Goal: Task Accomplishment & Management: Manage account settings

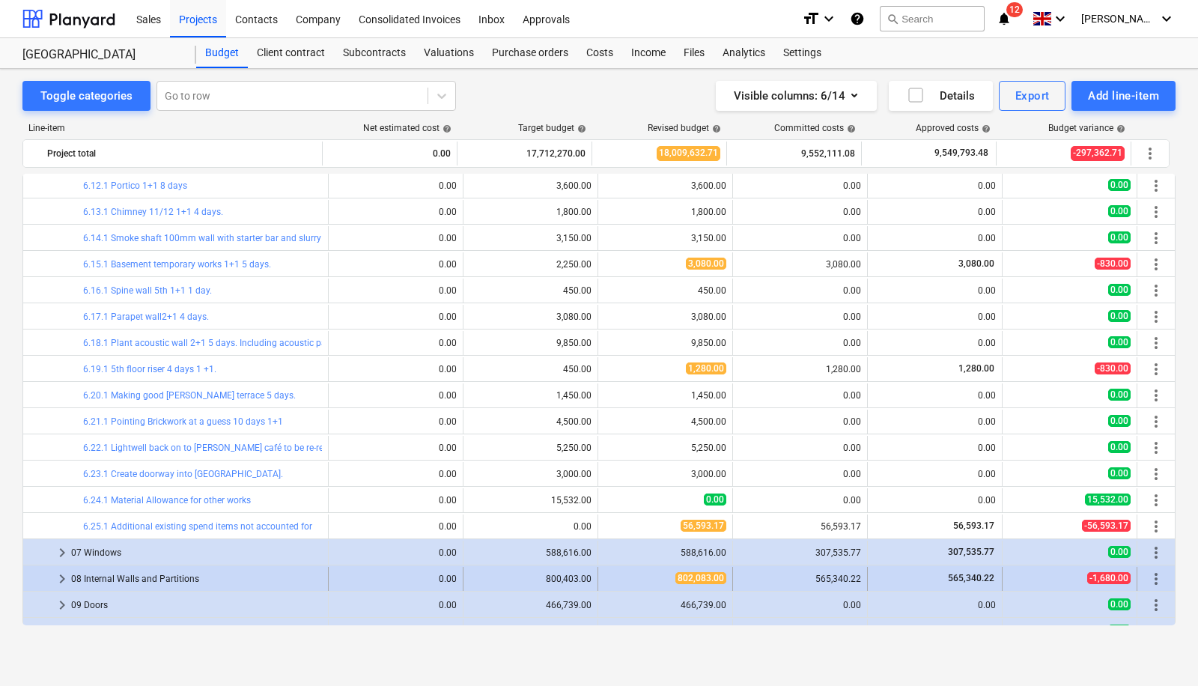
scroll to position [1653, 0]
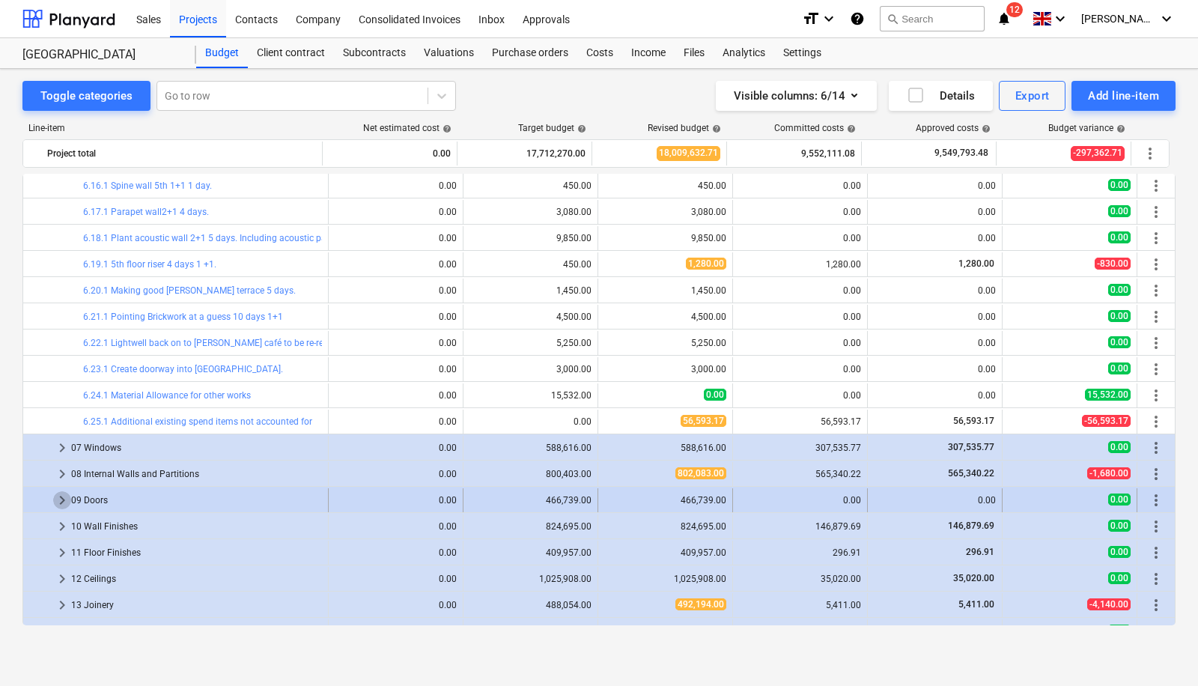
click at [65, 496] on span "keyboard_arrow_right" at bounding box center [62, 500] width 18 height 18
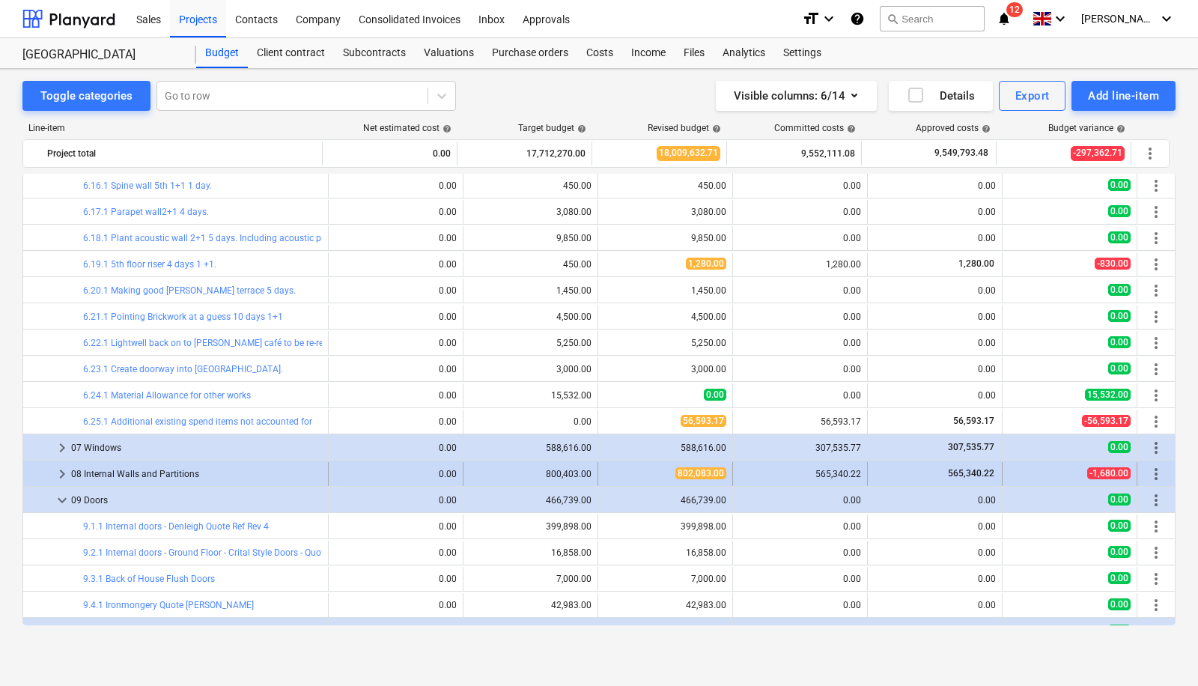
scroll to position [1813, 0]
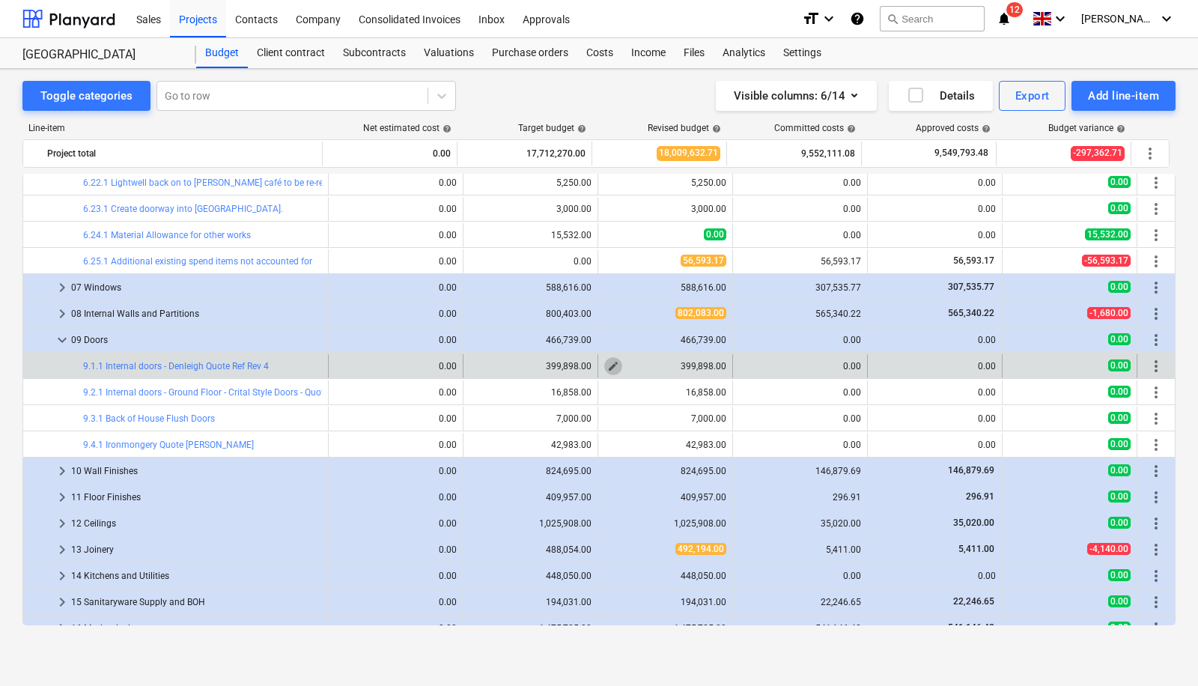
click at [609, 360] on span "edit" at bounding box center [613, 366] width 12 height 12
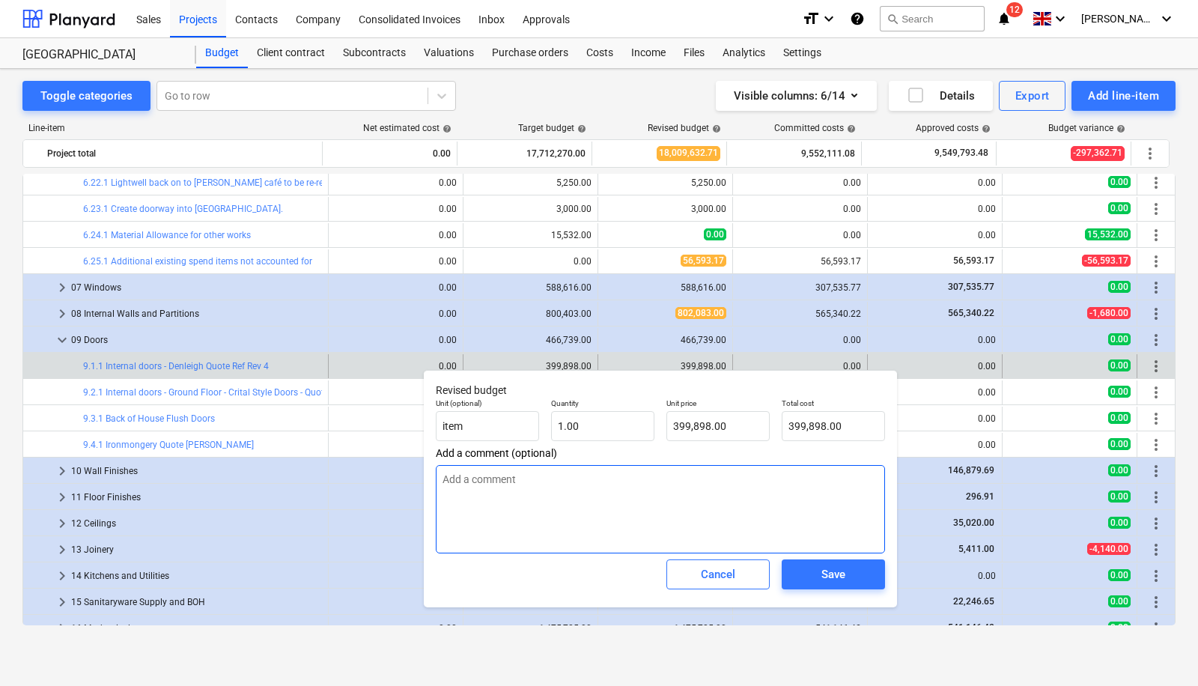
click at [635, 500] on textarea at bounding box center [660, 509] width 449 height 88
type textarea "U"
type textarea "x"
type textarea "Up"
type textarea "x"
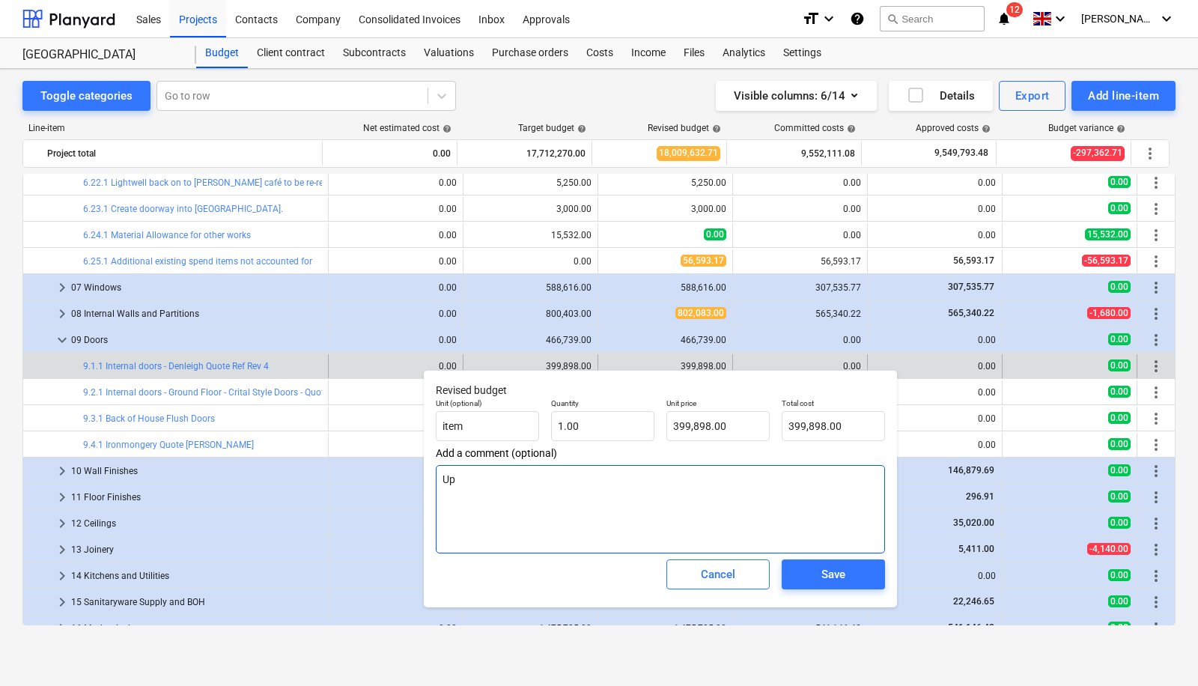
type textarea "Upd"
type textarea "x"
type textarea "Upda"
type textarea "x"
type textarea "Updat"
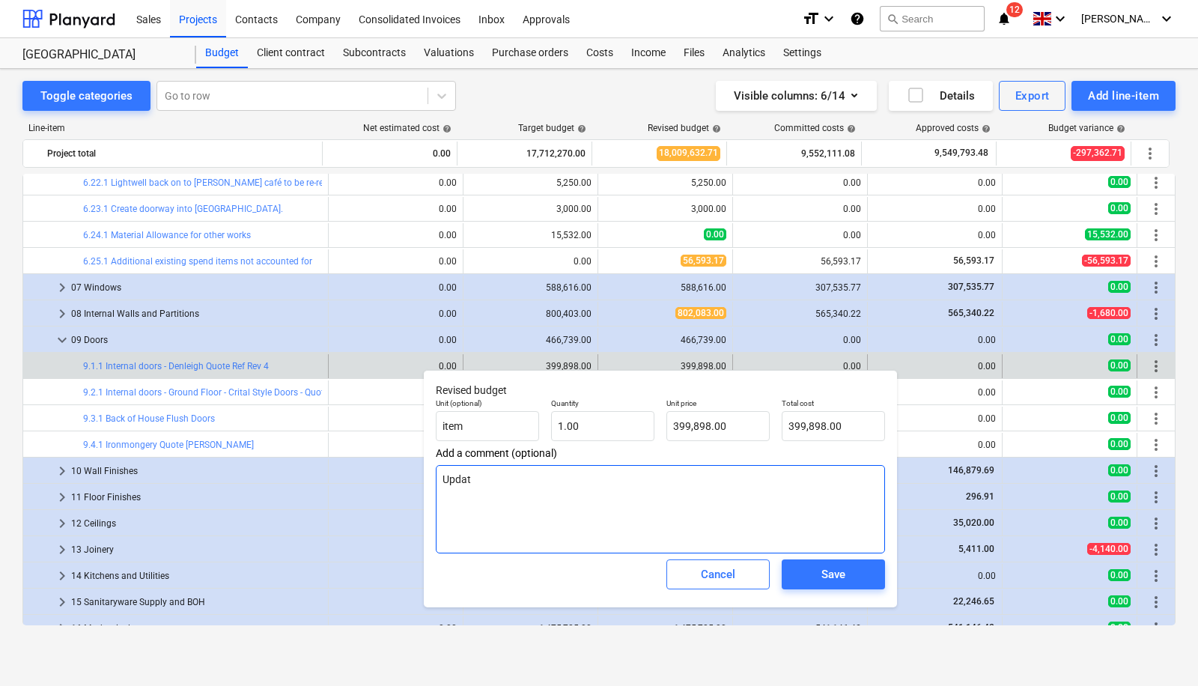
type textarea "x"
type textarea "Update"
type textarea "x"
type textarea "Updated"
type textarea "x"
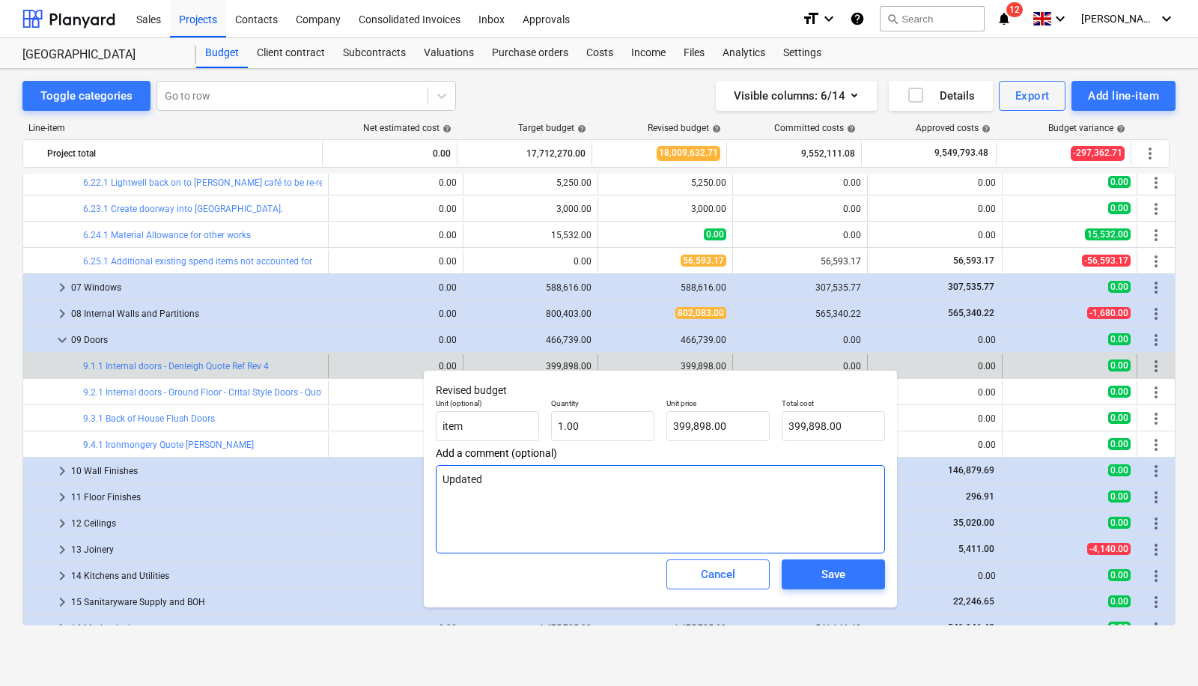
type textarea "Updated Q"
type textarea "x"
type textarea "Updated Qu"
type textarea "x"
type textarea "Updated Quo"
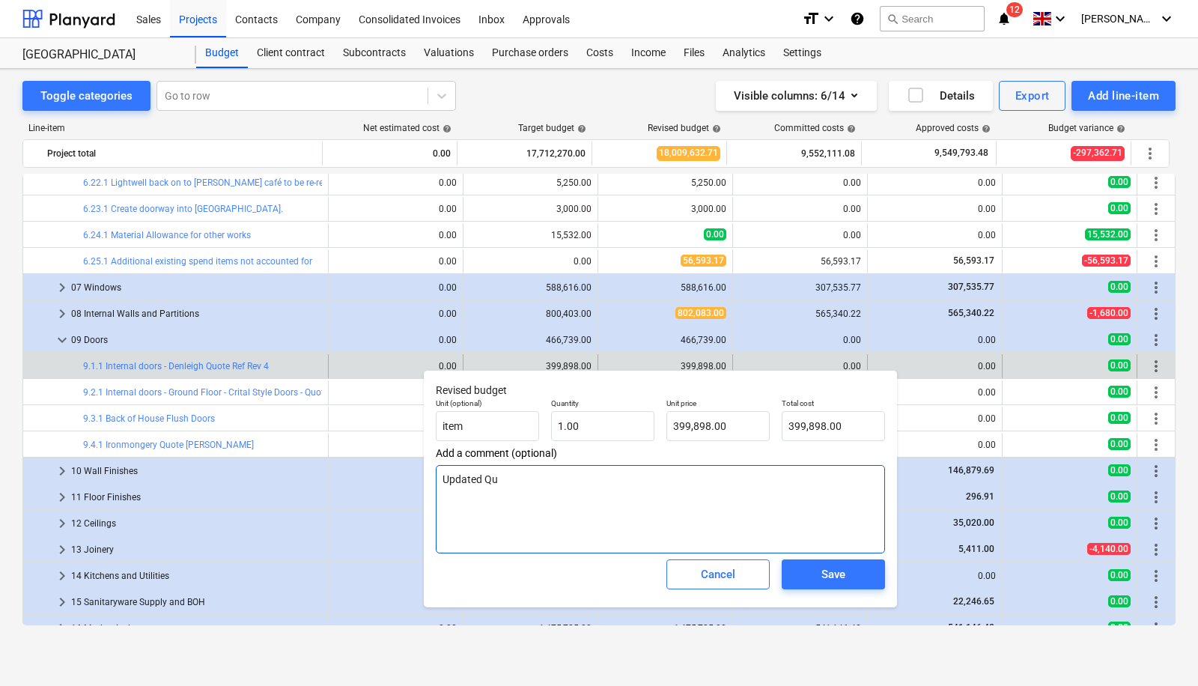
type textarea "x"
type textarea "Updated Quote"
type textarea "x"
type textarea "Updated Quote"
type textarea "x"
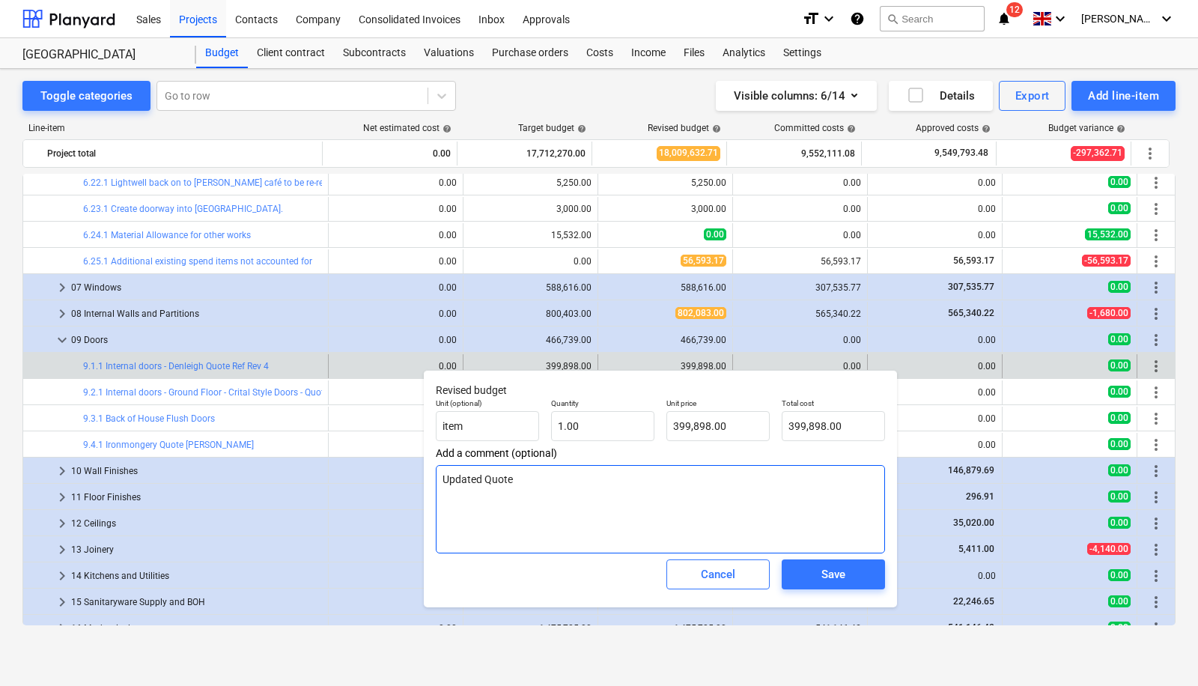
type textarea "Updated Quote T"
type textarea "x"
type textarea "Updated Quote To"
type textarea "x"
type textarea "Updated Quote Tot"
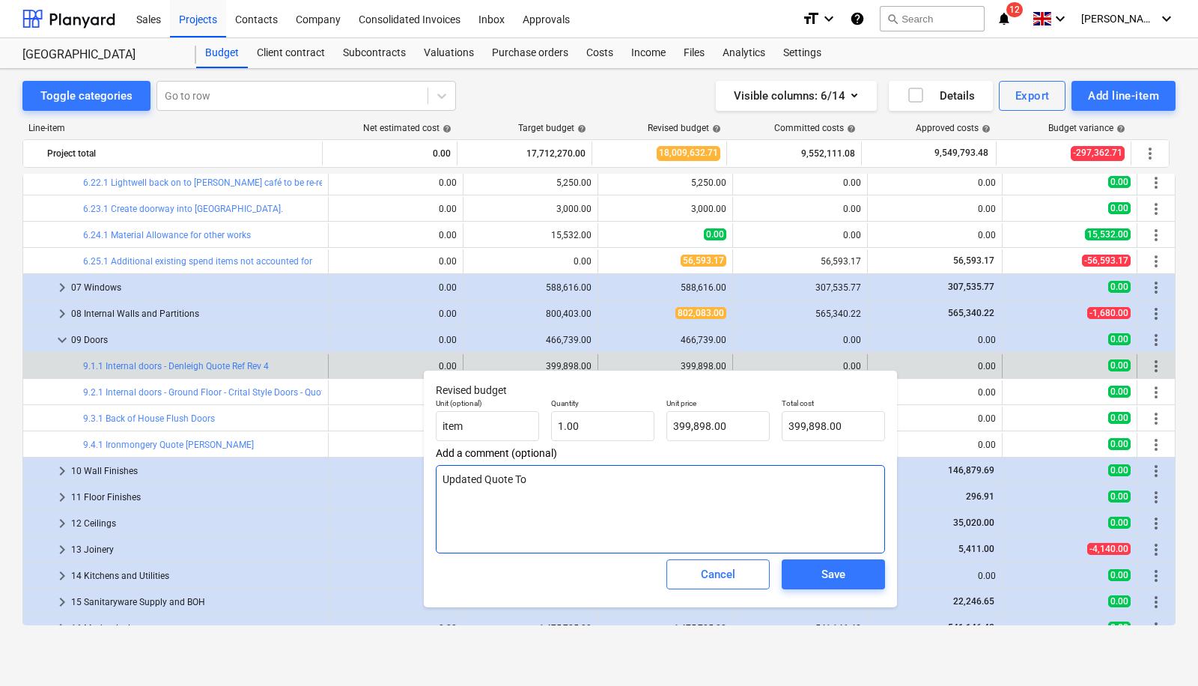
type textarea "x"
type textarea "Updated Quote Tota"
type textarea "x"
type textarea "Updated Quote Total"
type textarea "x"
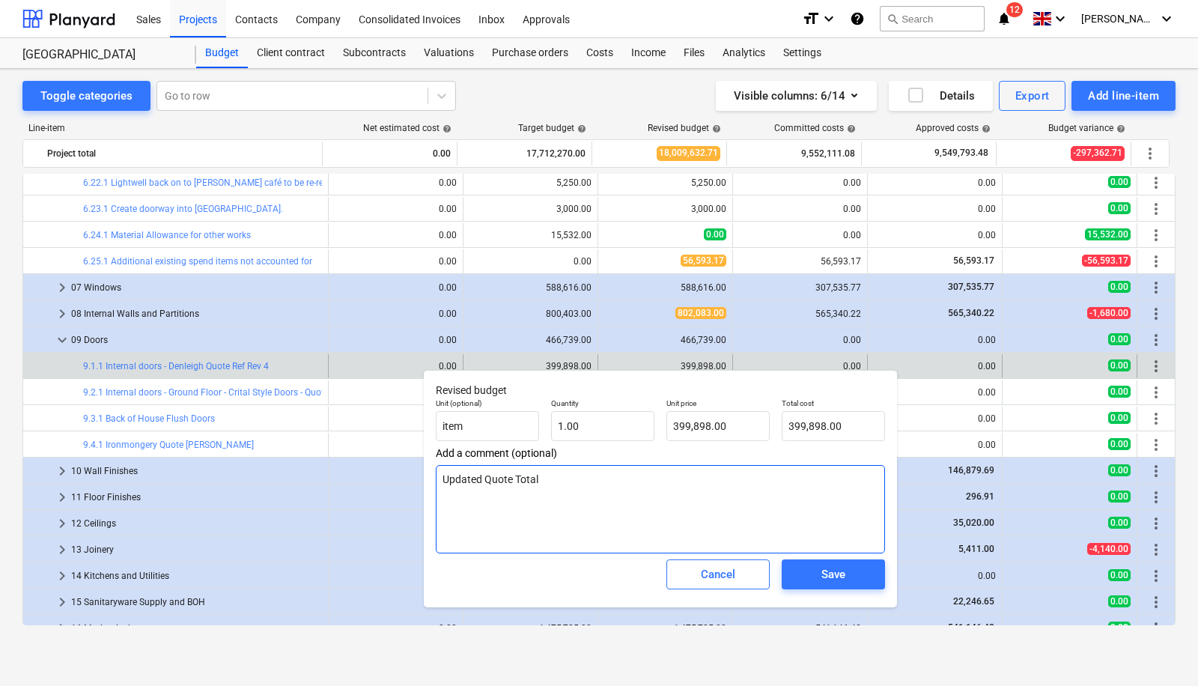
type textarea "Updated Quote Total"
type textarea "x"
type textarea "Updated Quote Total s"
type textarea "x"
type textarea "Updated Quote Total"
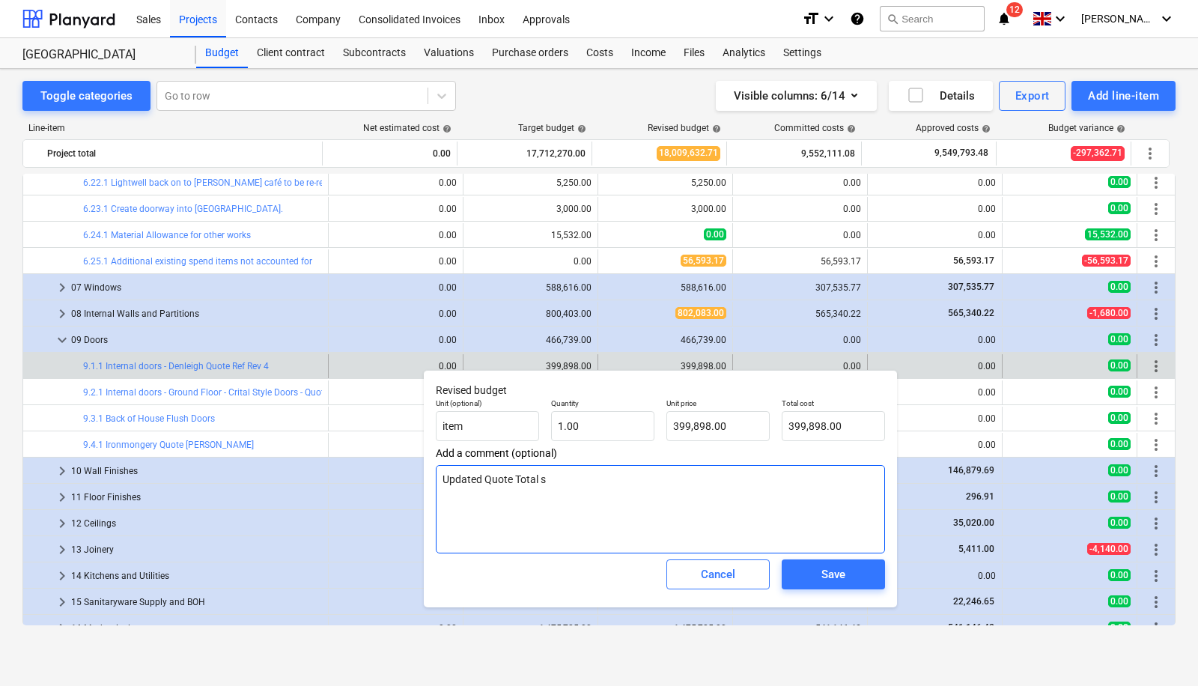
type textarea "x"
type textarea "Updated Quote Total"
type textarea "x"
type textarea "Updated Quote Totals"
type textarea "x"
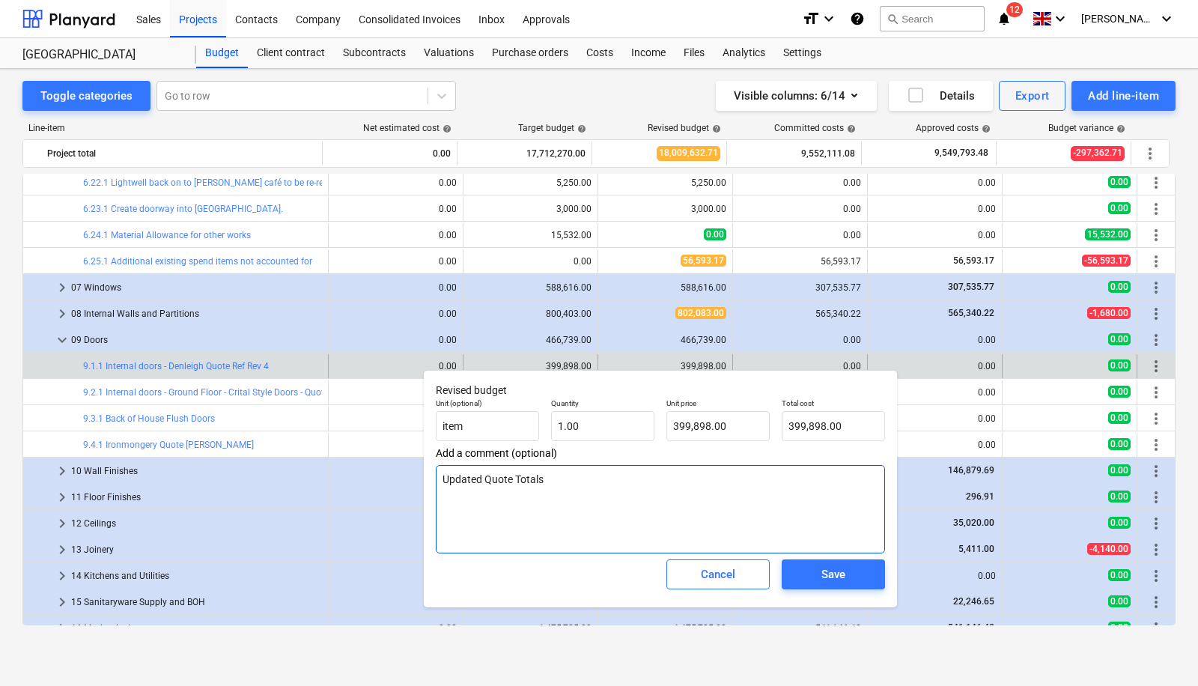
type textarea "Updated Quote Totals"
type textarea "x"
type textarea "Updated Quote Totals £"
type textarea "x"
type textarea "Updated Quote Totals £3"
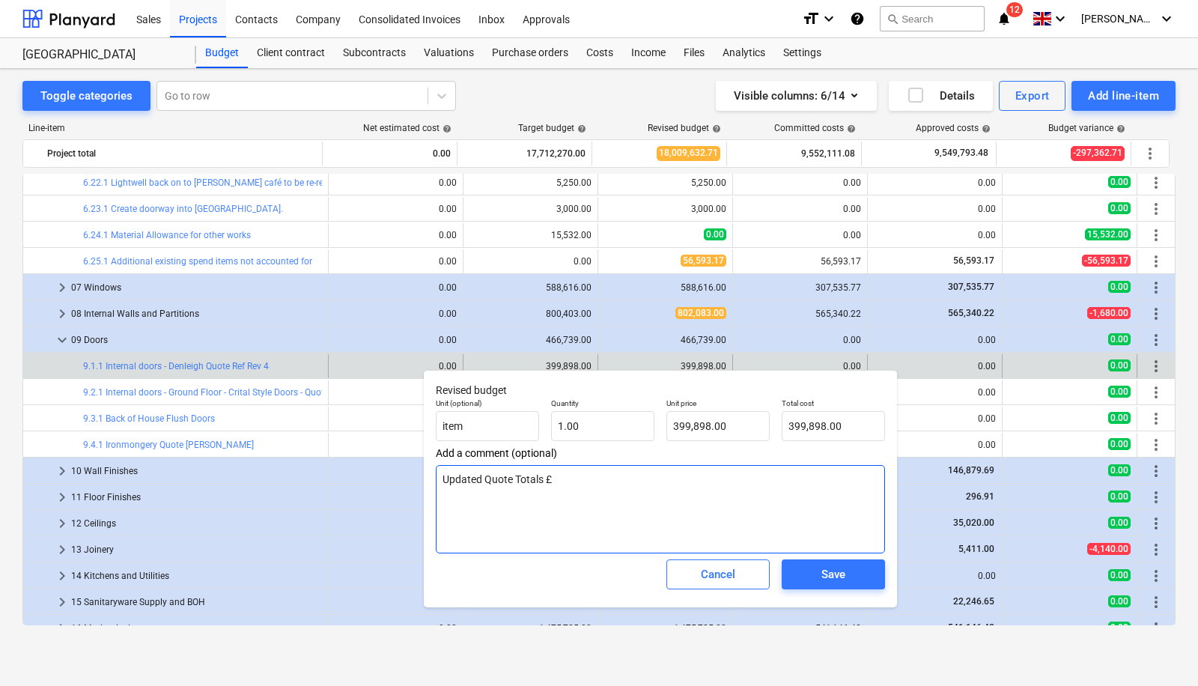
type textarea "x"
type textarea "Updated Quote Totals £36"
type textarea "x"
type textarea "Updated Quote Totals £367"
type textarea "x"
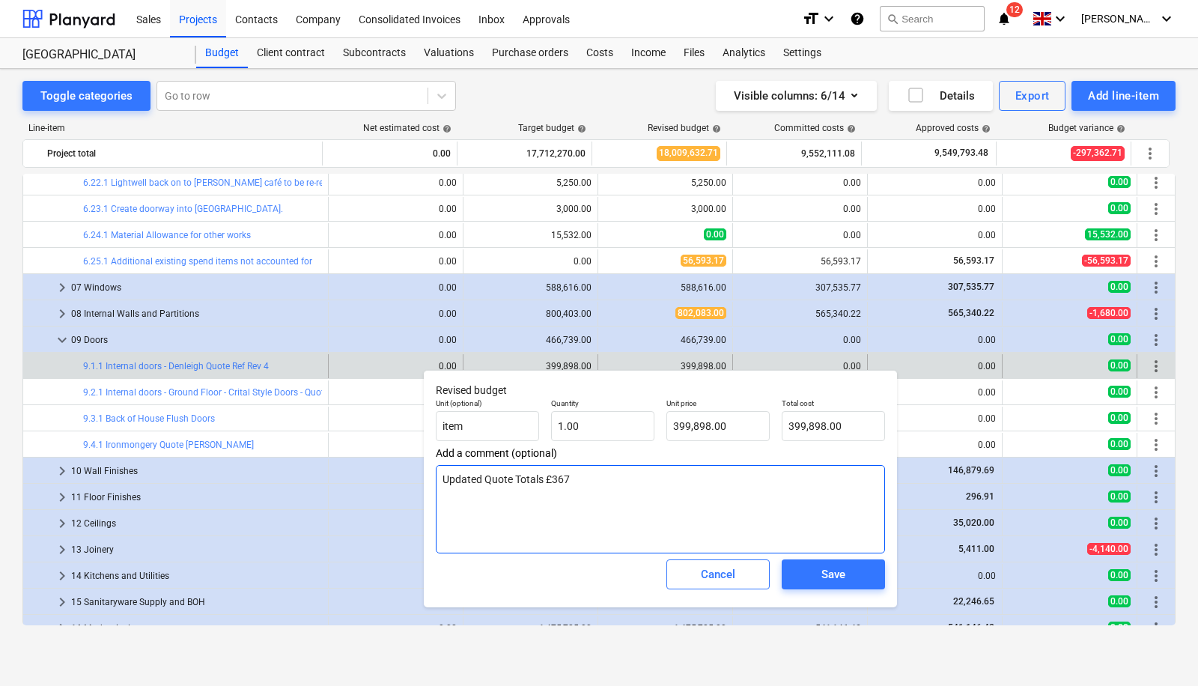
type textarea "Updated Quote Totals £367,"
type textarea "x"
type textarea "Updated Quote Totals £367,5"
type textarea "x"
type textarea "Updated Quote Totals £367,51"
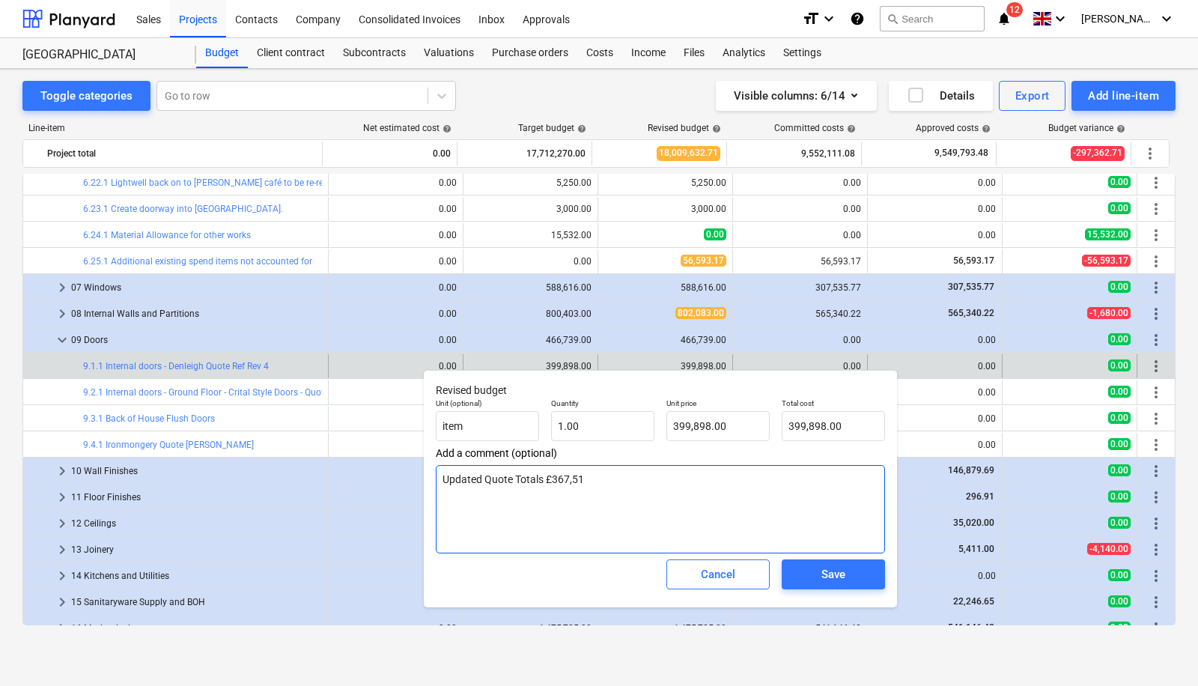
type textarea "x"
type textarea "Updated Quote Totals £367,514"
type textarea "x"
type textarea "Updated Quote Totals £367,514."
type textarea "x"
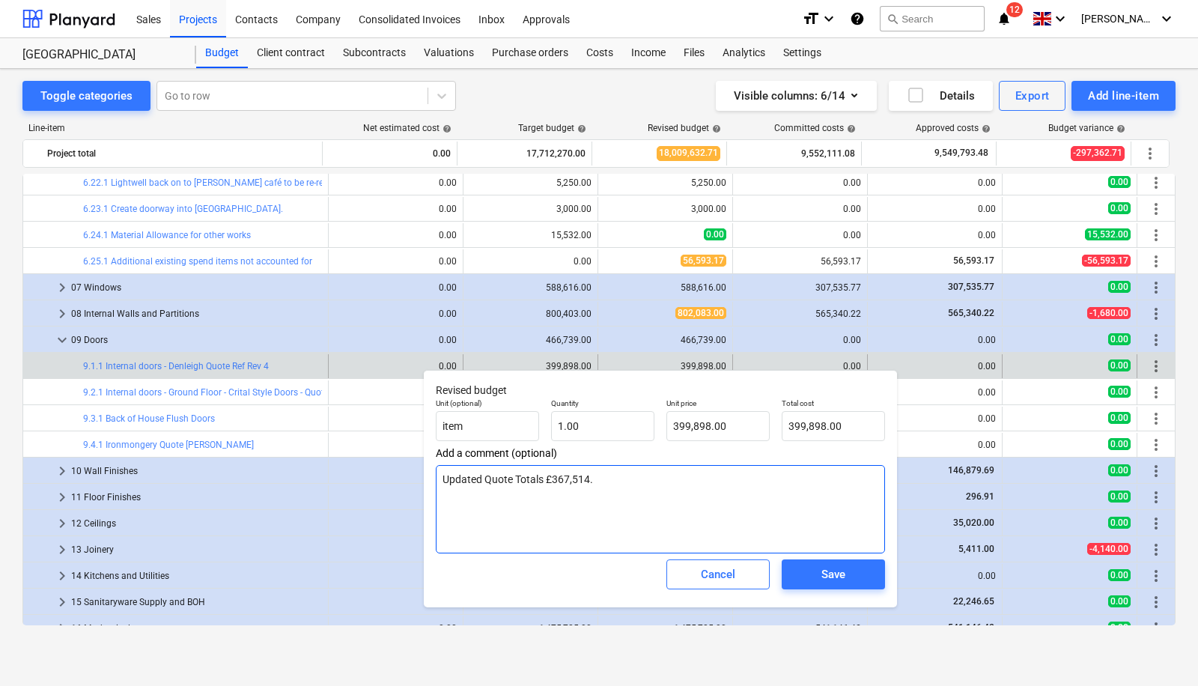
type textarea "Updated Quote Totals £367,514.5"
type textarea "x"
type textarea "Updated Quote Totals £367,514.55"
type textarea "x"
type textarea "Updated Quote Totals £367,514.55"
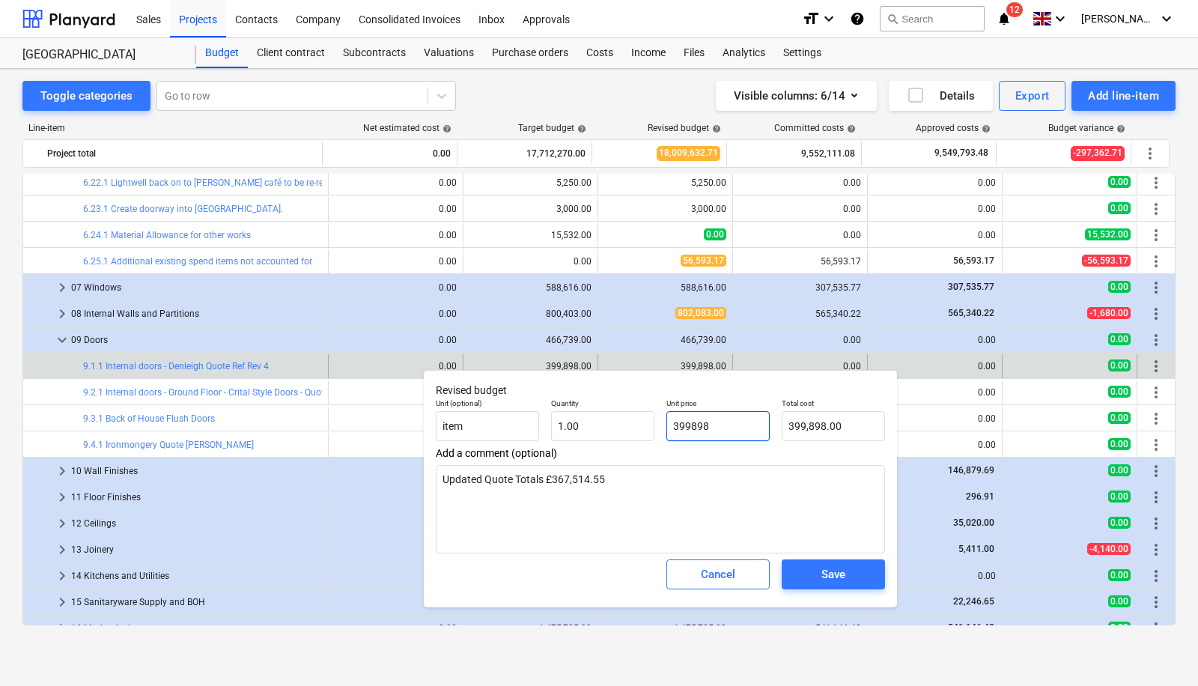
click at [721, 427] on input "399898" at bounding box center [717, 426] width 103 height 30
type input "39989"
type textarea "x"
type input "39,989.00"
type input "3998"
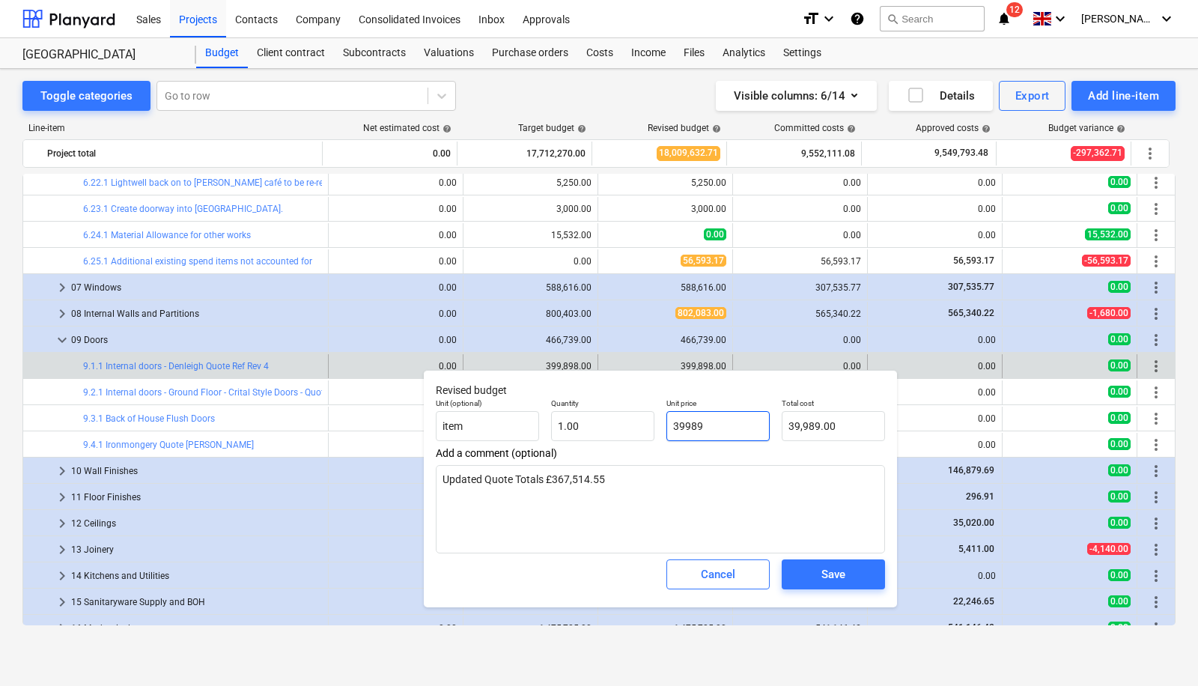
type textarea "x"
type input "3,998.00"
type input "399"
type textarea "x"
type input "399.00"
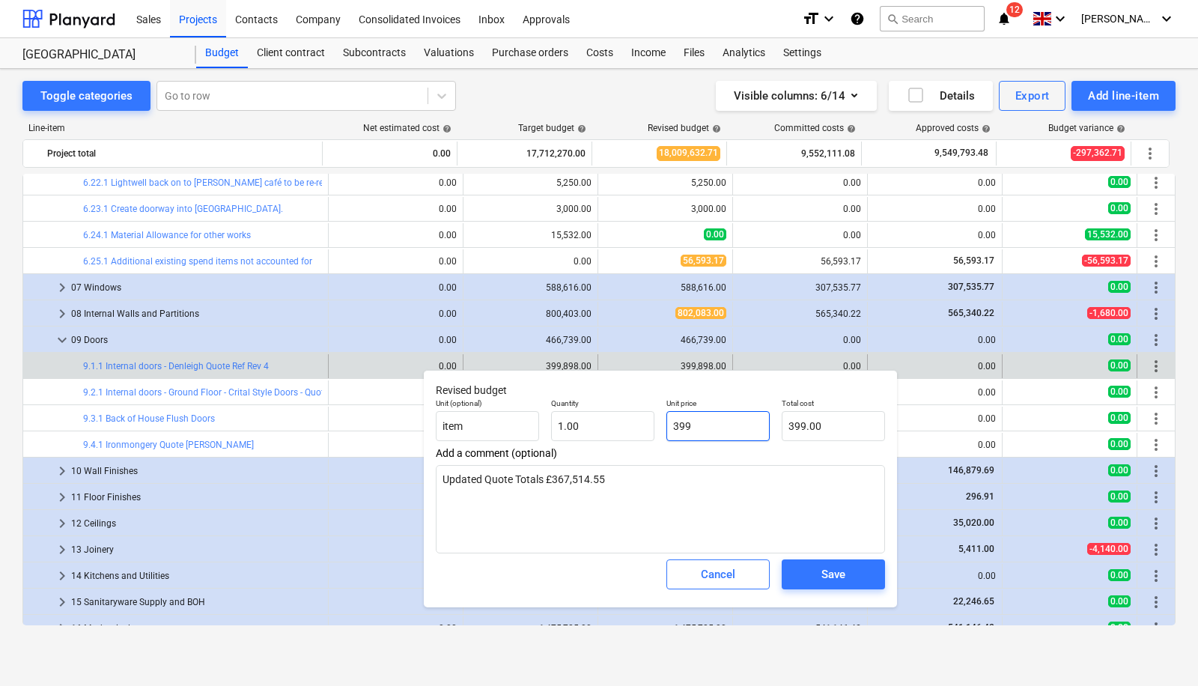
type input "39"
type textarea "x"
type input "39.00"
type input "3"
type textarea "x"
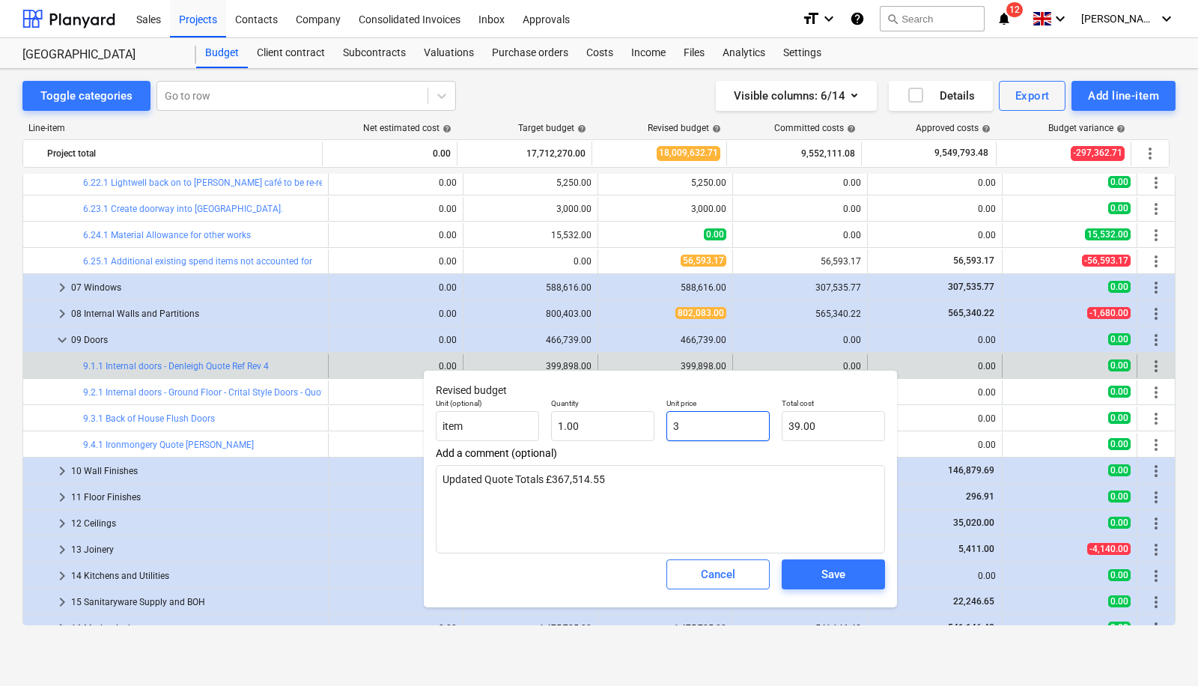
type input "3.00"
type textarea "x"
type input "0.00"
type input "3"
type textarea "x"
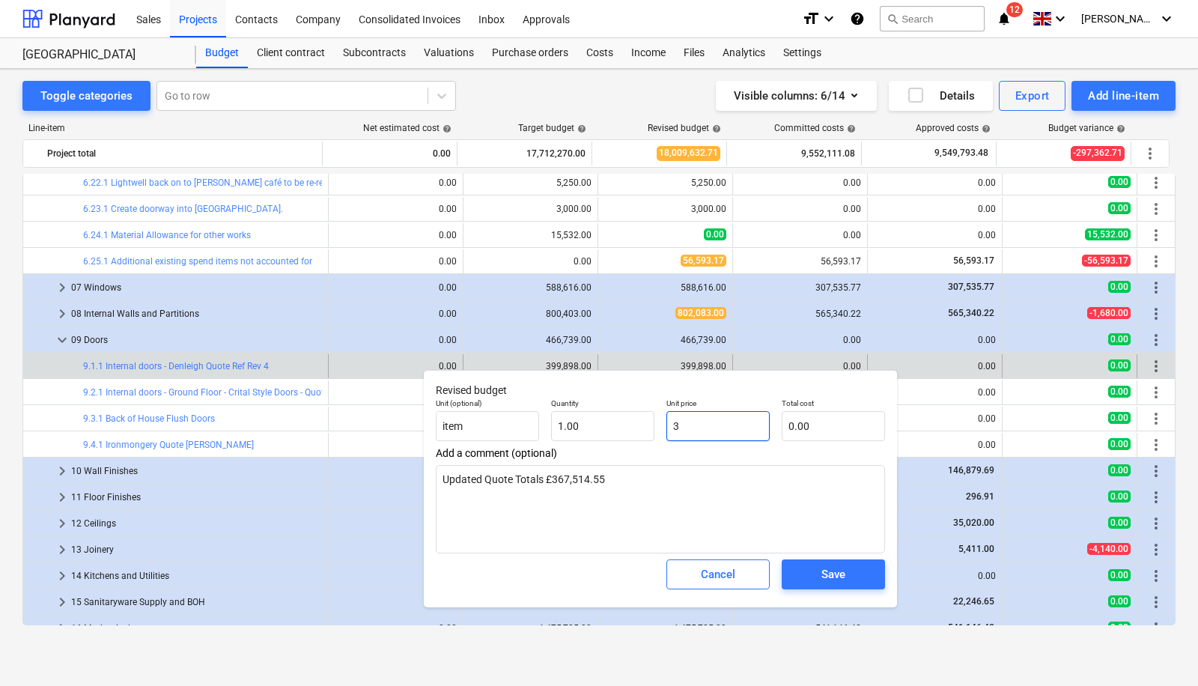
type input "3.00"
type input "36"
type textarea "x"
type input "36.00"
type input "367"
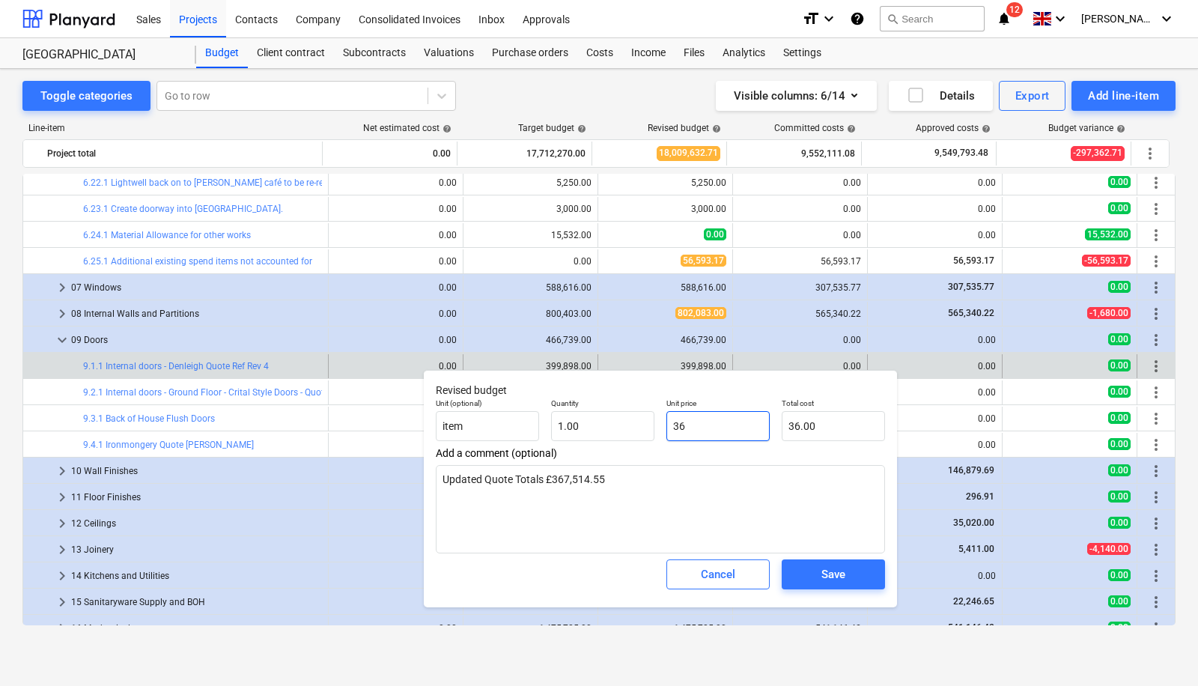
type textarea "x"
type input "367.00"
type input "3675"
type textarea "x"
type input "3,675.00"
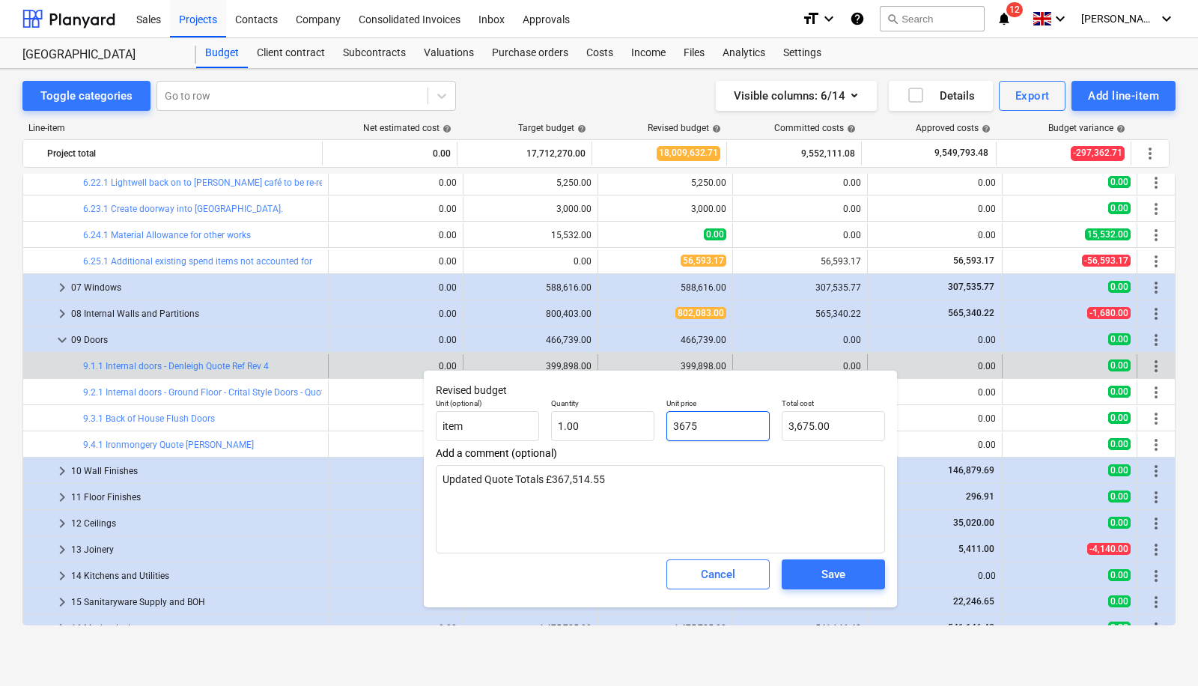
type input "36751"
type textarea "x"
type input "36,751.00"
type input "367514"
type textarea "x"
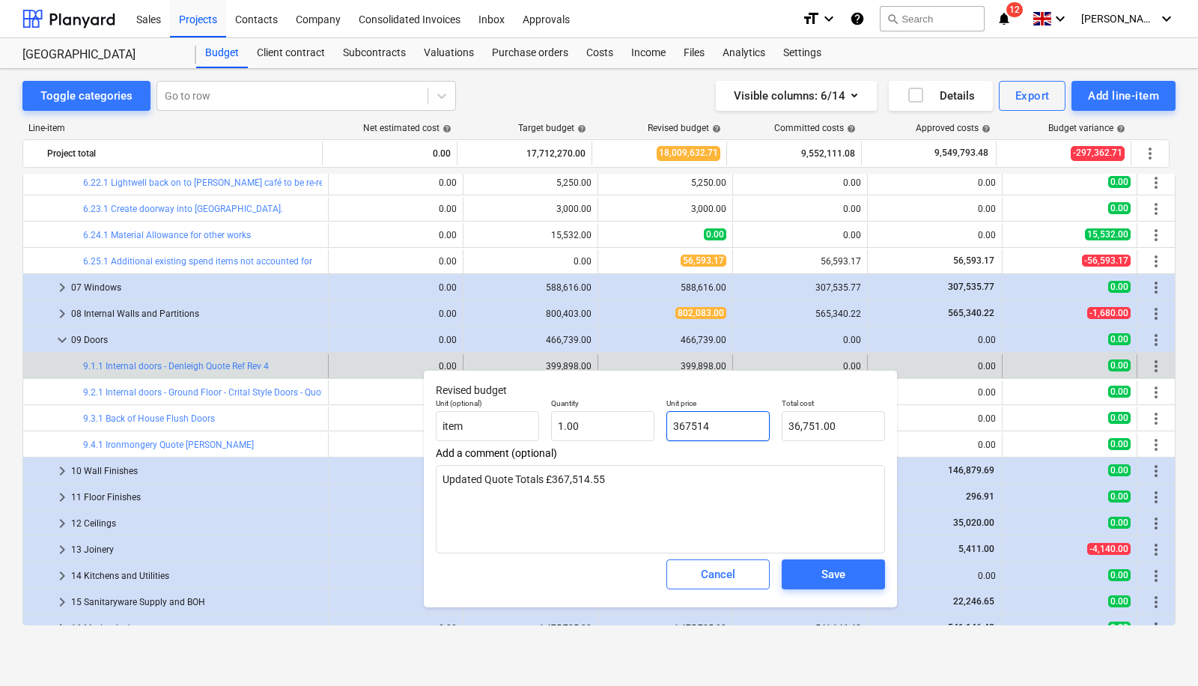
type input "367,514.00"
type input "367514."
type textarea "x"
type input "367514.5"
type textarea "x"
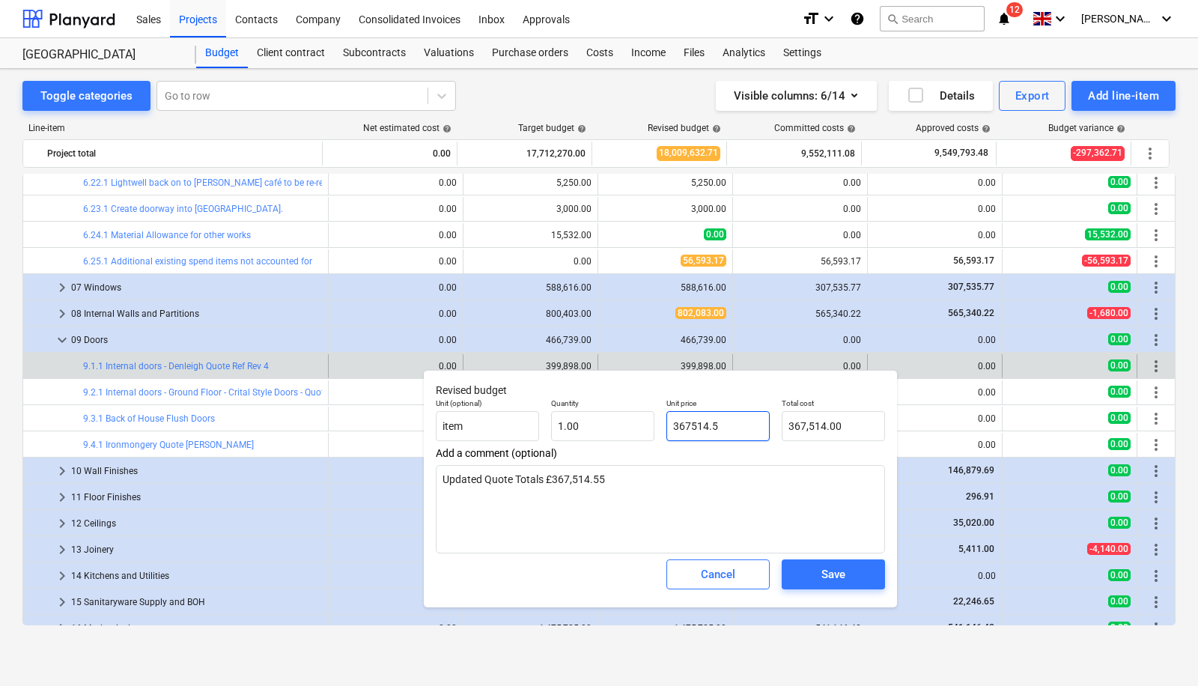
type input "367,514.50"
type input "367514.55"
type textarea "x"
type input "367,514.55"
click at [804, 573] on span "Save" at bounding box center [833, 573] width 67 height 19
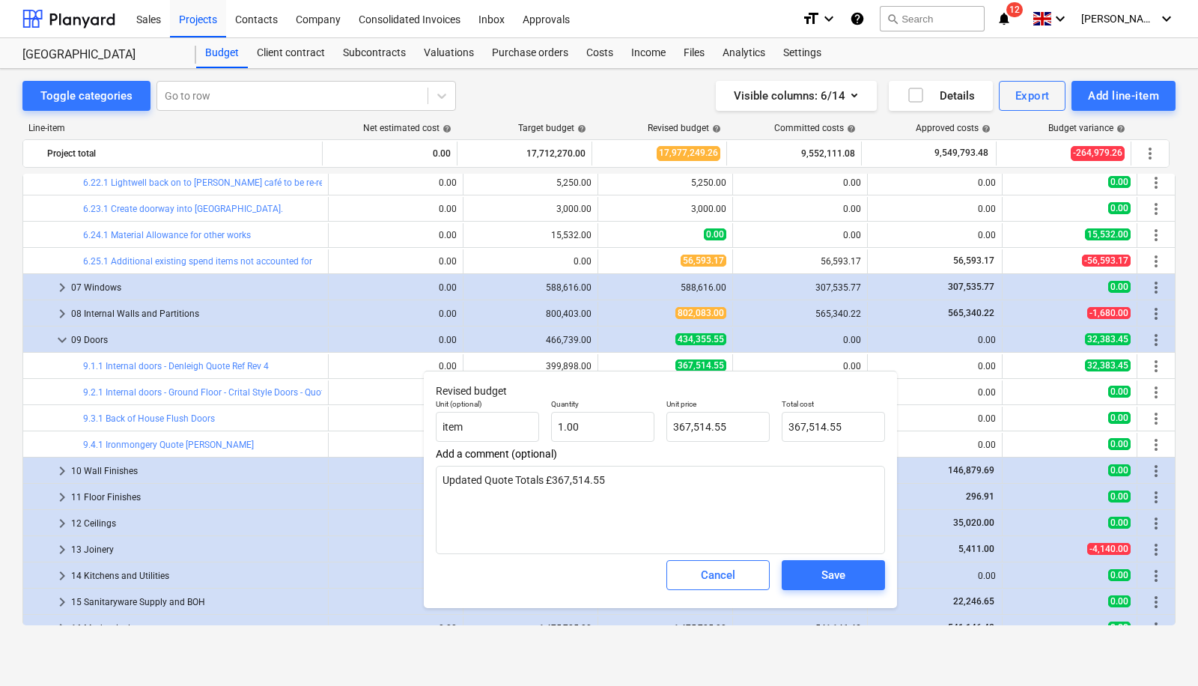
type textarea "x"
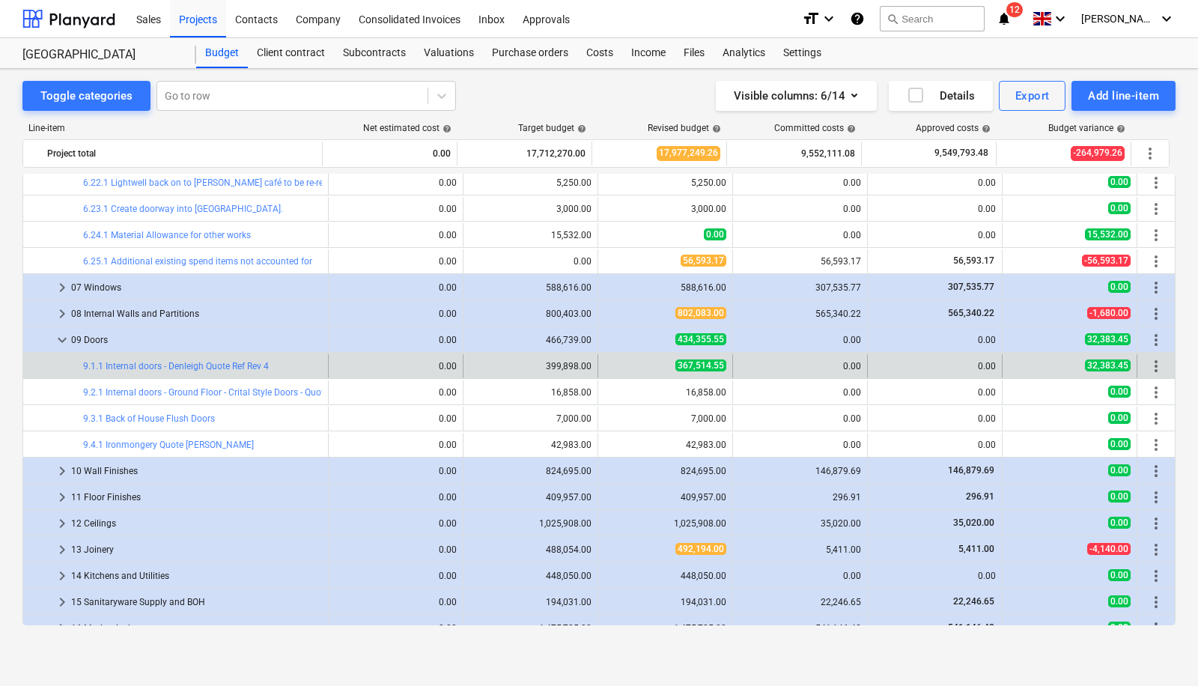
click at [1147, 364] on span "more_vert" at bounding box center [1156, 366] width 18 height 18
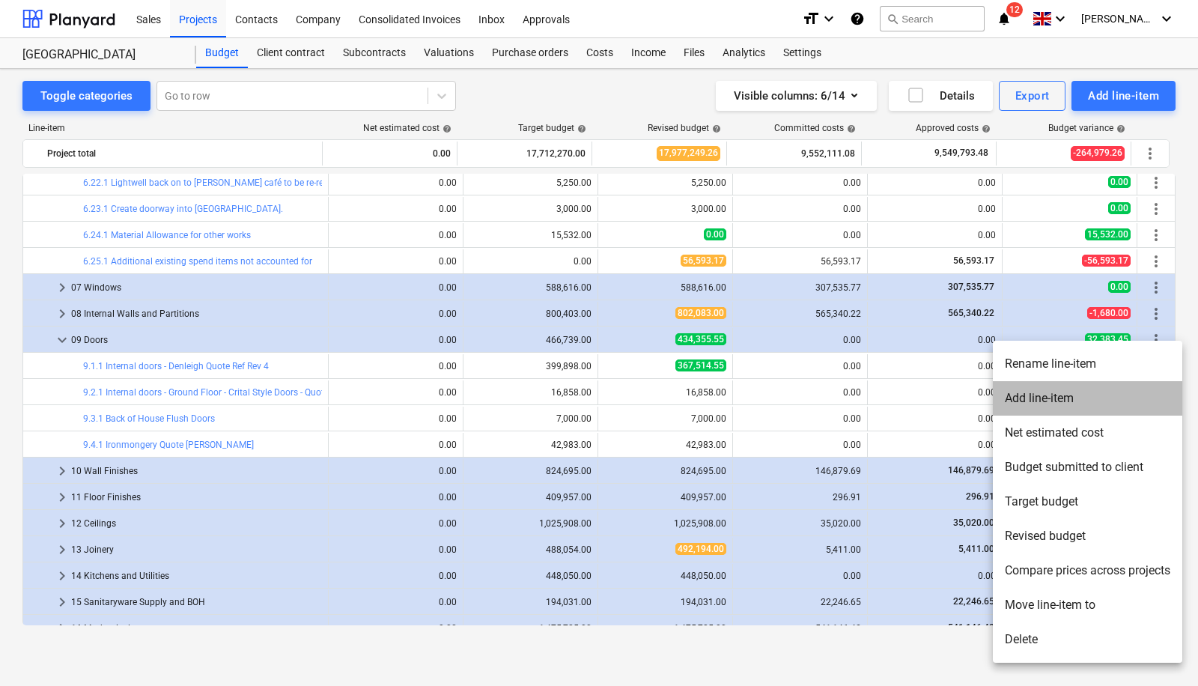
click at [1062, 403] on li "Add line-item" at bounding box center [1087, 398] width 189 height 34
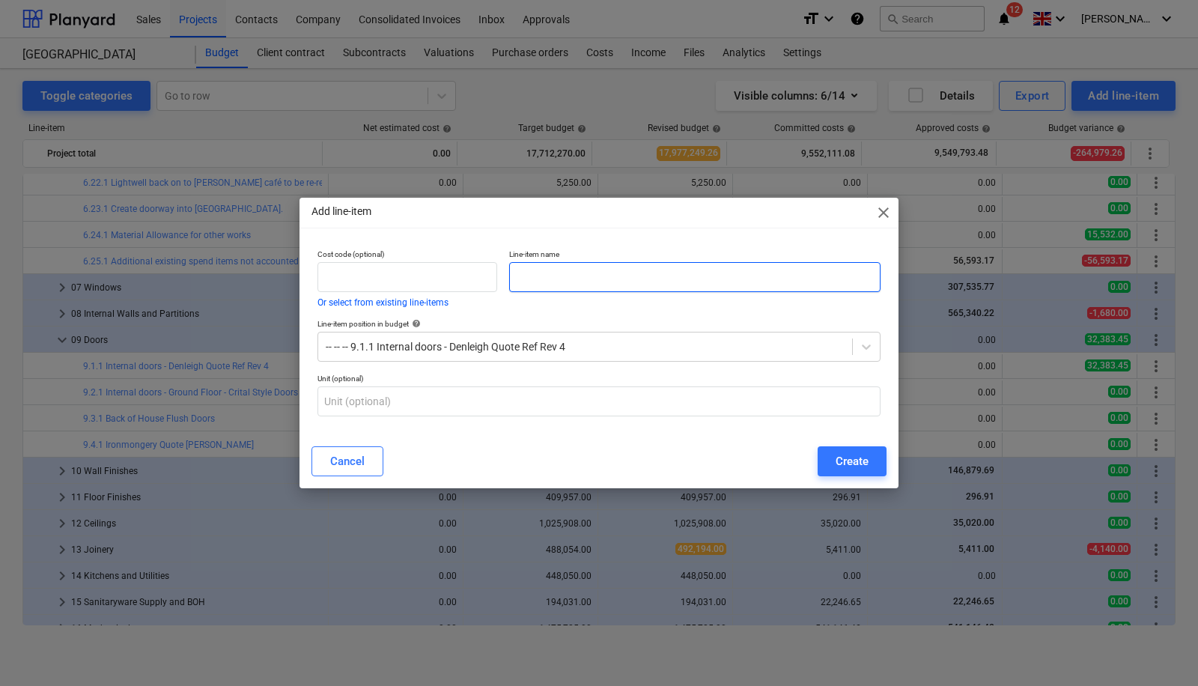
click at [588, 288] on input "text" at bounding box center [694, 277] width 371 height 30
click at [732, 274] on input "Alowance for overhauling existng doors" at bounding box center [694, 277] width 371 height 30
paste input "DB21, DB22, DB23, D103"
drag, startPoint x: 653, startPoint y: 279, endPoint x: 655, endPoint y: 268, distance: 11.5
type input "Allowance for overhauling existing doors DB21, DB22, DB23, D103"
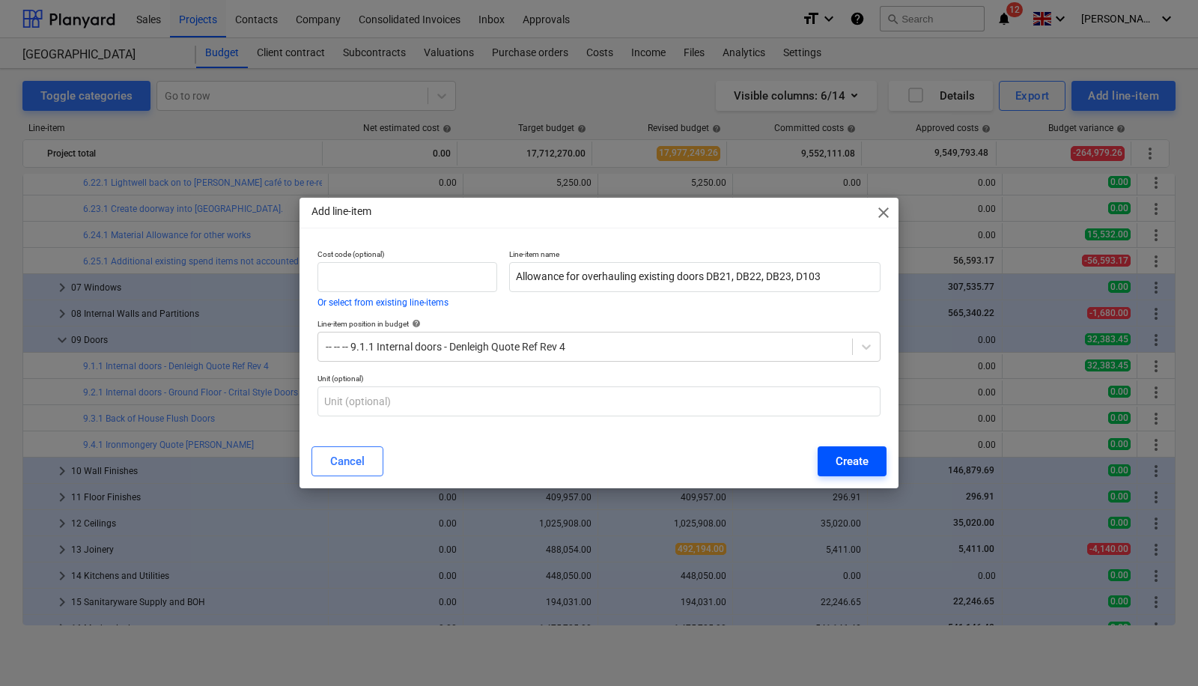
click at [850, 457] on div "Create" at bounding box center [851, 460] width 33 height 19
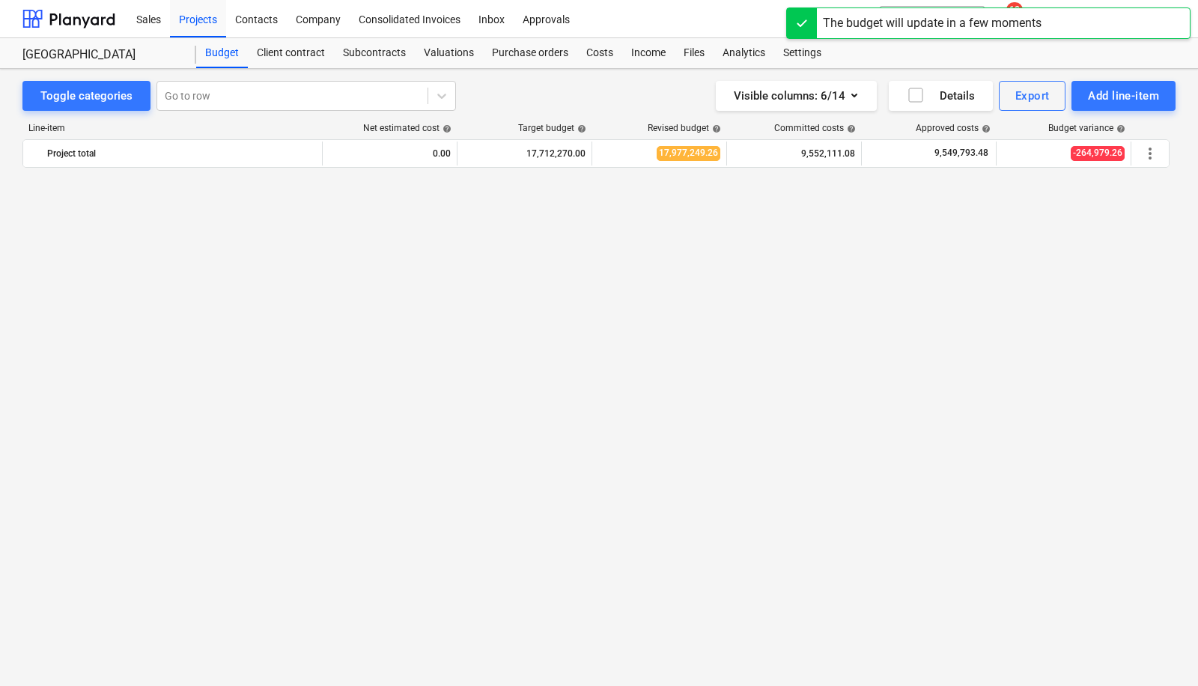
scroll to position [1813, 0]
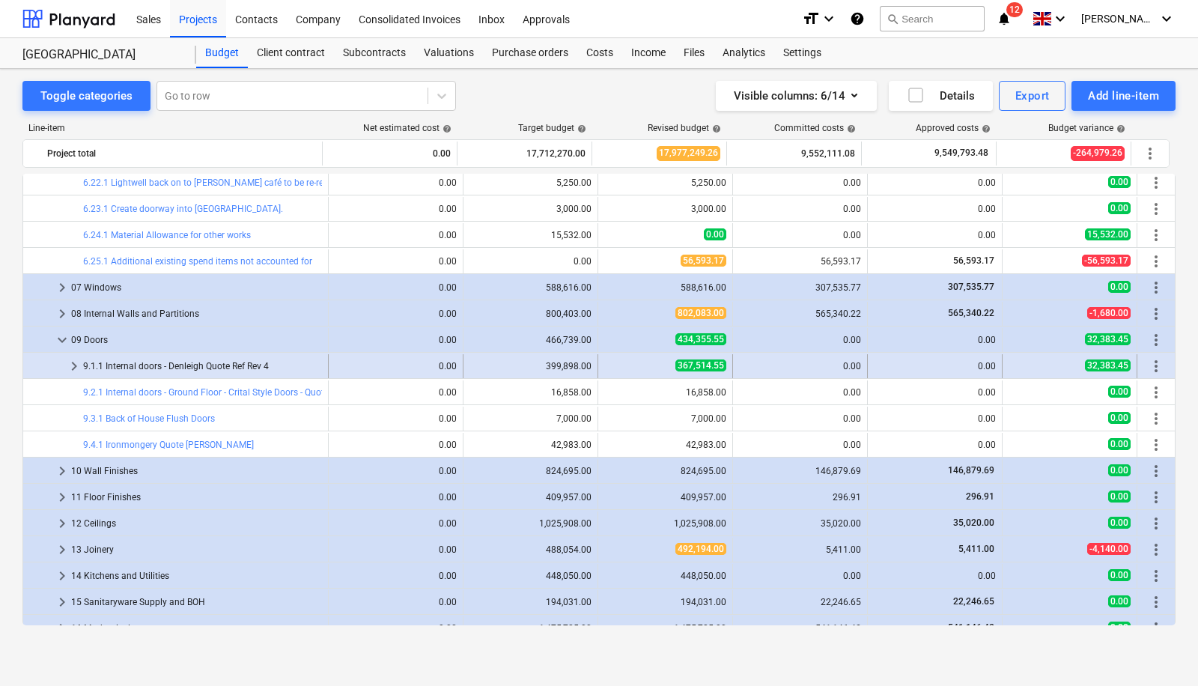
click at [76, 366] on span "keyboard_arrow_right" at bounding box center [74, 366] width 18 height 18
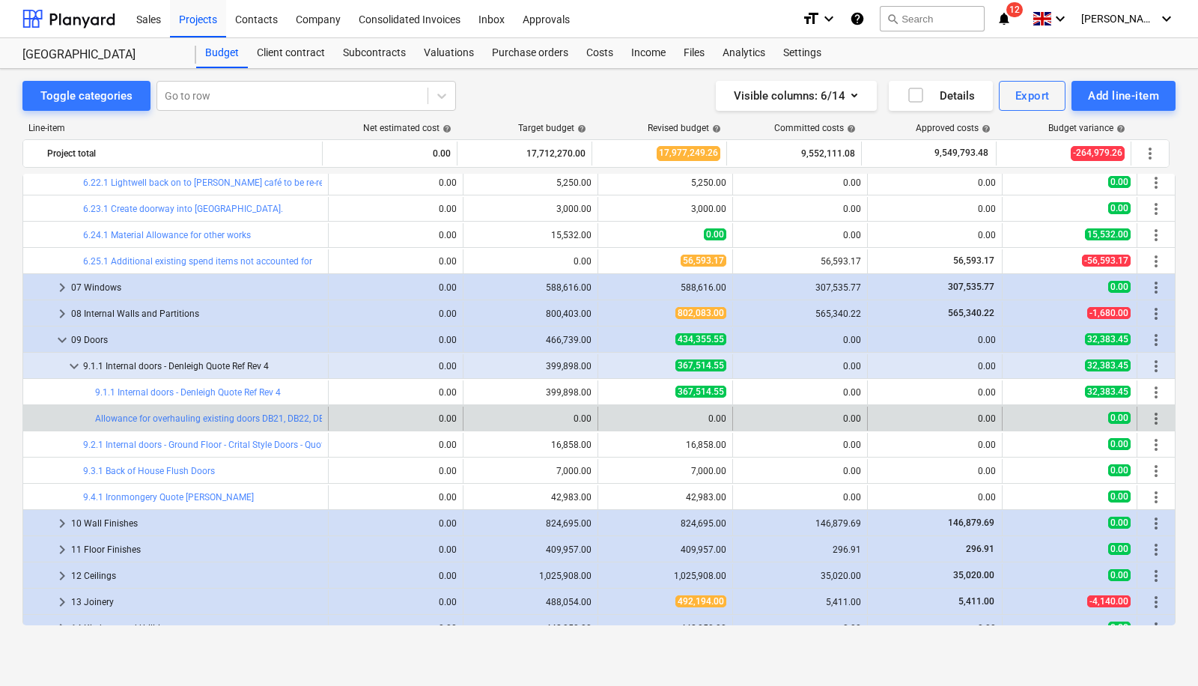
click at [598, 412] on div "edit 0.00" at bounding box center [665, 419] width 135 height 24
click at [607, 416] on span "edit" at bounding box center [613, 418] width 12 height 12
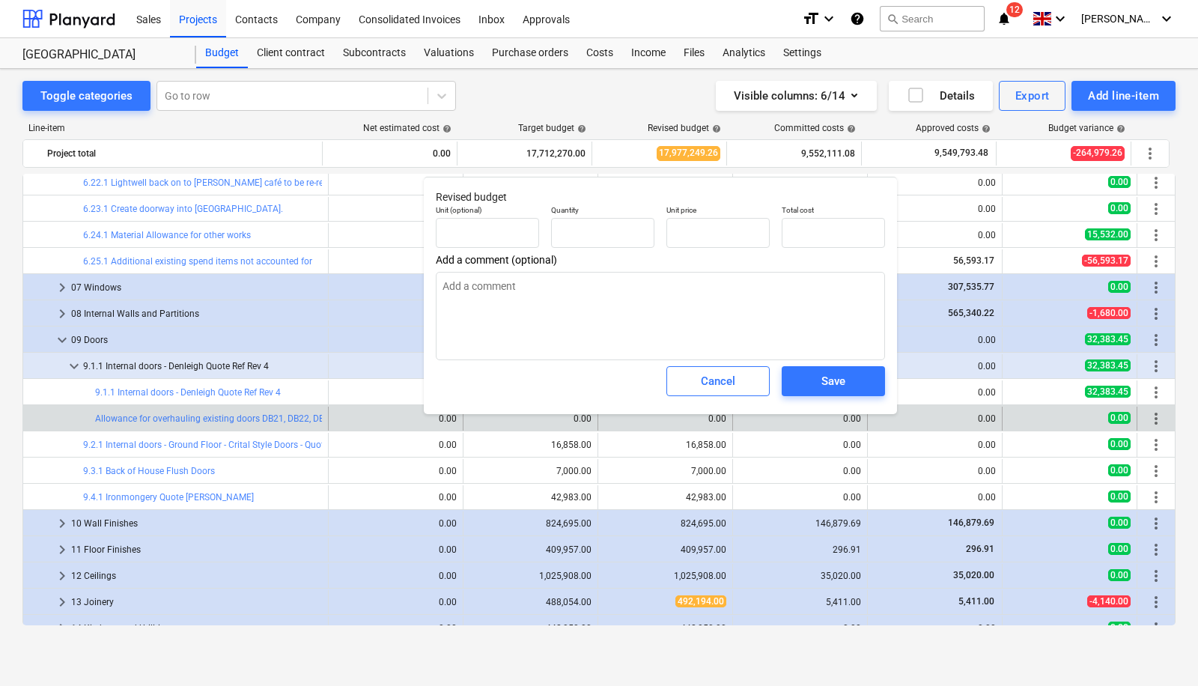
type textarea "x"
type input "0.00"
click at [608, 237] on input "text" at bounding box center [602, 233] width 103 height 30
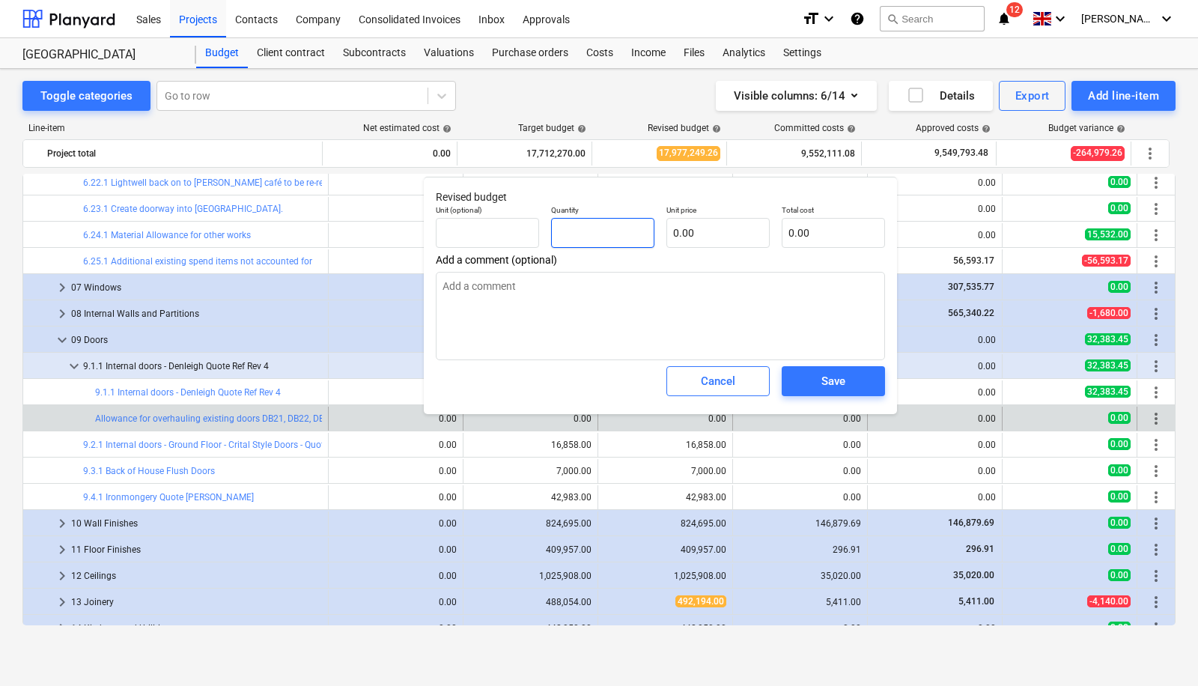
type textarea "x"
type input "4"
type textarea "x"
type input "4.00"
click at [681, 234] on input "text" at bounding box center [717, 233] width 103 height 30
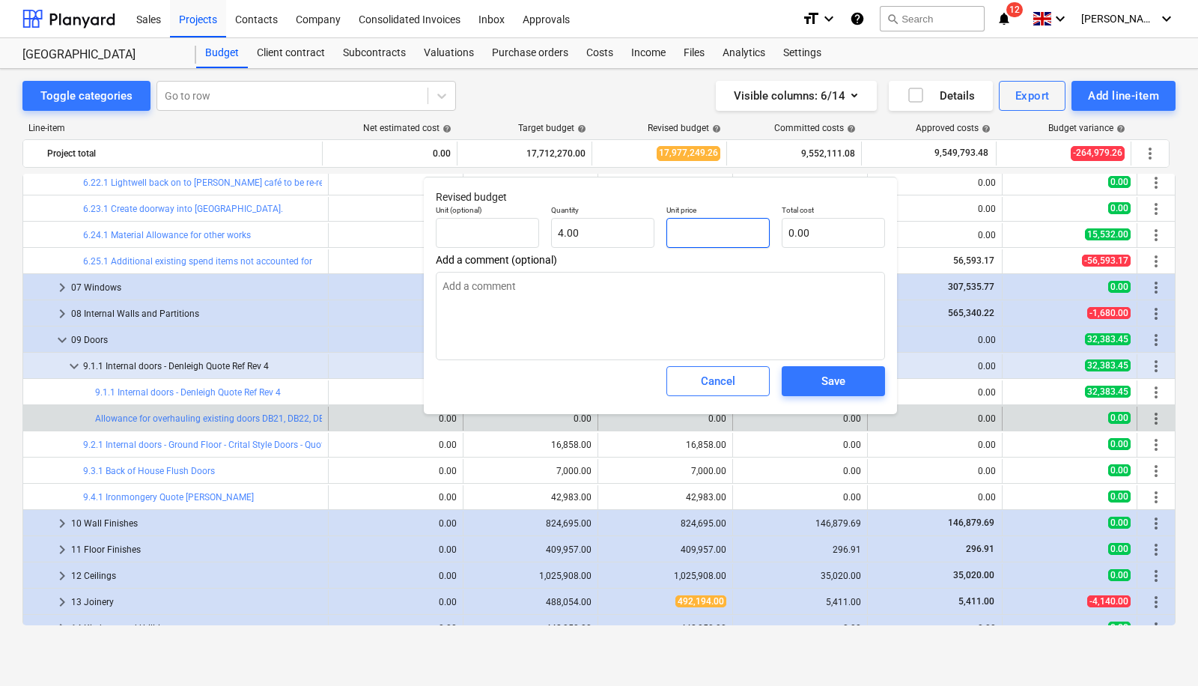
type textarea "x"
type input "7"
type input "28.00"
type textarea "x"
type input "75"
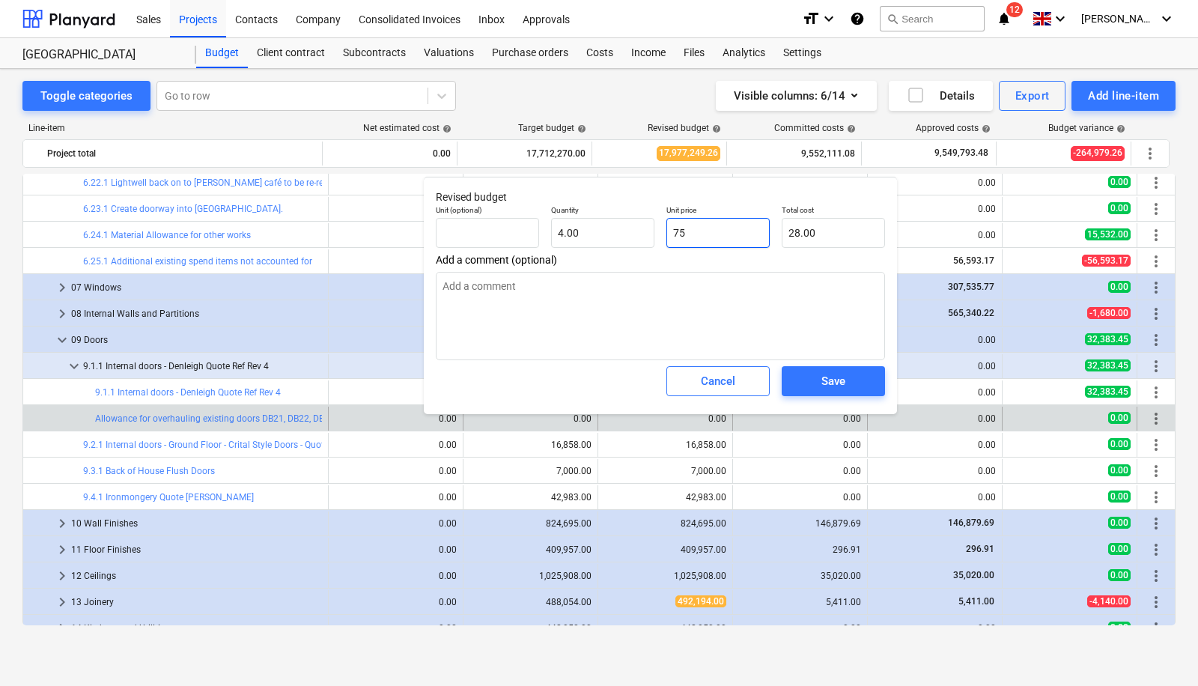
type input "300.00"
type textarea "x"
type input "750"
type input "3,000.00"
click at [840, 380] on div "Save" at bounding box center [833, 380] width 24 height 19
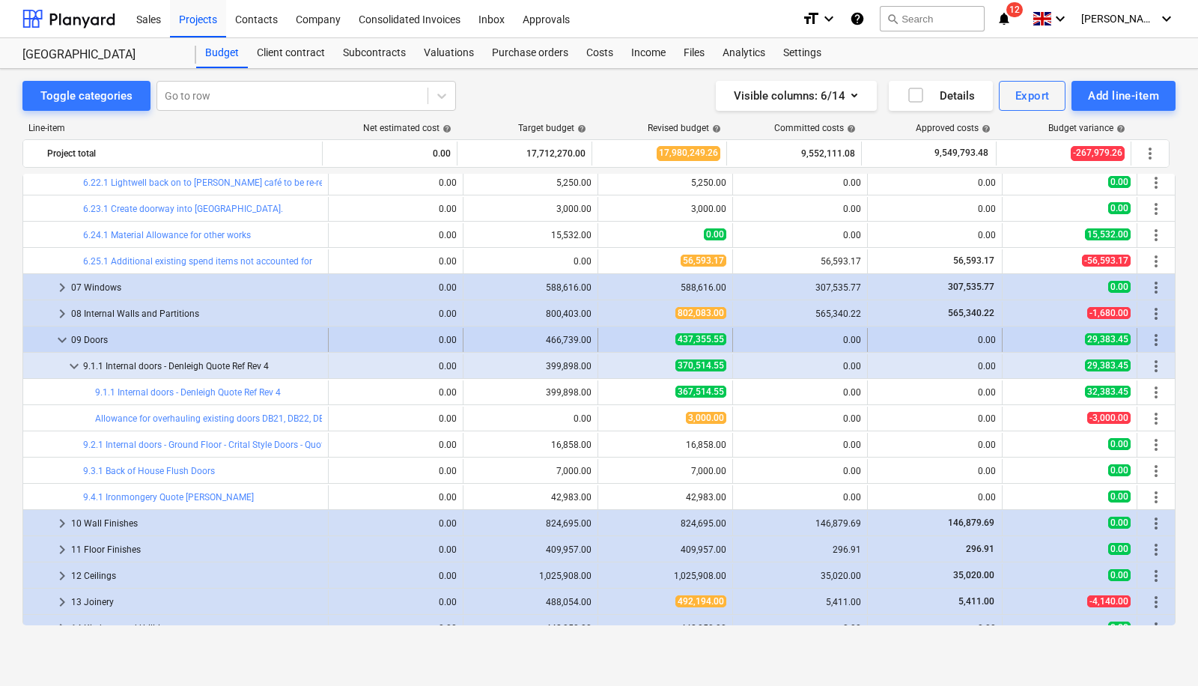
click at [58, 332] on span "keyboard_arrow_down" at bounding box center [62, 340] width 18 height 18
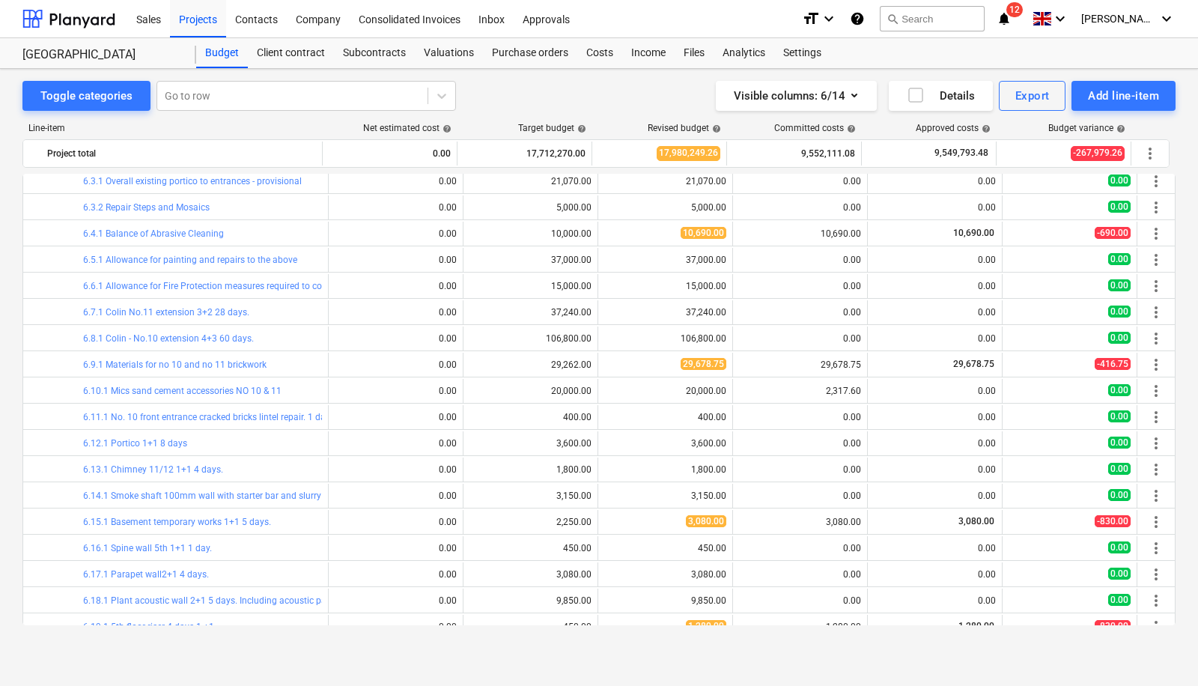
scroll to position [857, 0]
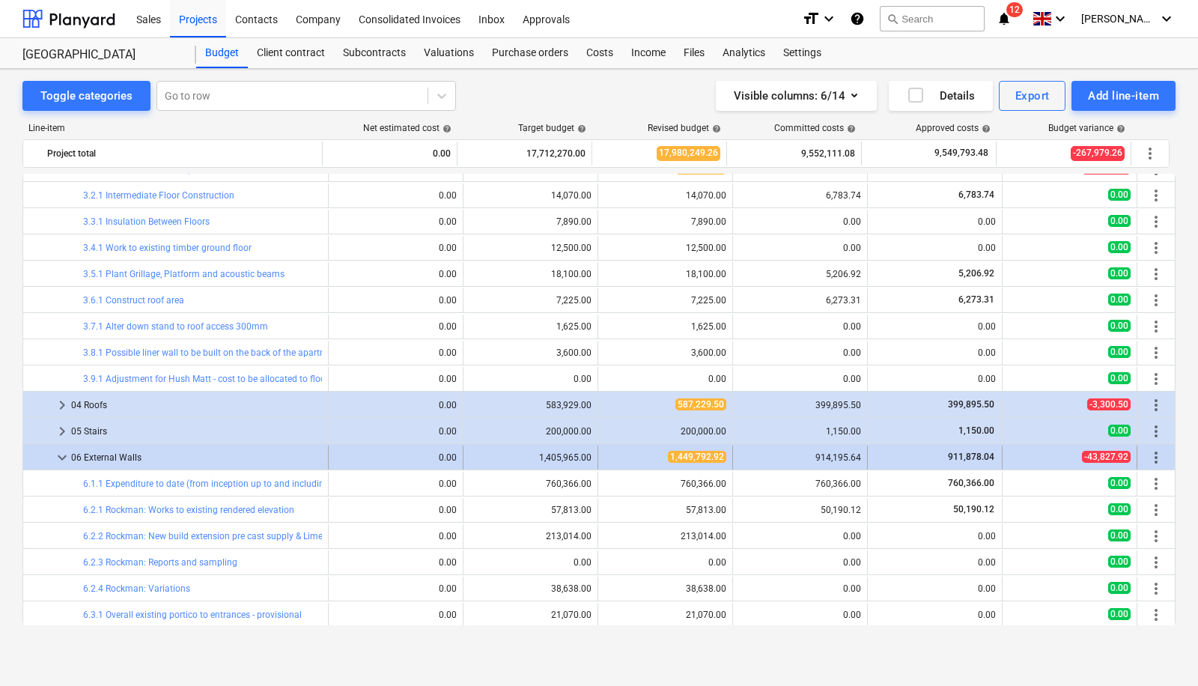
click at [64, 460] on span "keyboard_arrow_down" at bounding box center [62, 457] width 18 height 18
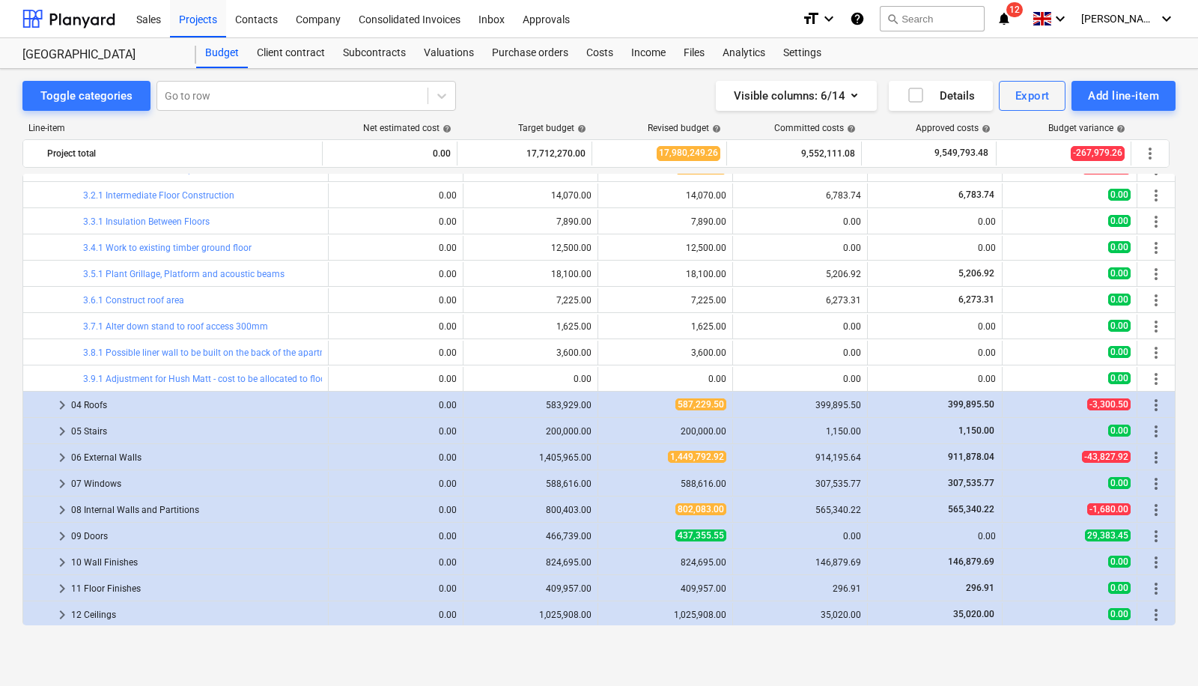
scroll to position [554, 0]
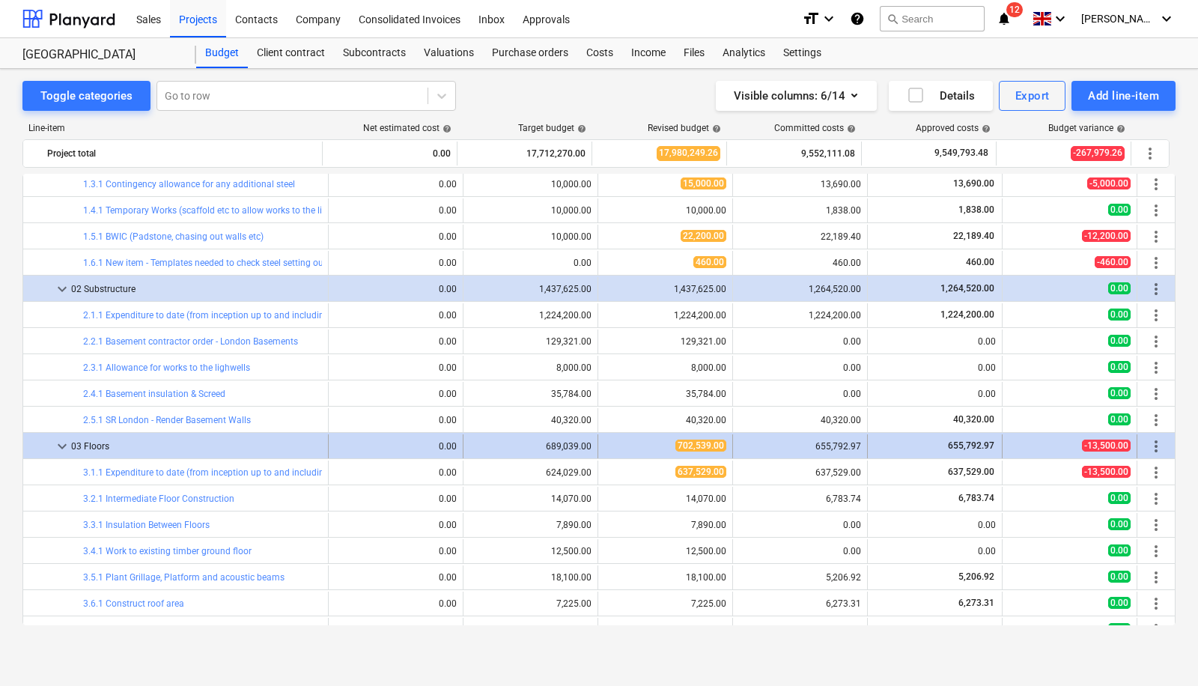
click at [56, 451] on span "keyboard_arrow_down" at bounding box center [62, 446] width 18 height 18
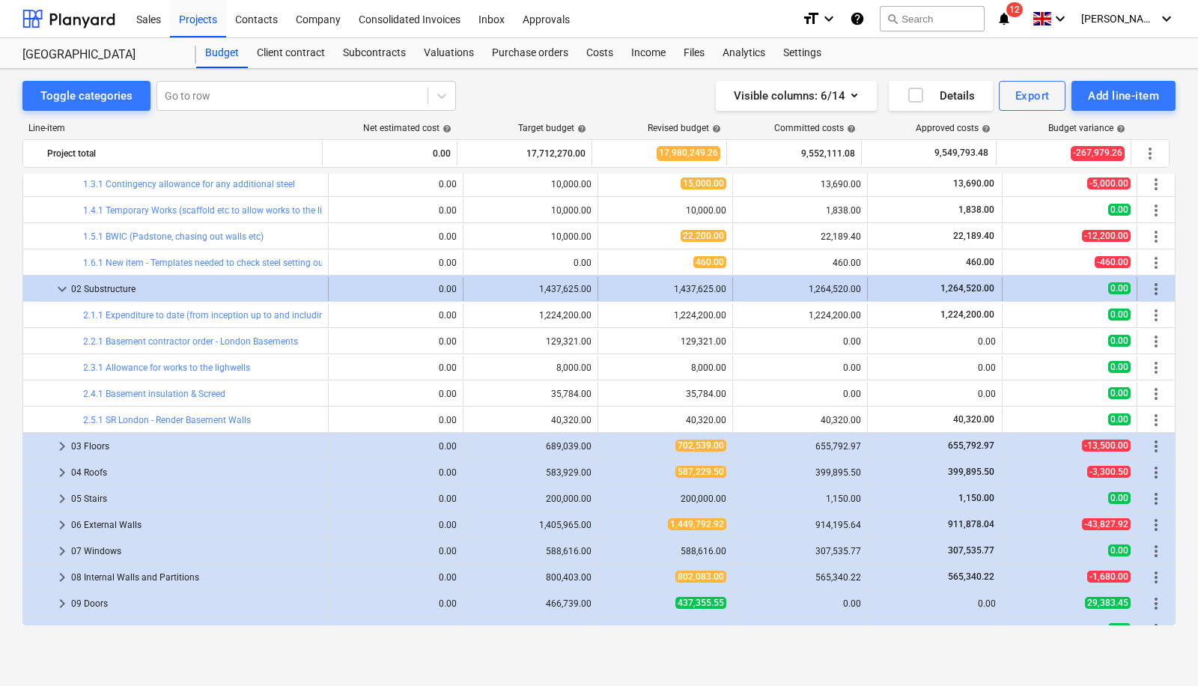
click at [63, 287] on span "keyboard_arrow_down" at bounding box center [62, 289] width 18 height 18
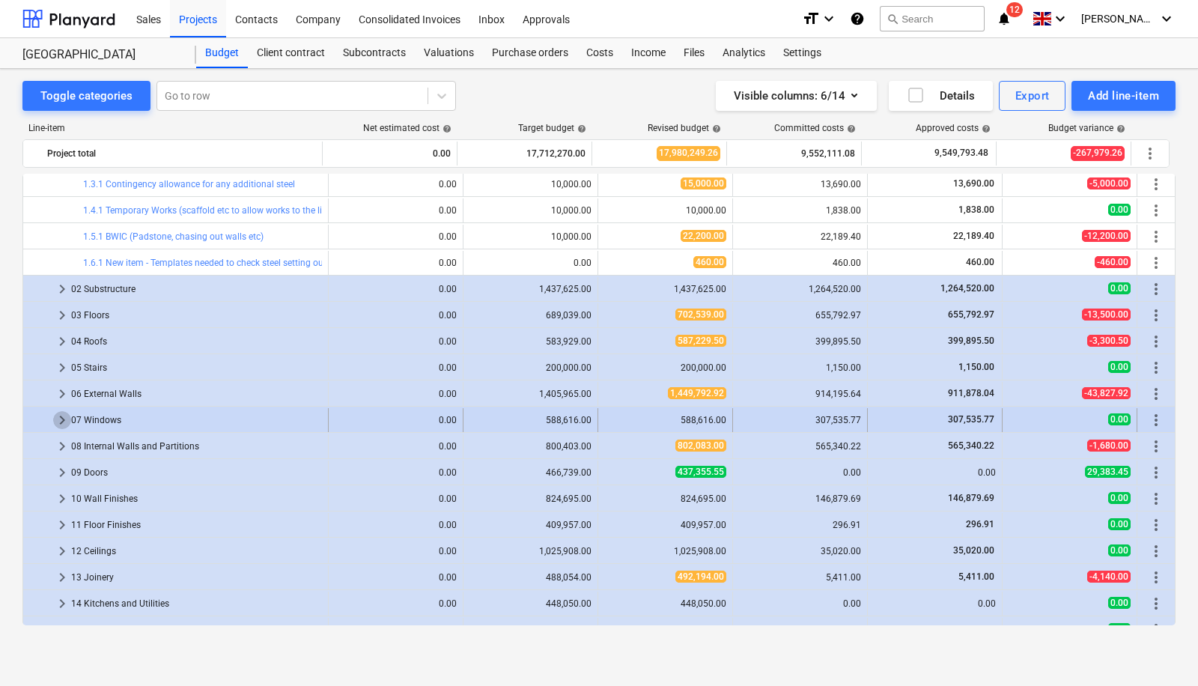
click at [64, 421] on span "keyboard_arrow_right" at bounding box center [62, 420] width 18 height 18
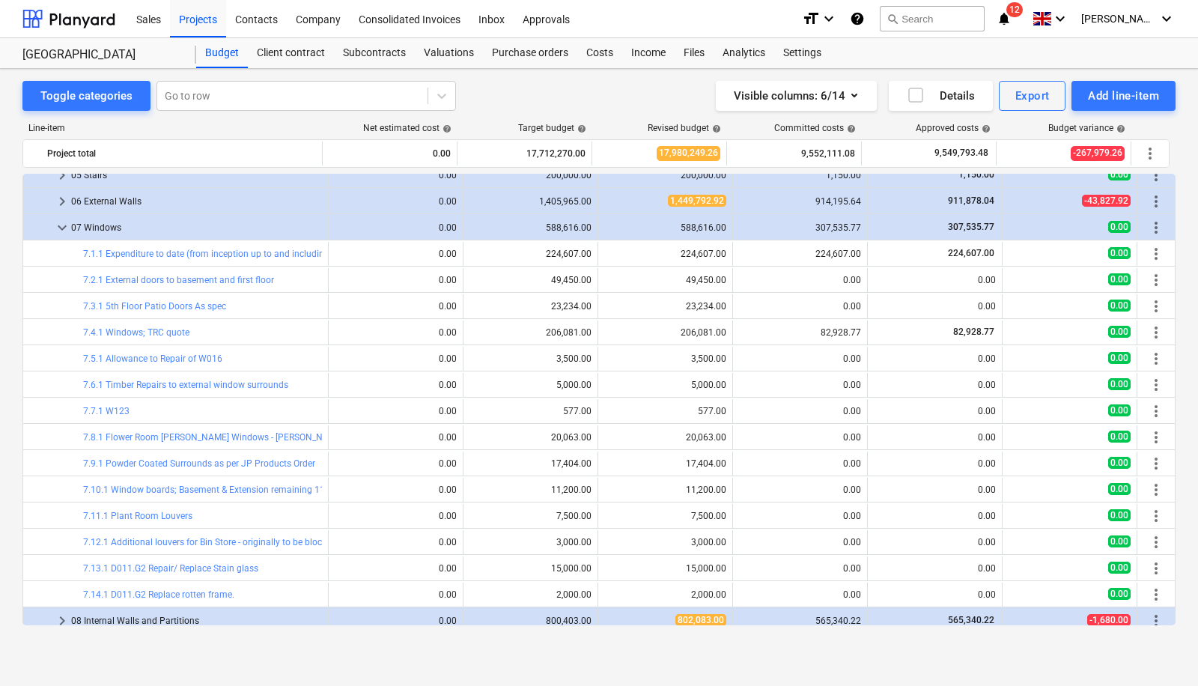
scroll to position [698, 0]
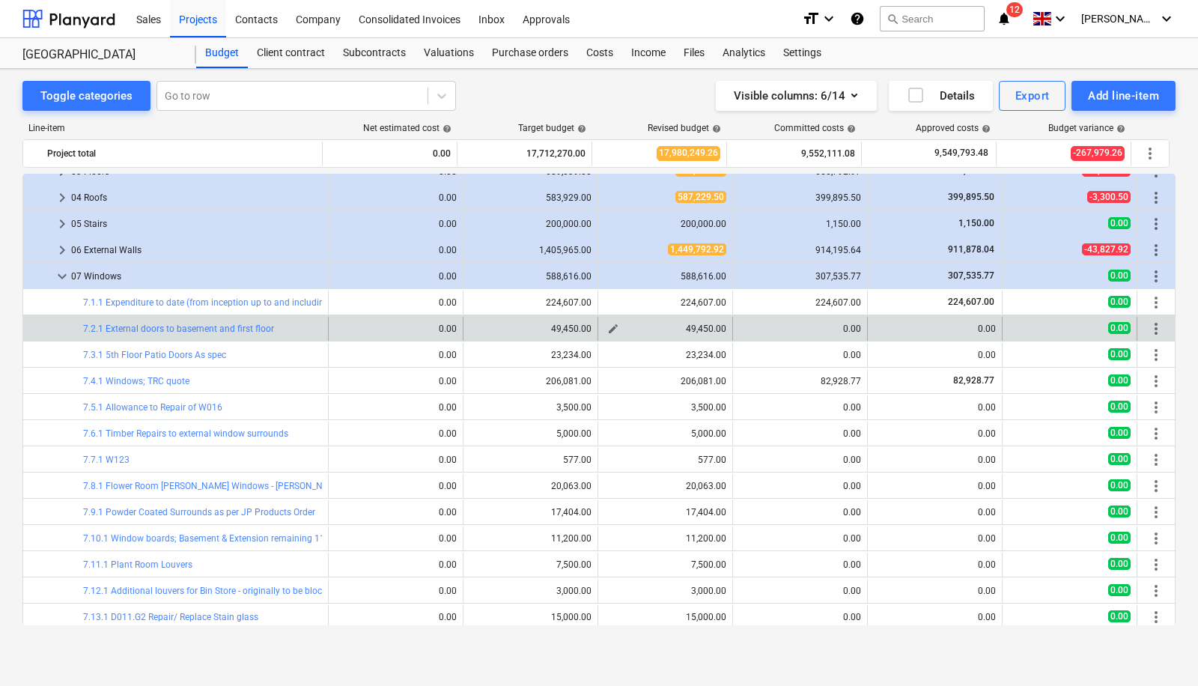
click at [608, 326] on span "edit" at bounding box center [613, 329] width 12 height 12
type textarea "x"
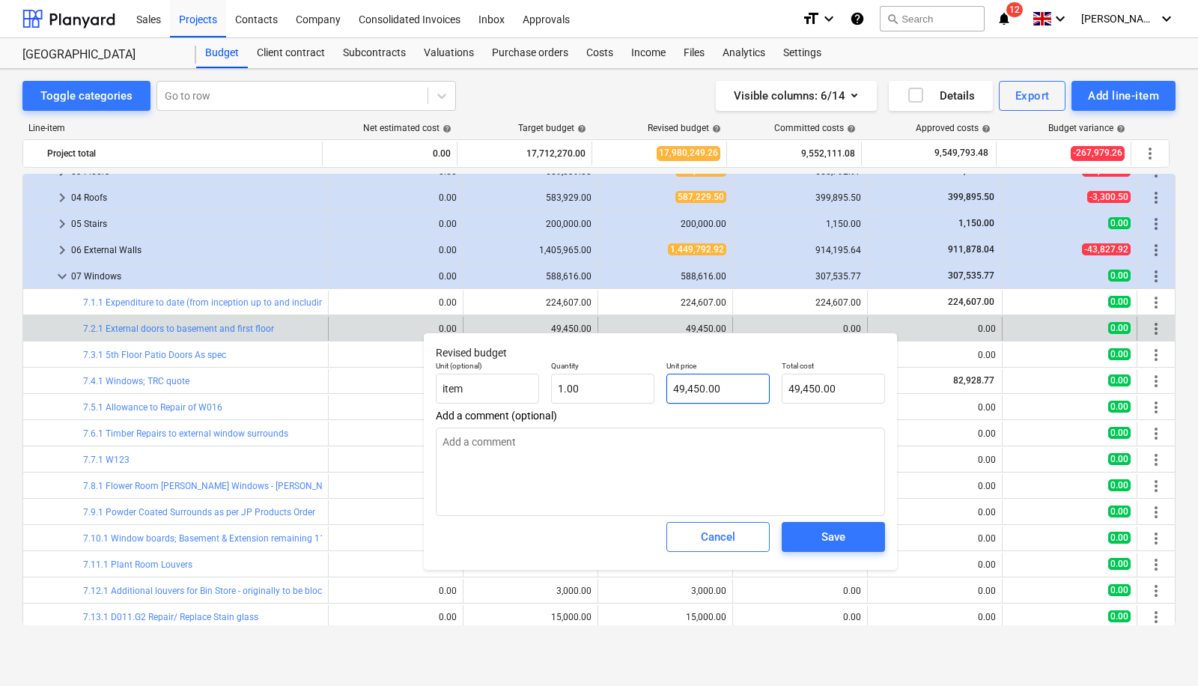
type input "49450"
click at [722, 387] on input "49450" at bounding box center [717, 389] width 103 height 30
type textarea "x"
type input "49,450.00"
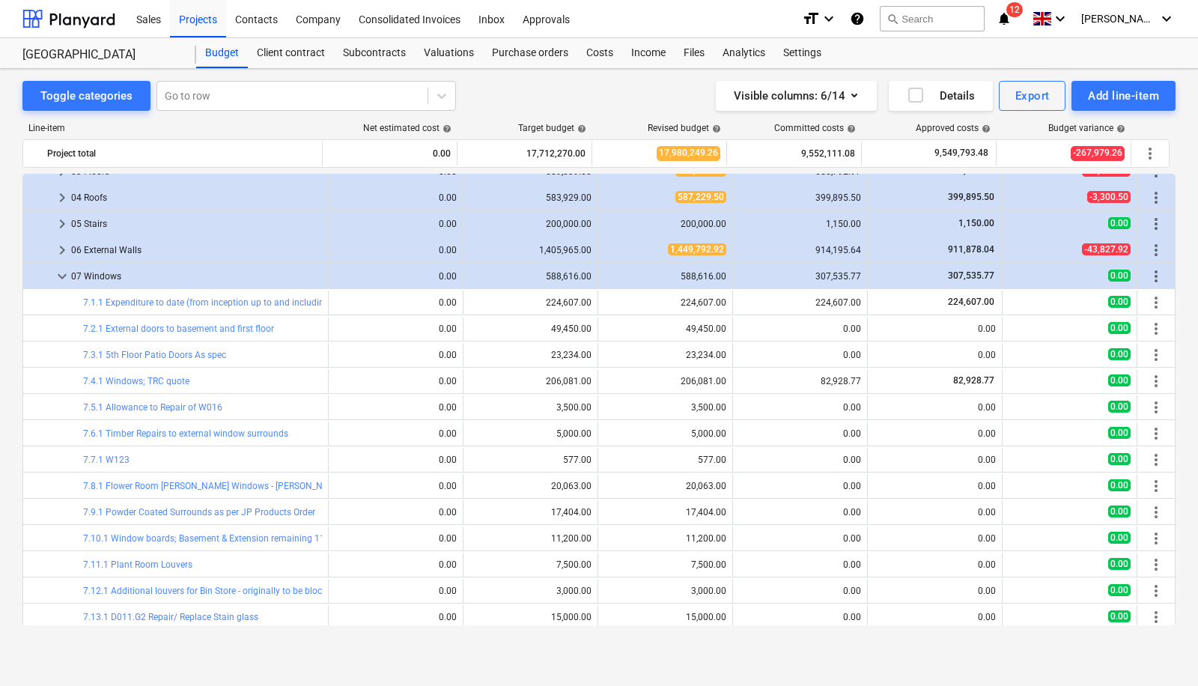
type textarea "x"
type input "1.00"
type input "49,450.00"
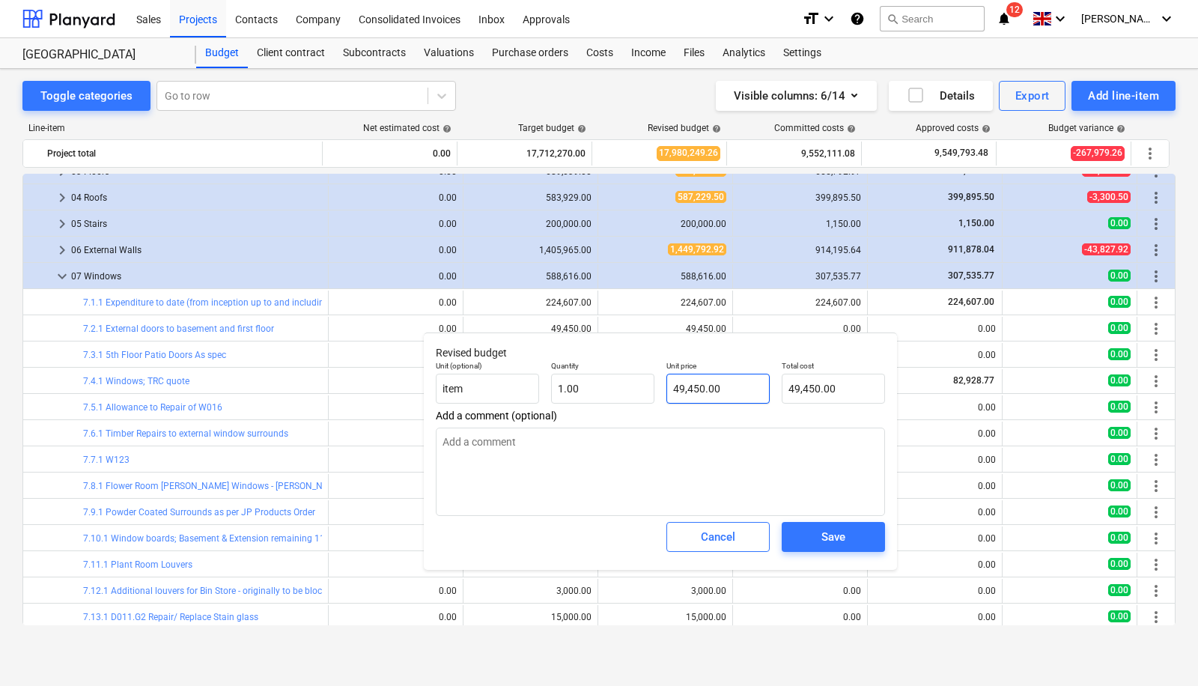
type textarea "x"
click at [724, 394] on input "49450" at bounding box center [717, 389] width 103 height 30
type input "4945"
type textarea "x"
type input "4,945.00"
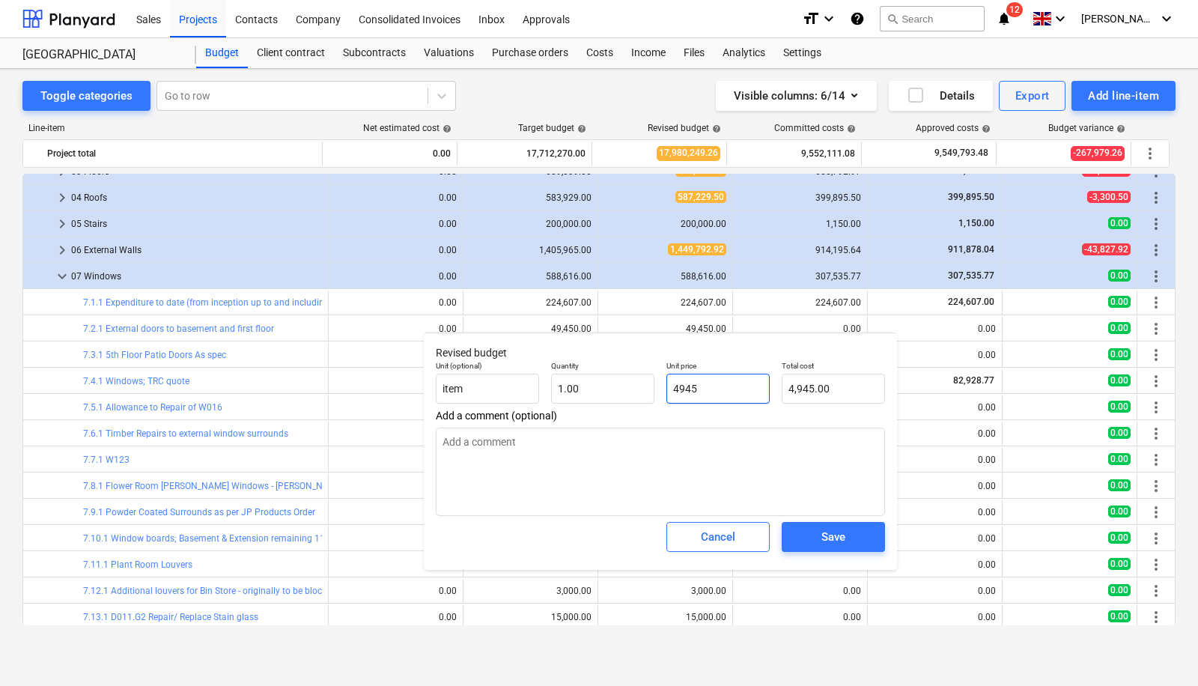
type textarea "x"
type input "494"
type input "494.00"
type textarea "x"
type input "49"
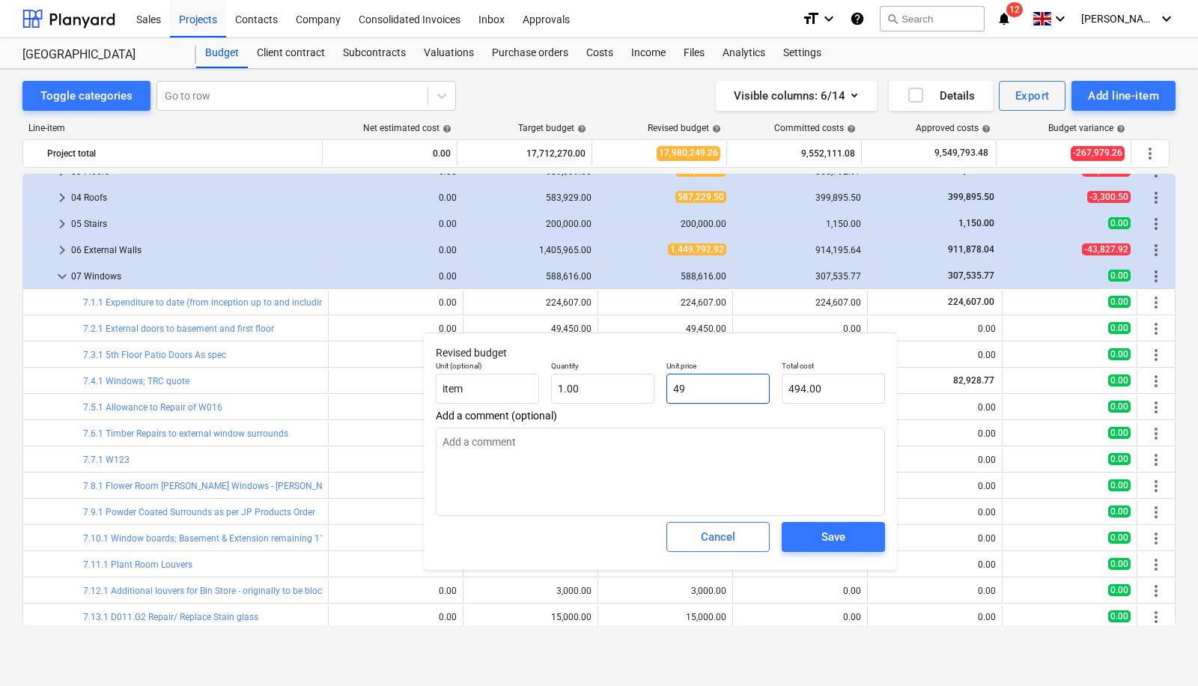
type input "49.00"
type textarea "x"
type input "491"
type input "491.00"
type textarea "x"
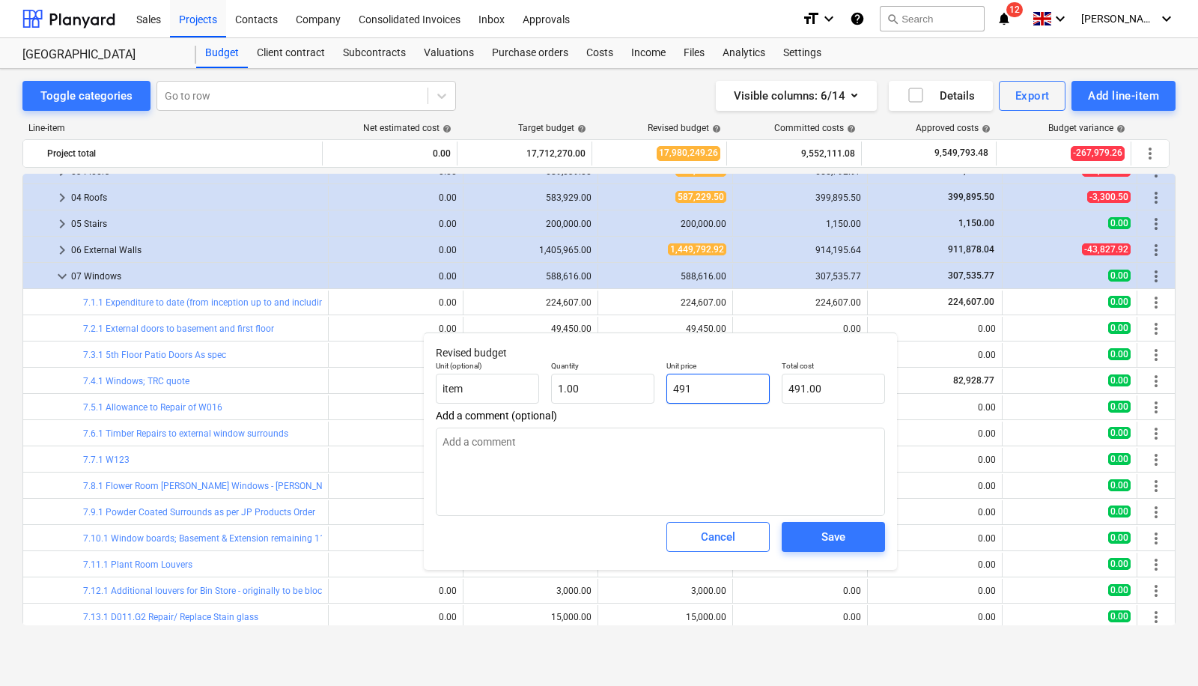
type input "4919"
type input "4,919.00"
type textarea "x"
type input "49197"
type input "49,197.00"
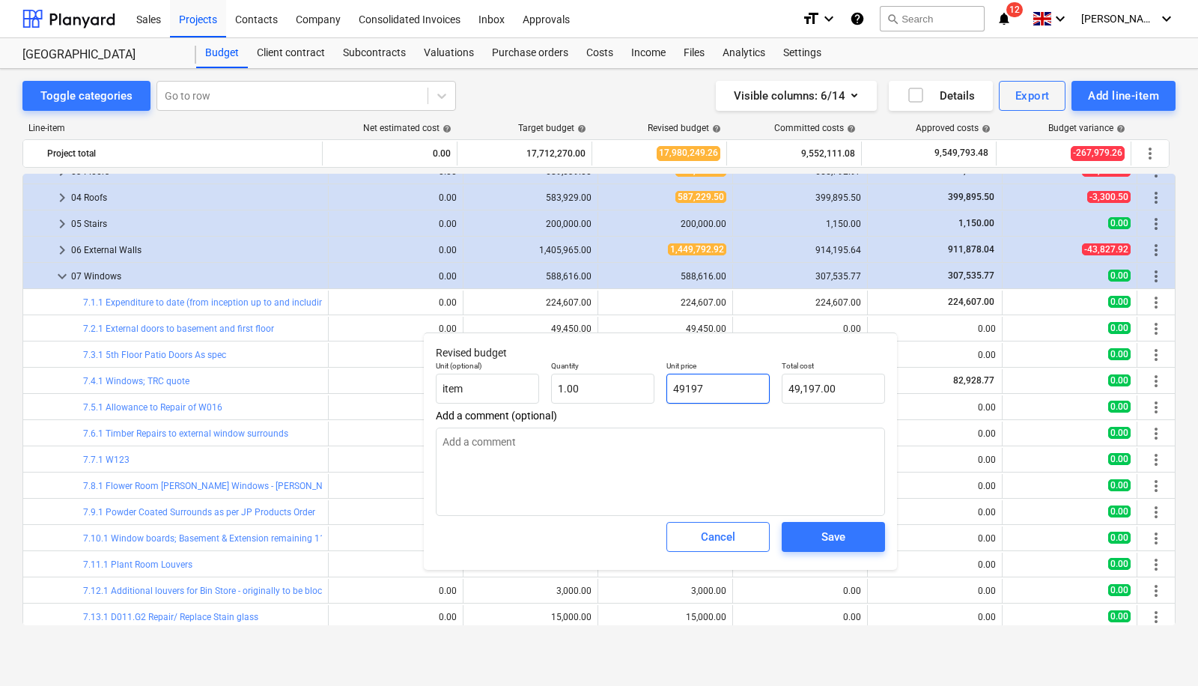
type textarea "x"
type input "49197."
type textarea "x"
type input "49197.6"
type input "49,197.60"
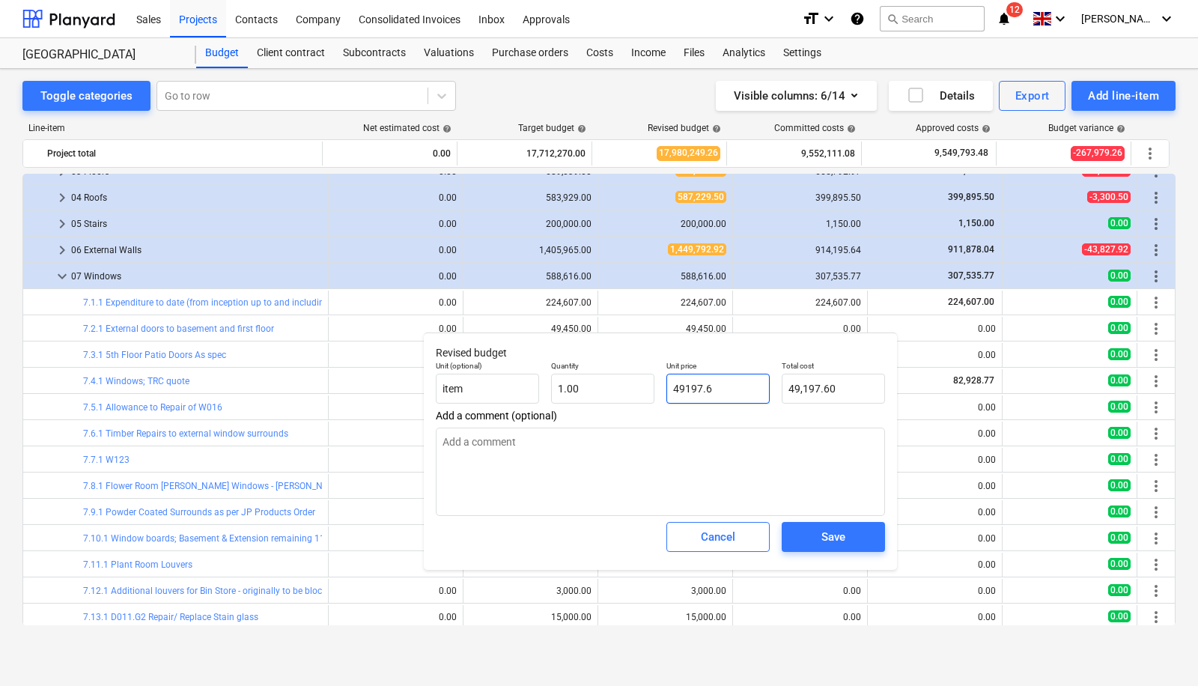
type textarea "x"
type input "49197.63"
type input "49,197.63"
click at [848, 550] on button "Save" at bounding box center [833, 537] width 103 height 30
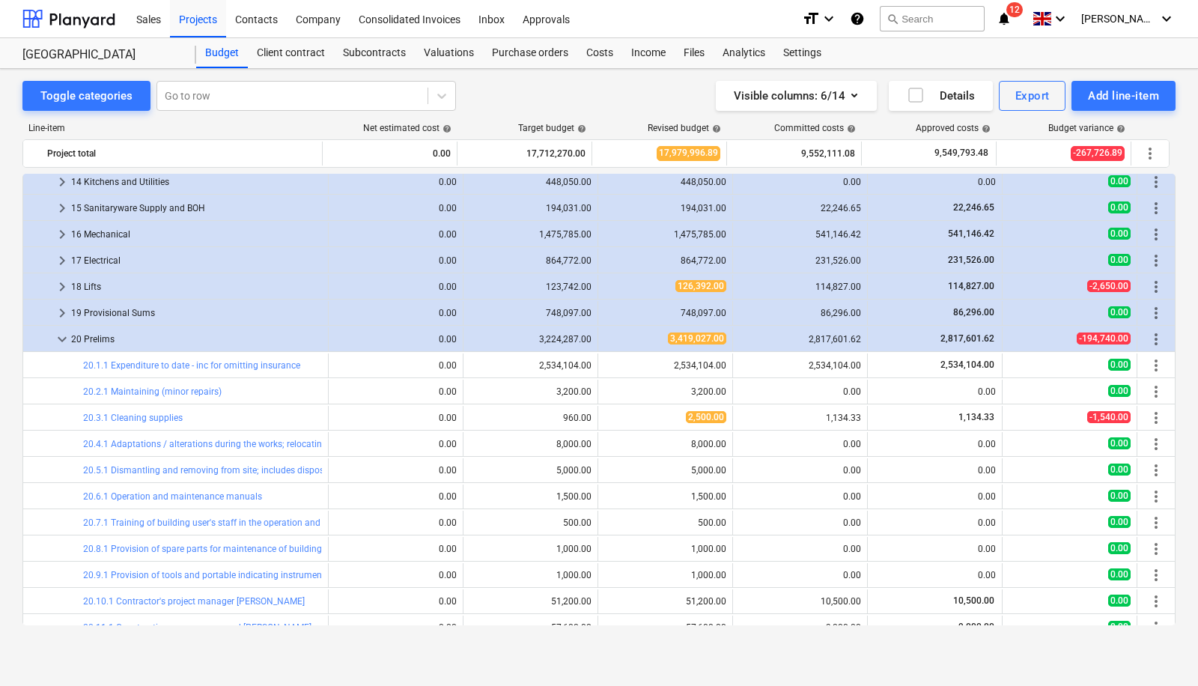
scroll to position [1372, 0]
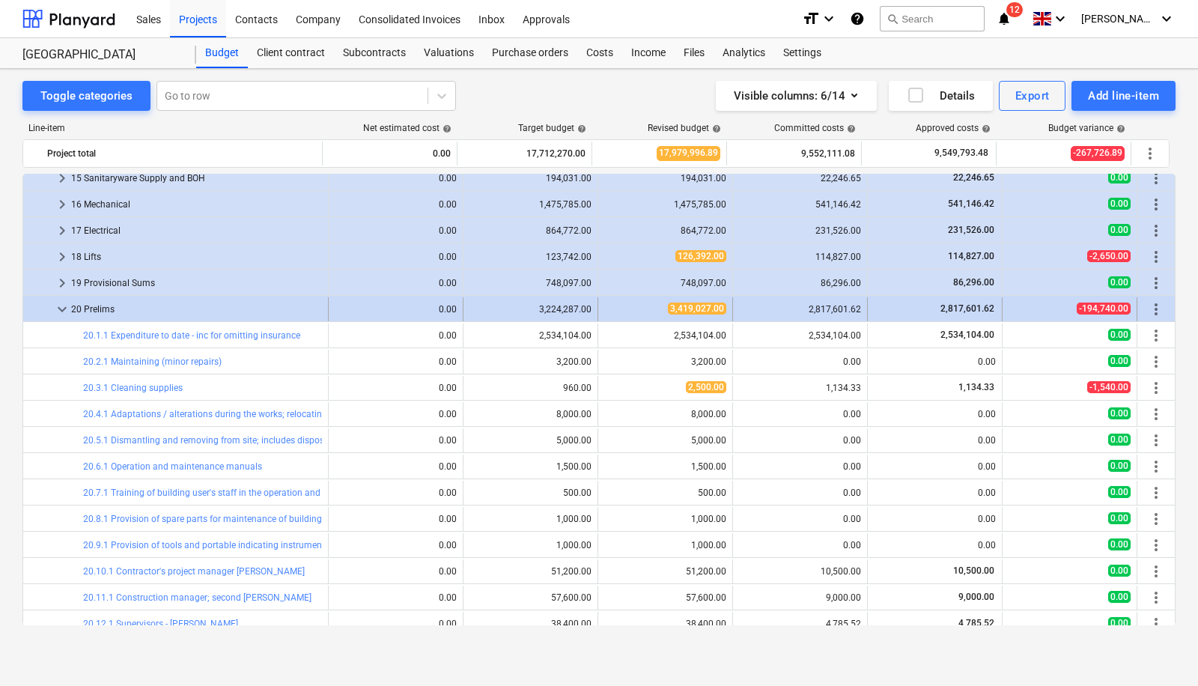
click at [66, 305] on span "keyboard_arrow_down" at bounding box center [62, 309] width 18 height 18
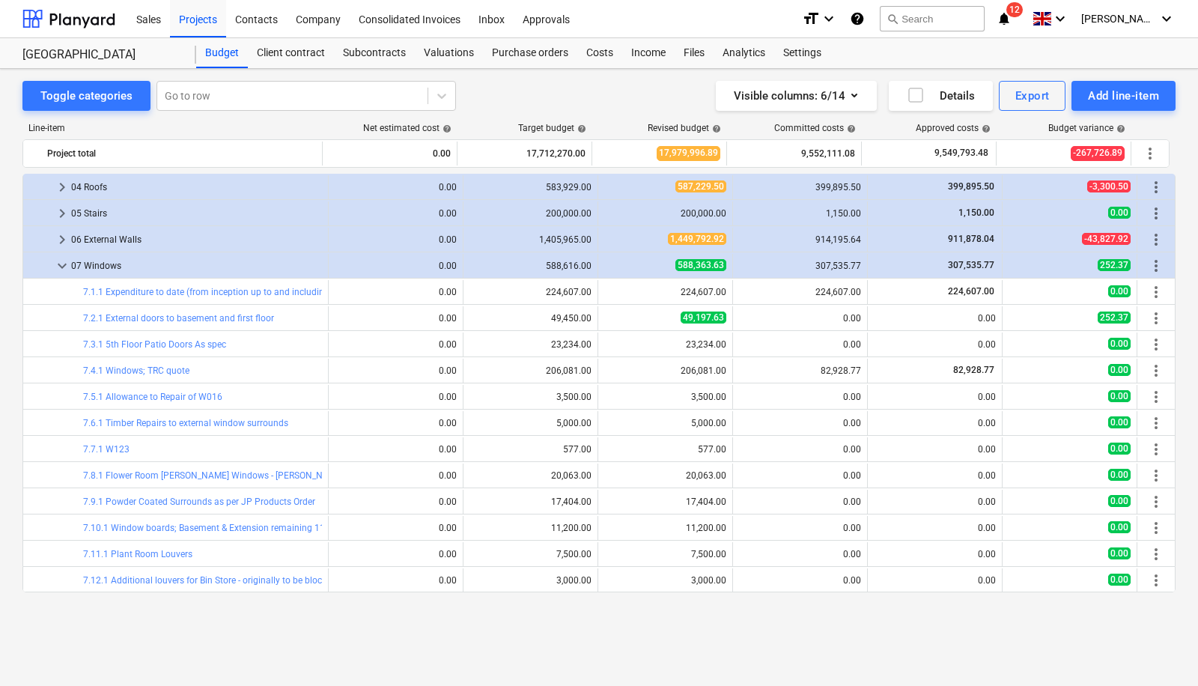
scroll to position [645, 0]
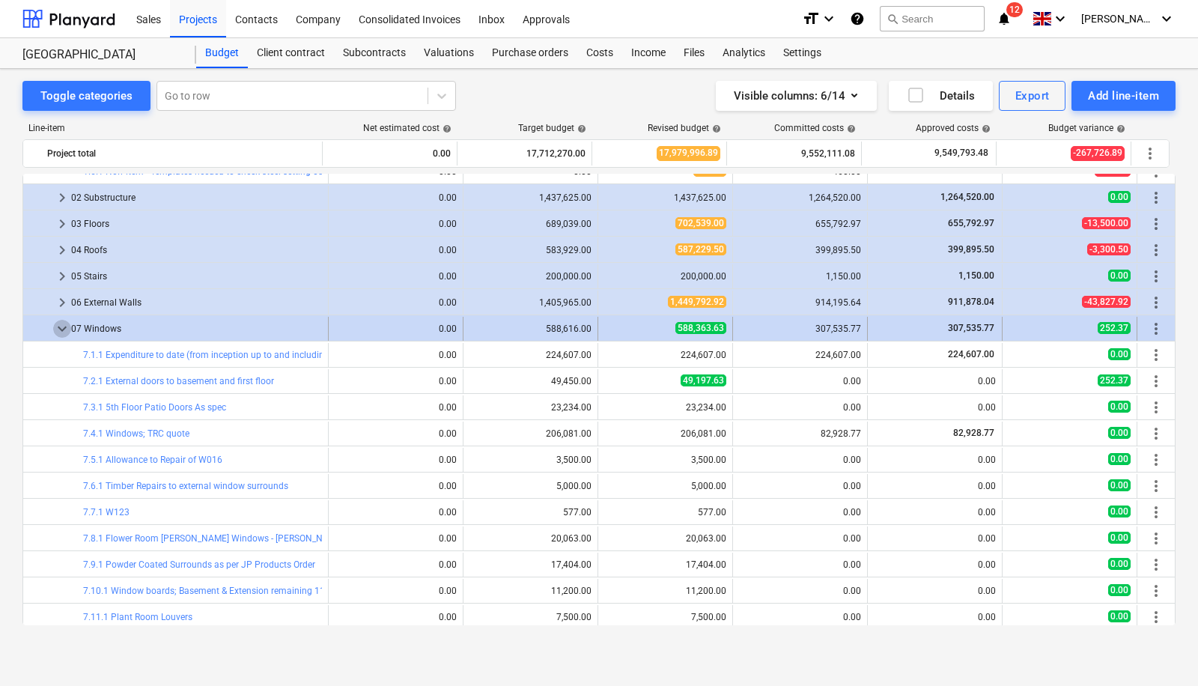
click at [58, 322] on span "keyboard_arrow_down" at bounding box center [62, 329] width 18 height 18
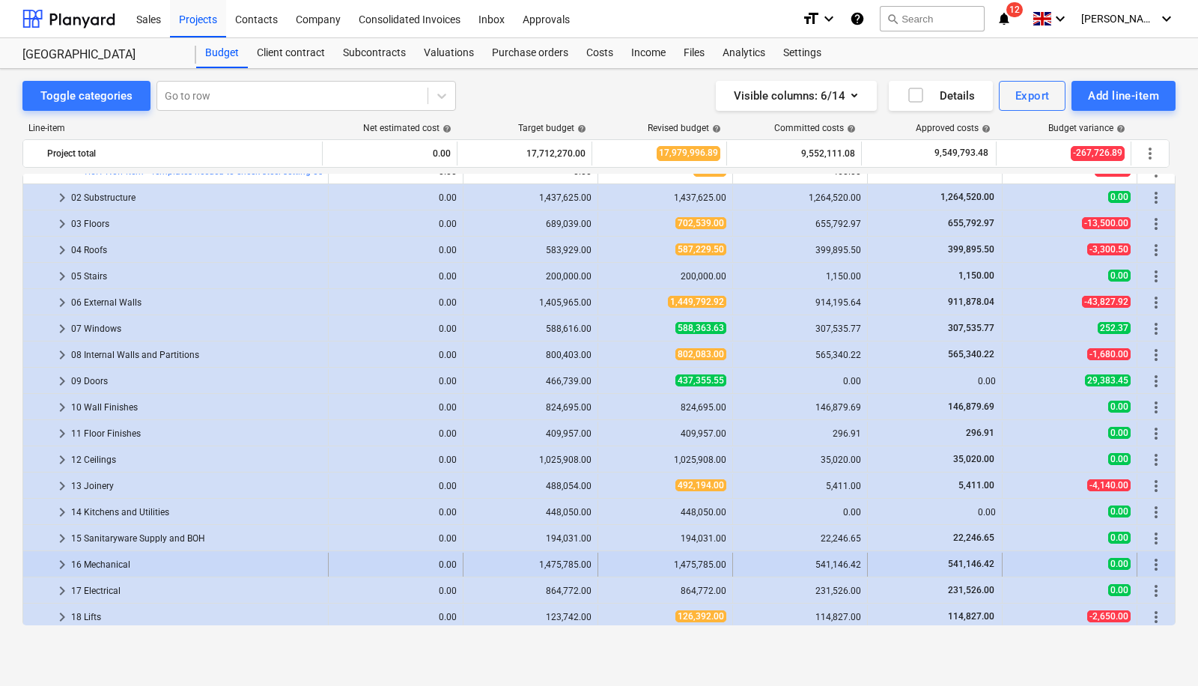
click at [69, 561] on span "keyboard_arrow_right" at bounding box center [62, 564] width 18 height 18
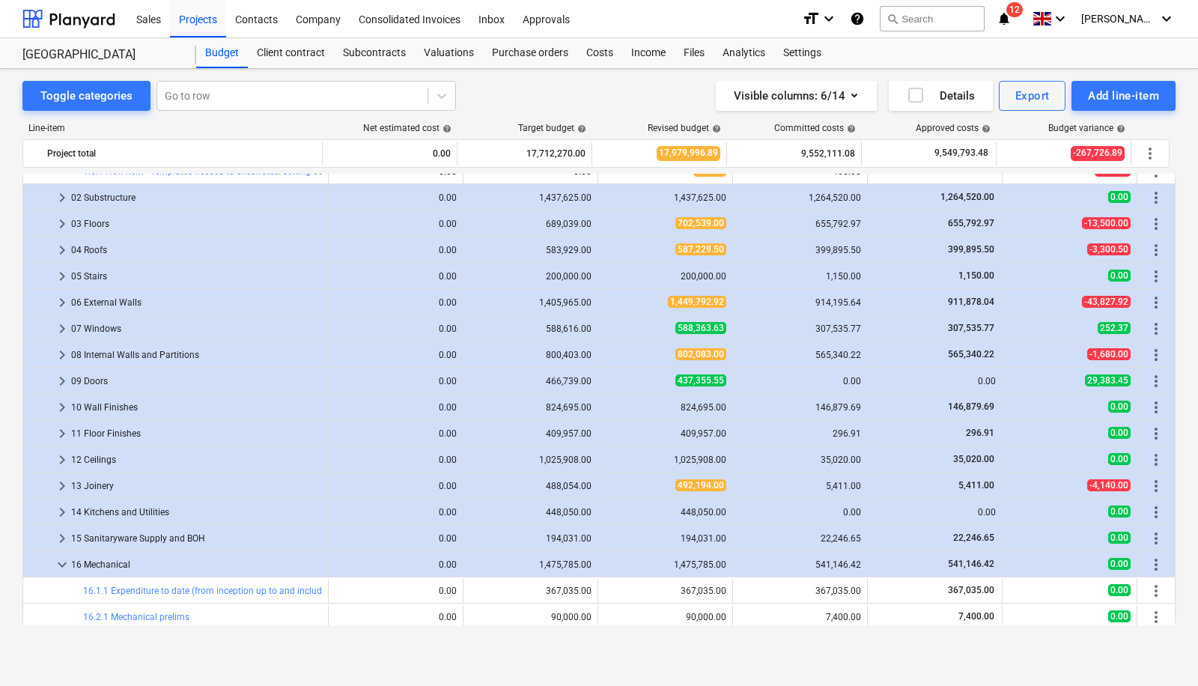
drag, startPoint x: 1175, startPoint y: 447, endPoint x: 1176, endPoint y: 487, distance: 39.7
click at [1176, 487] on div "Toggle categories Go to row Visible columns : 6/14 Details Export Add line-item…" at bounding box center [599, 362] width 1198 height 586
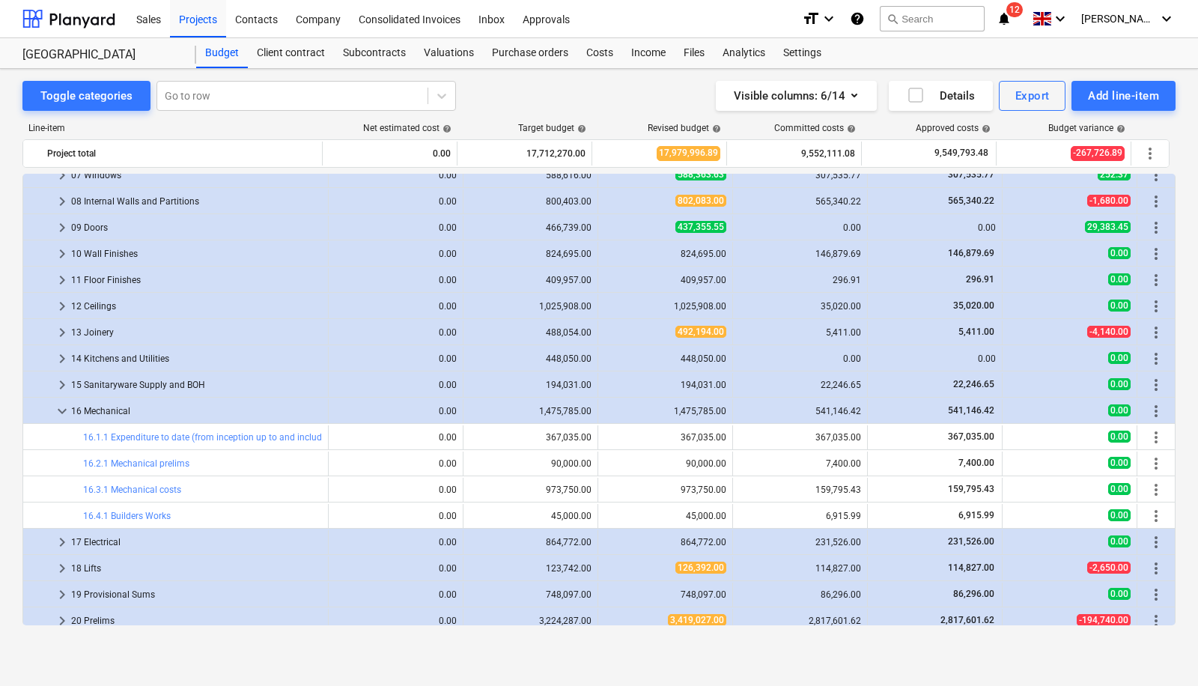
scroll to position [800, 0]
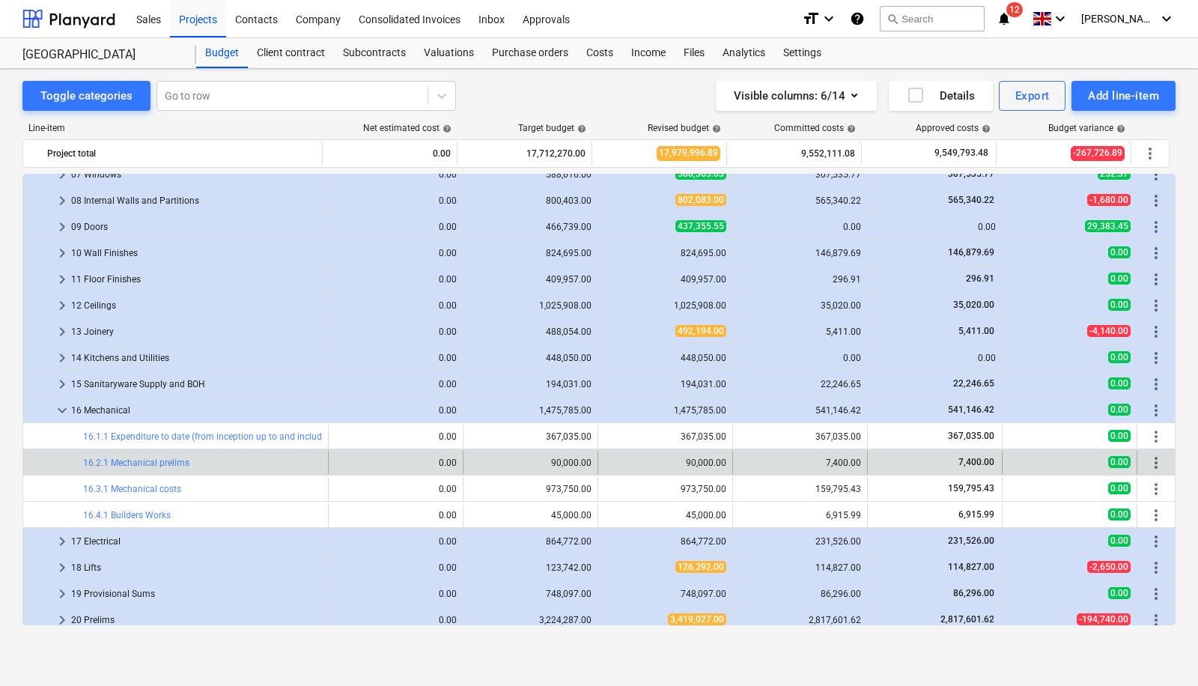
click at [837, 464] on div "7,400.00" at bounding box center [800, 462] width 122 height 10
click at [151, 465] on link "16.2.1 Mechanical prelims" at bounding box center [136, 462] width 106 height 10
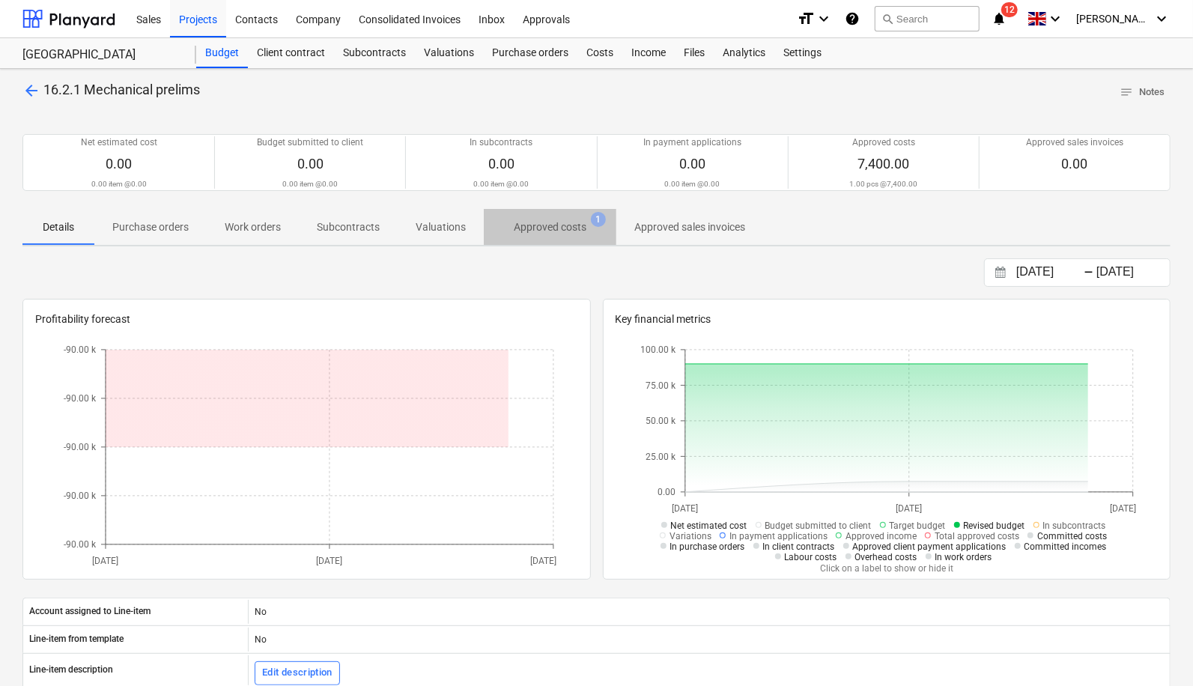
click at [534, 221] on p "Approved costs" at bounding box center [550, 227] width 73 height 16
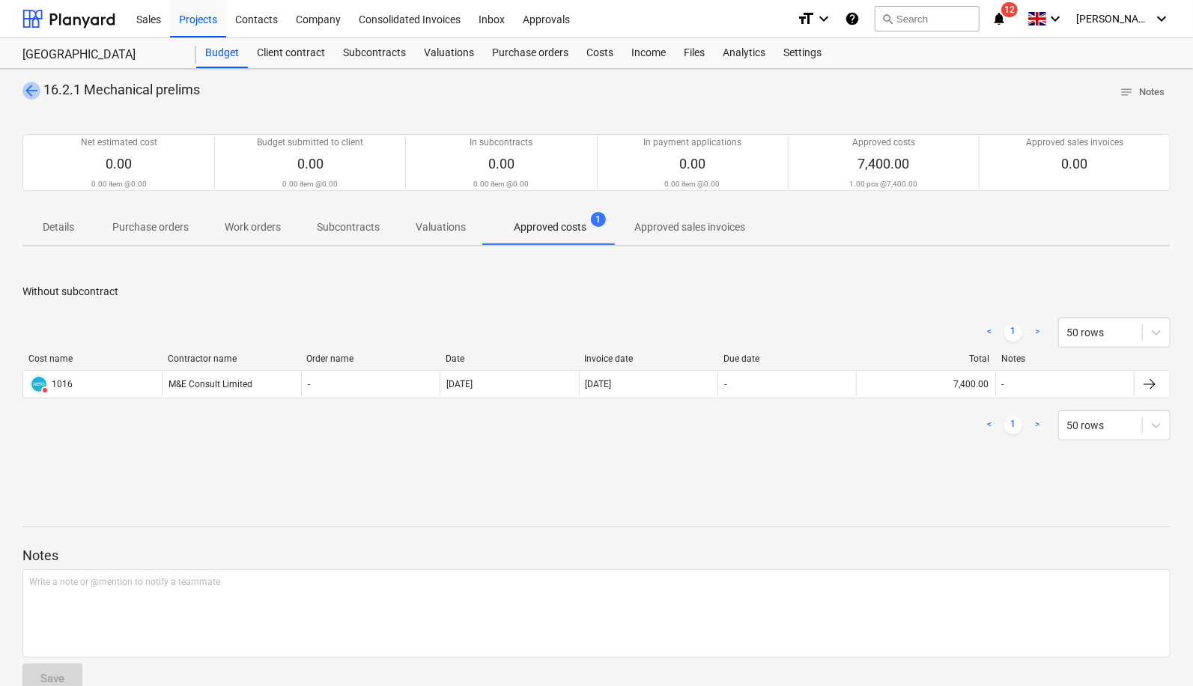
click at [35, 91] on span "arrow_back" at bounding box center [31, 91] width 18 height 18
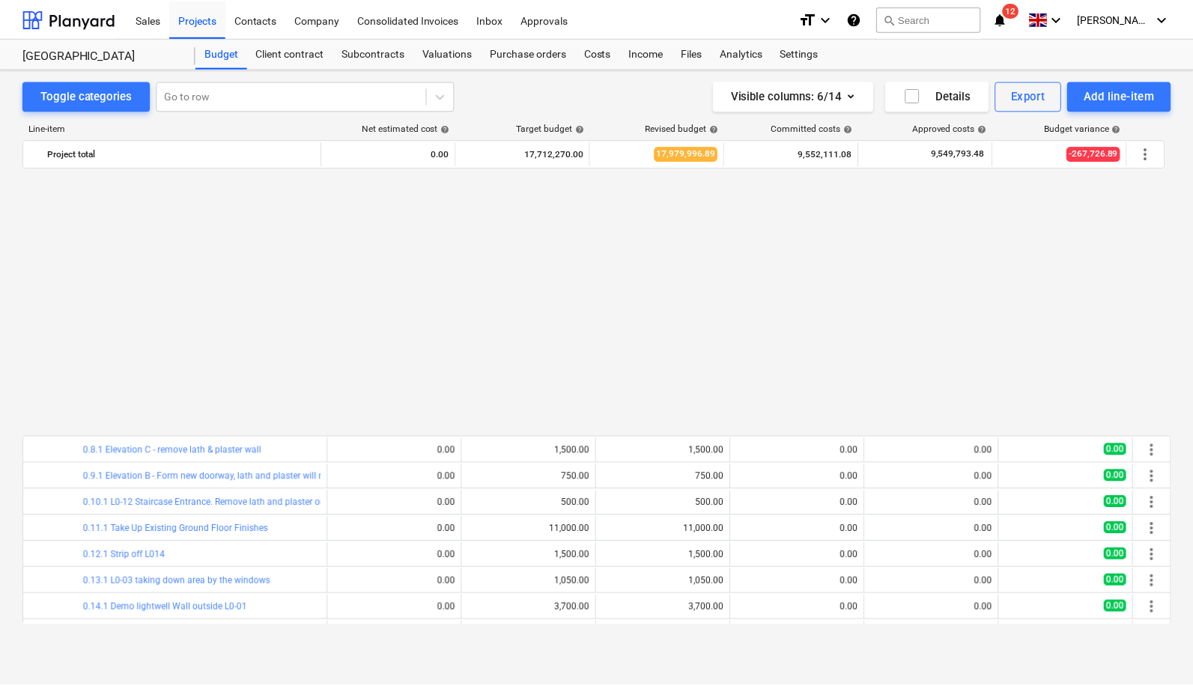
scroll to position [800, 0]
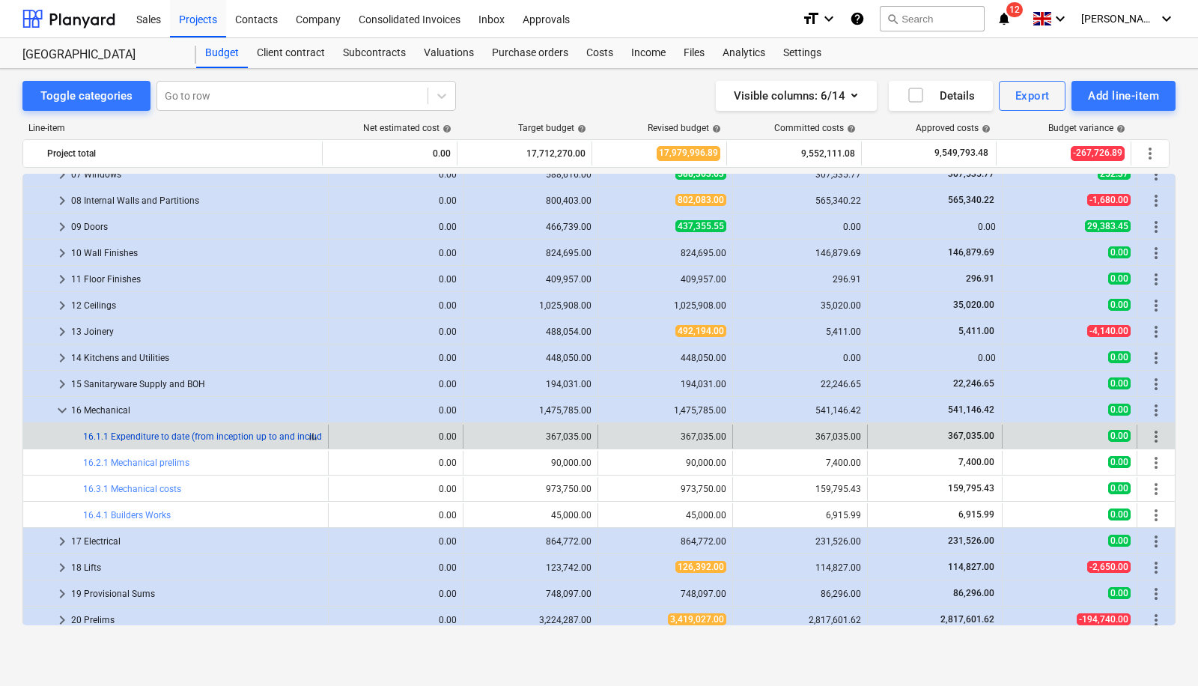
click at [255, 431] on link "16.1.1 Expenditure to date (from inception up to and including [DATE])" at bounding box center [224, 436] width 283 height 10
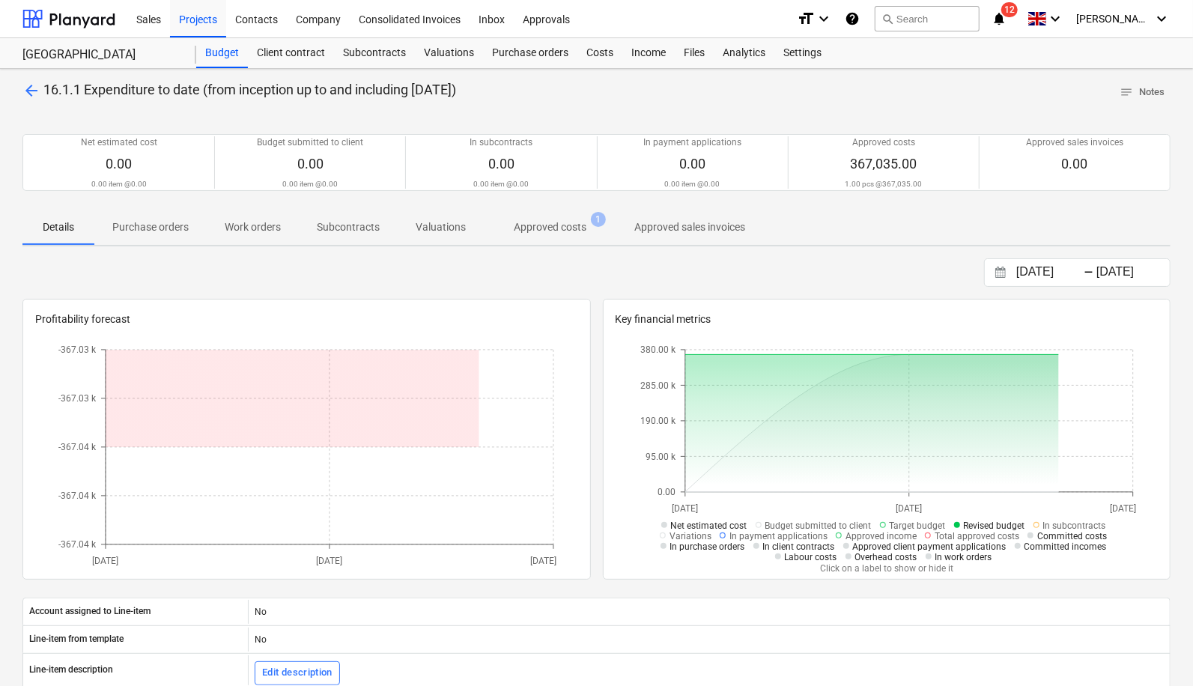
click at [547, 211] on button "Approved costs 1" at bounding box center [550, 227] width 133 height 36
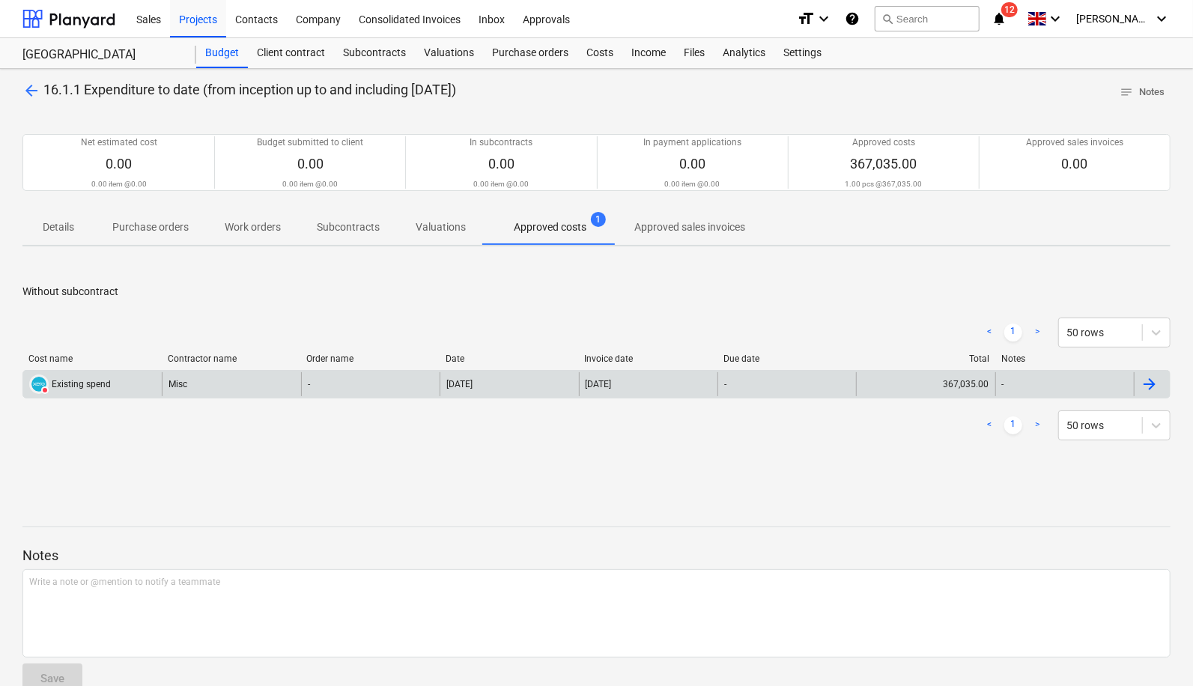
click at [172, 383] on div "Misc" at bounding box center [231, 384] width 138 height 24
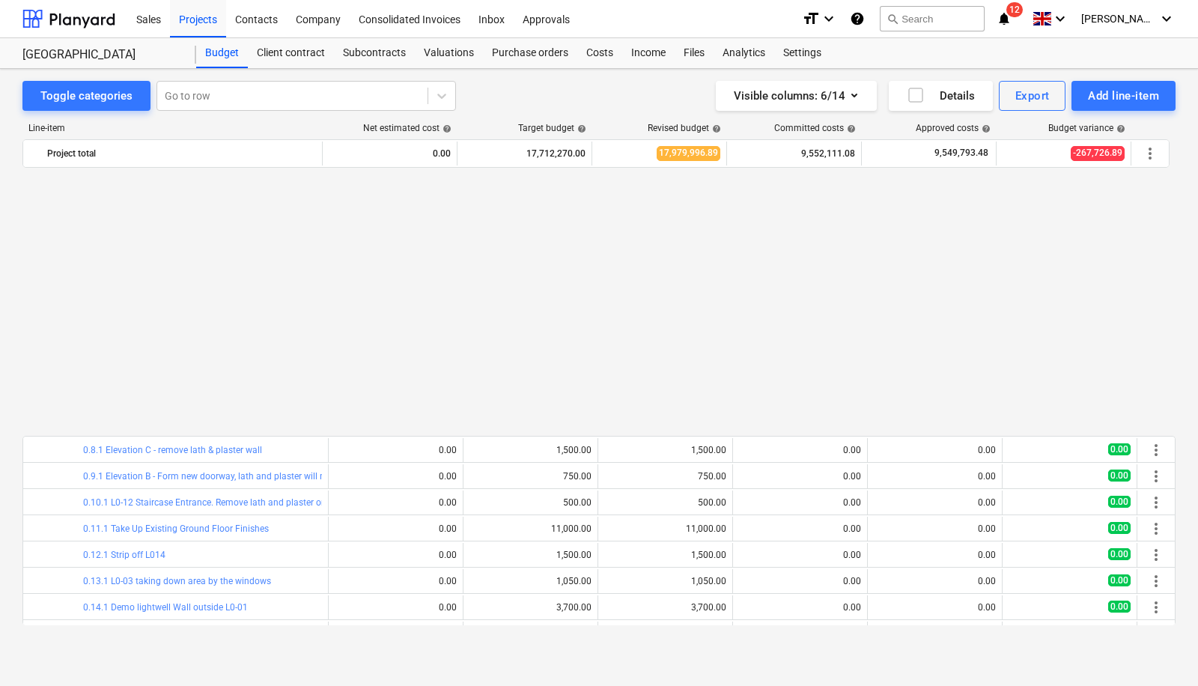
scroll to position [800, 0]
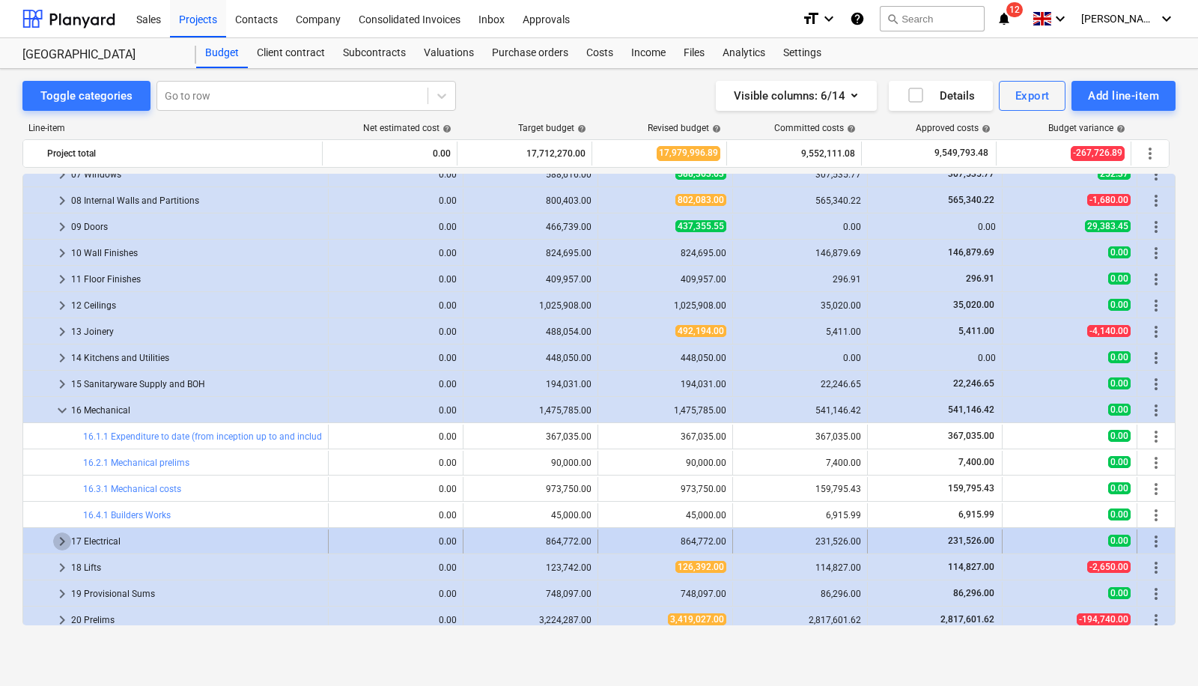
click at [60, 538] on span "keyboard_arrow_right" at bounding box center [62, 541] width 18 height 18
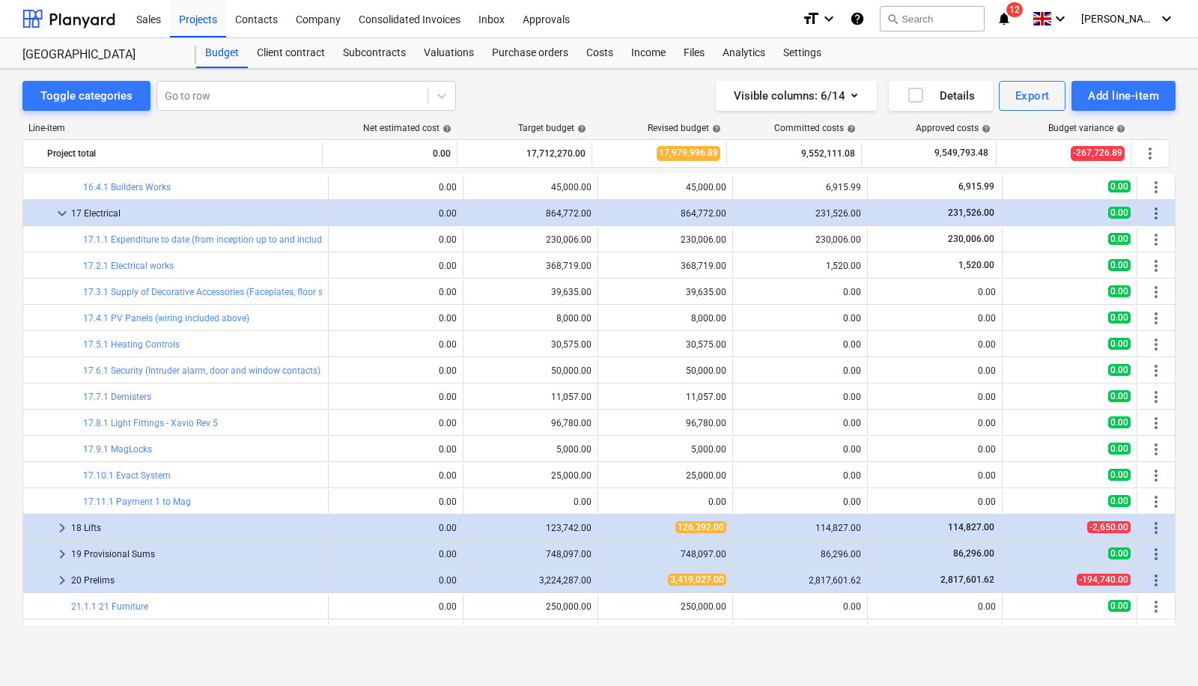
scroll to position [1147, 0]
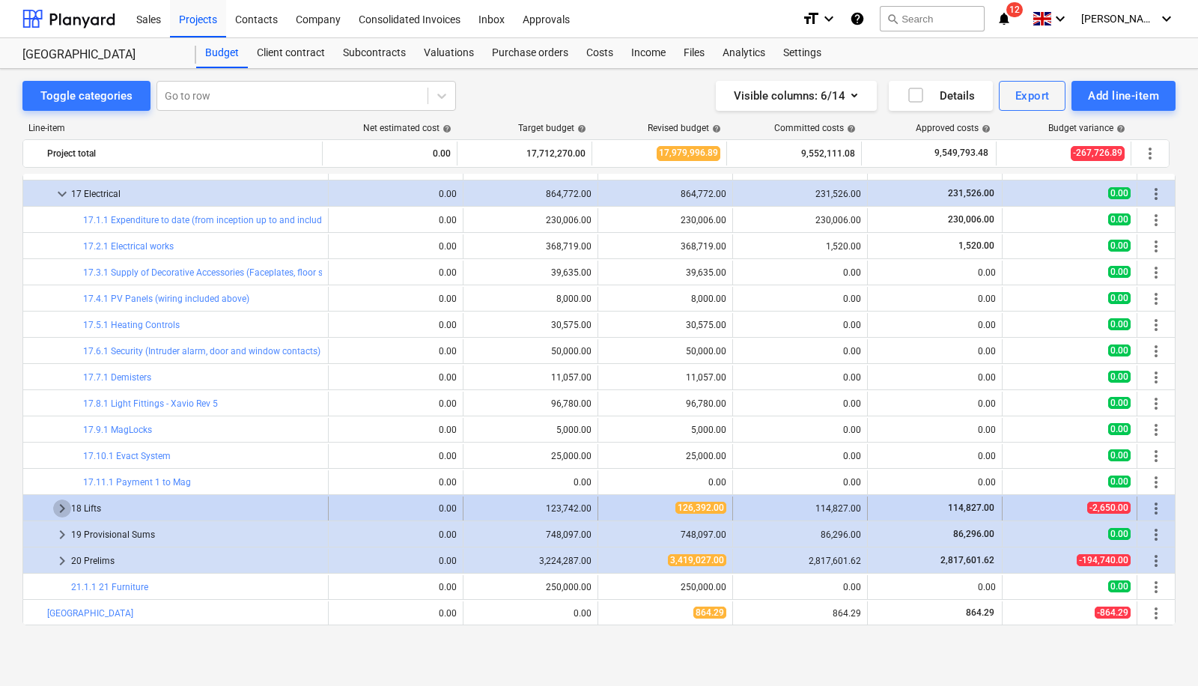
click at [58, 499] on span "keyboard_arrow_right" at bounding box center [62, 508] width 18 height 18
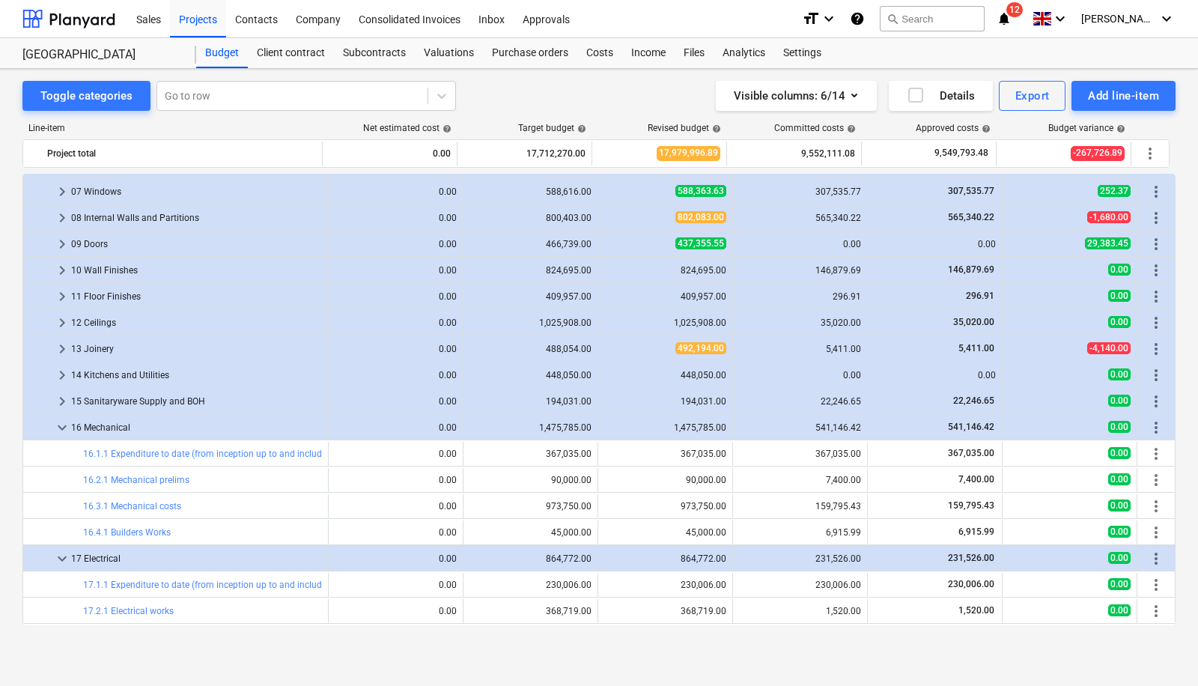
scroll to position [775, 0]
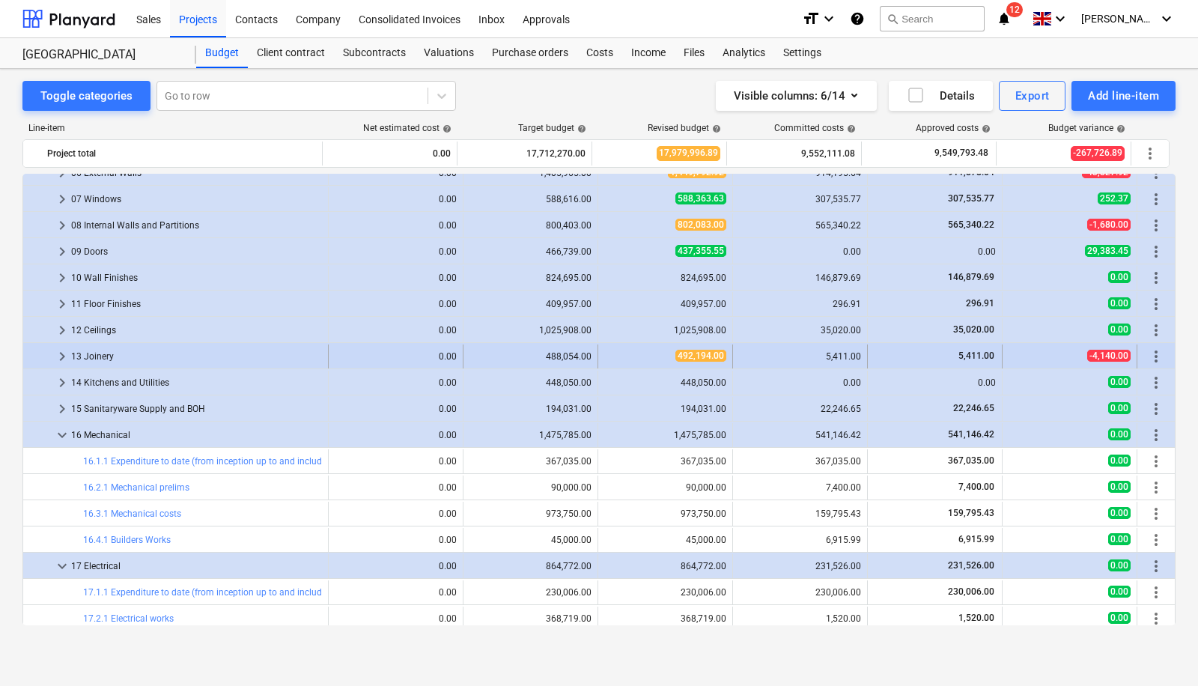
click at [64, 353] on span "keyboard_arrow_right" at bounding box center [62, 356] width 18 height 18
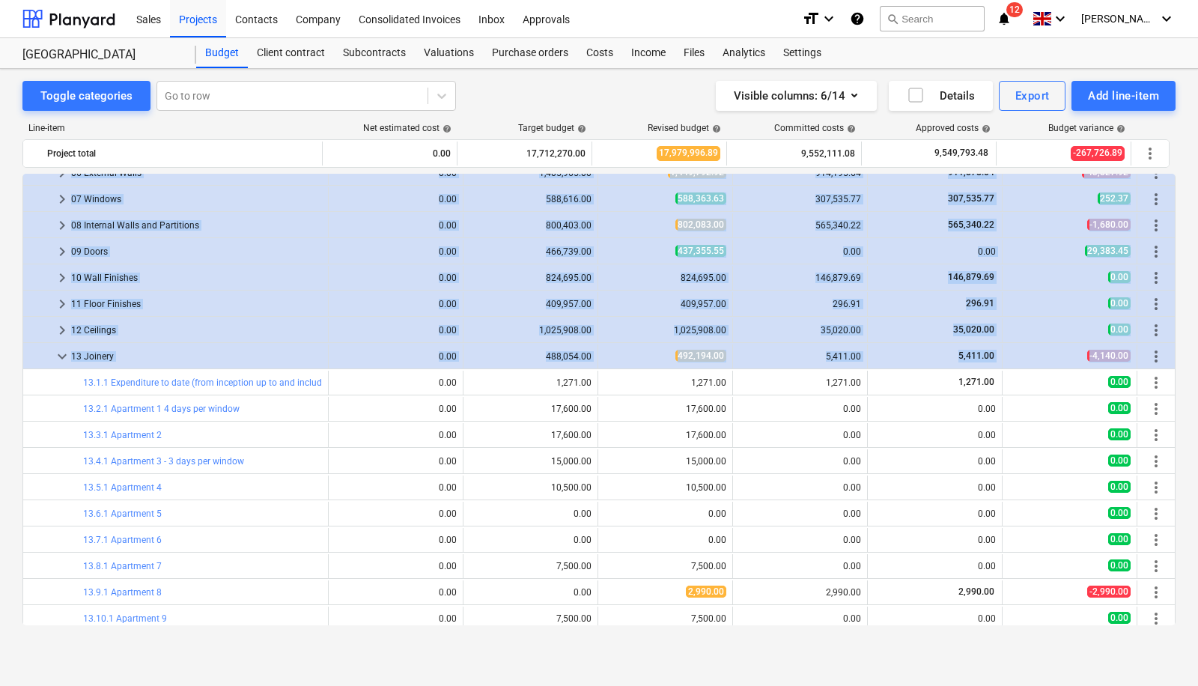
drag, startPoint x: 1169, startPoint y: 352, endPoint x: 1172, endPoint y: 395, distance: 42.8
click at [1172, 395] on div "bar_chart 0.7.1 D013. D2 form new doorway edit 0.00 edit 750.00 edit 750.00 0.0…" at bounding box center [598, 399] width 1153 height 451
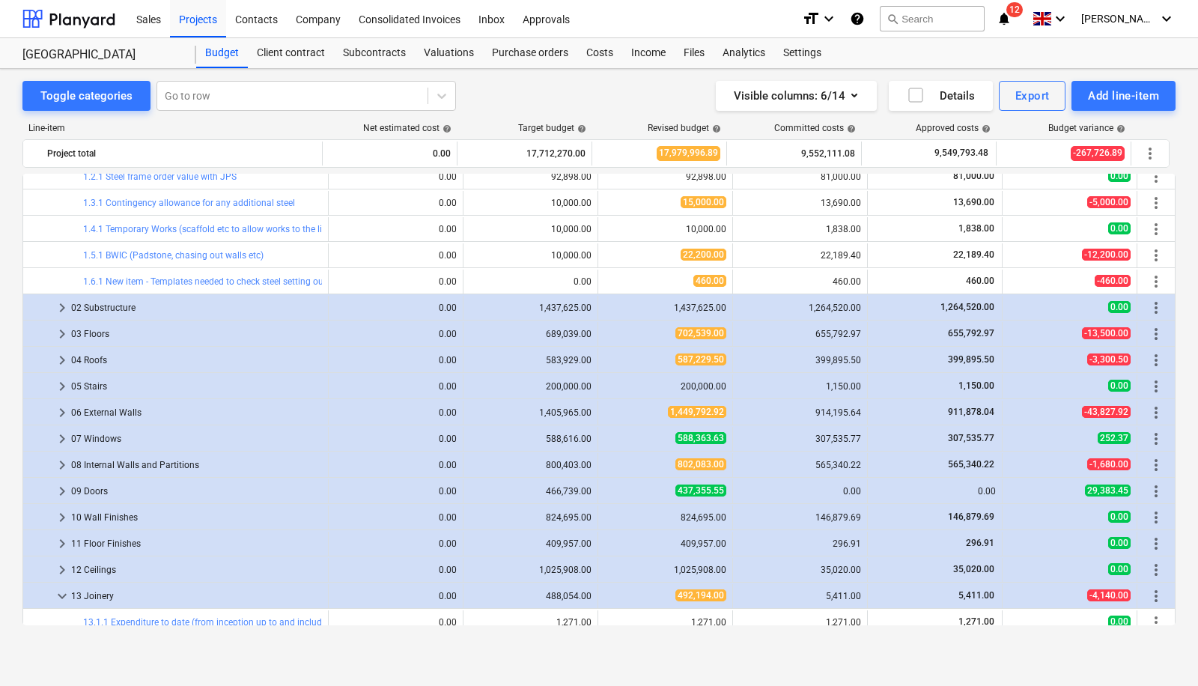
scroll to position [589, 0]
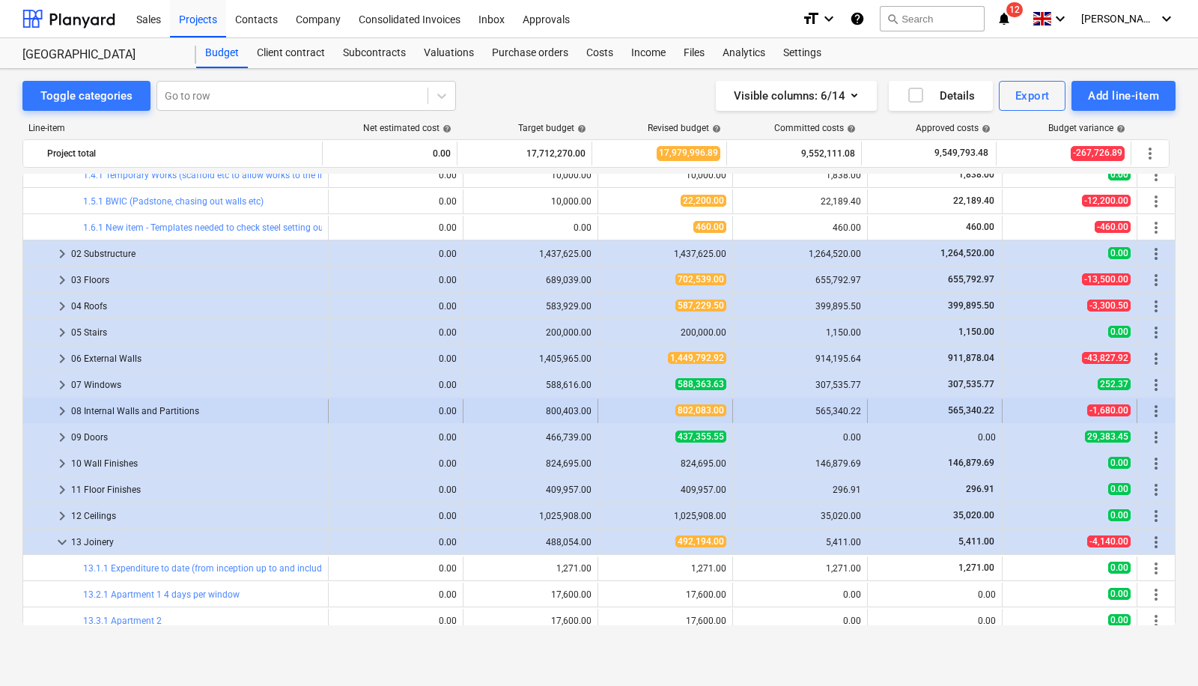
click at [62, 408] on span "keyboard_arrow_right" at bounding box center [62, 411] width 18 height 18
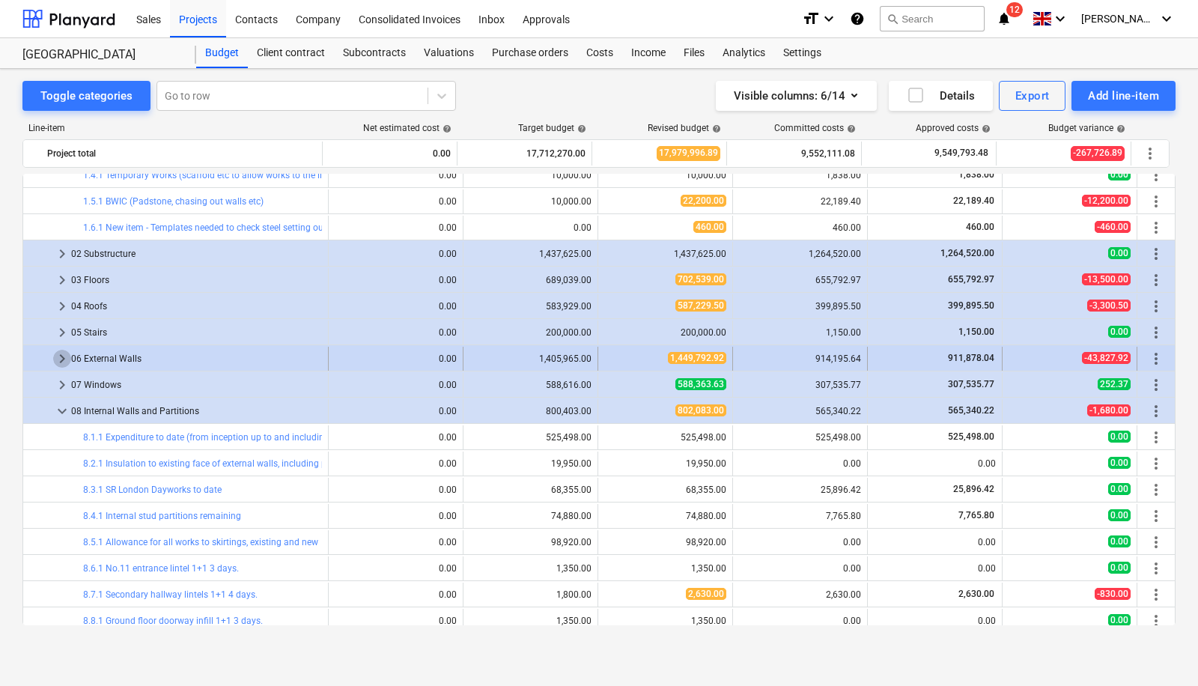
click at [56, 353] on span "keyboard_arrow_right" at bounding box center [62, 359] width 18 height 18
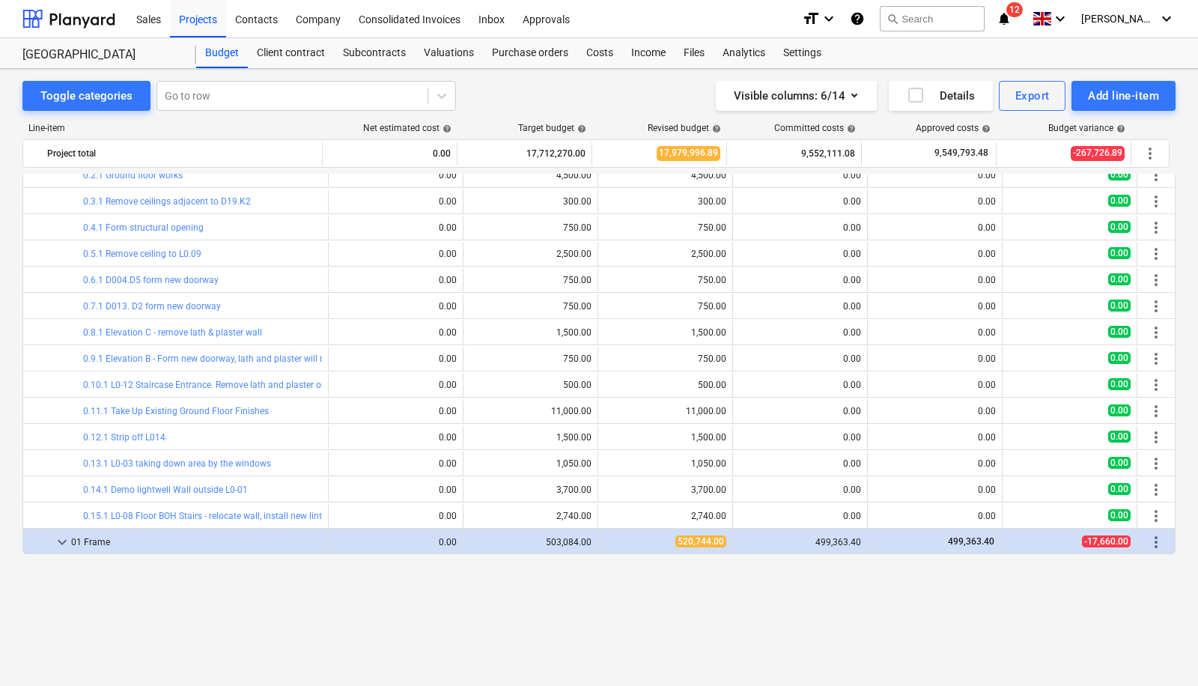
scroll to position [0, 0]
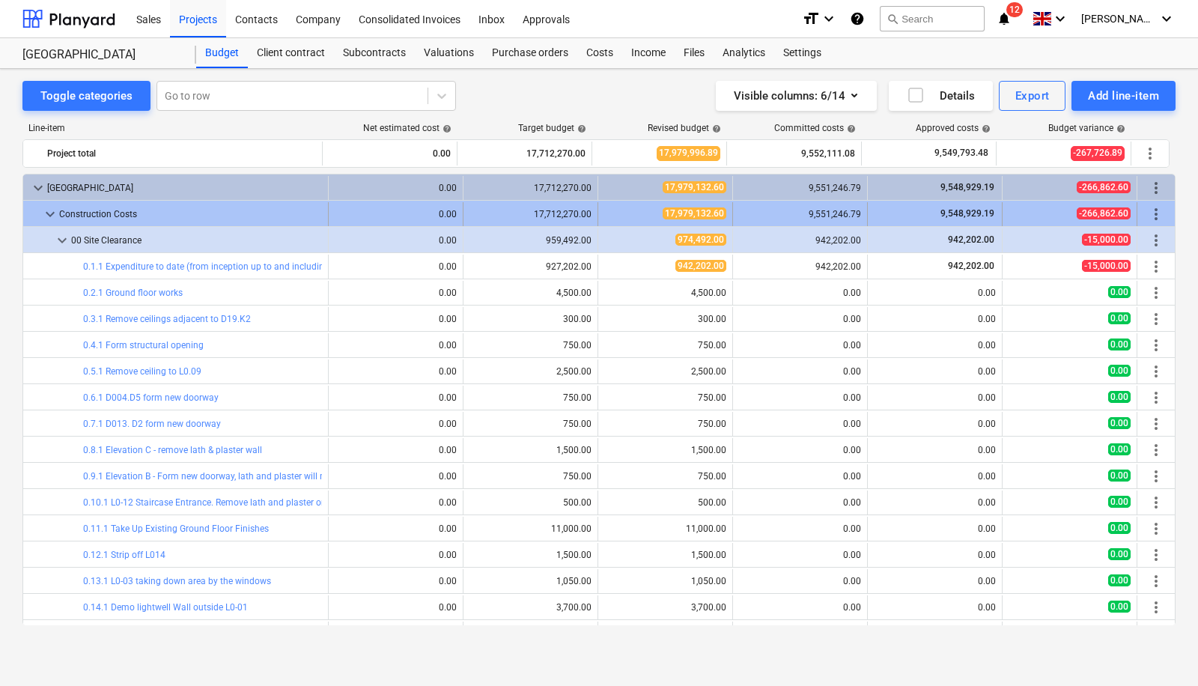
click at [45, 212] on span "keyboard_arrow_down" at bounding box center [50, 214] width 18 height 18
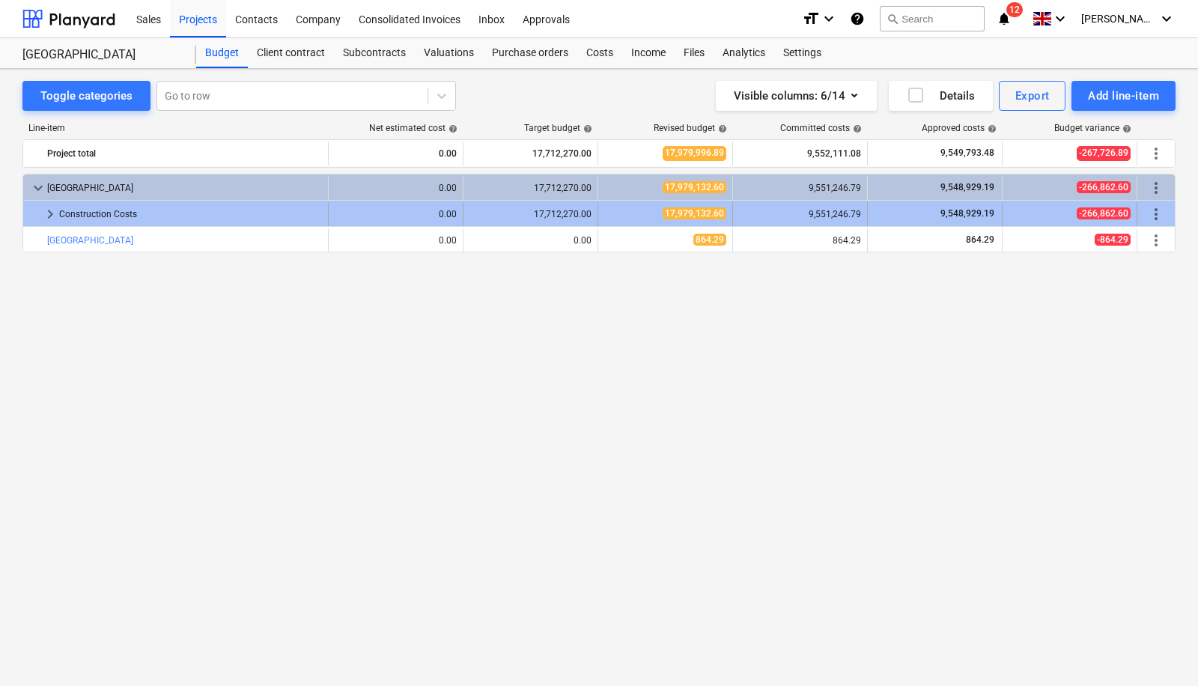
click at [45, 213] on span "keyboard_arrow_right" at bounding box center [50, 214] width 18 height 18
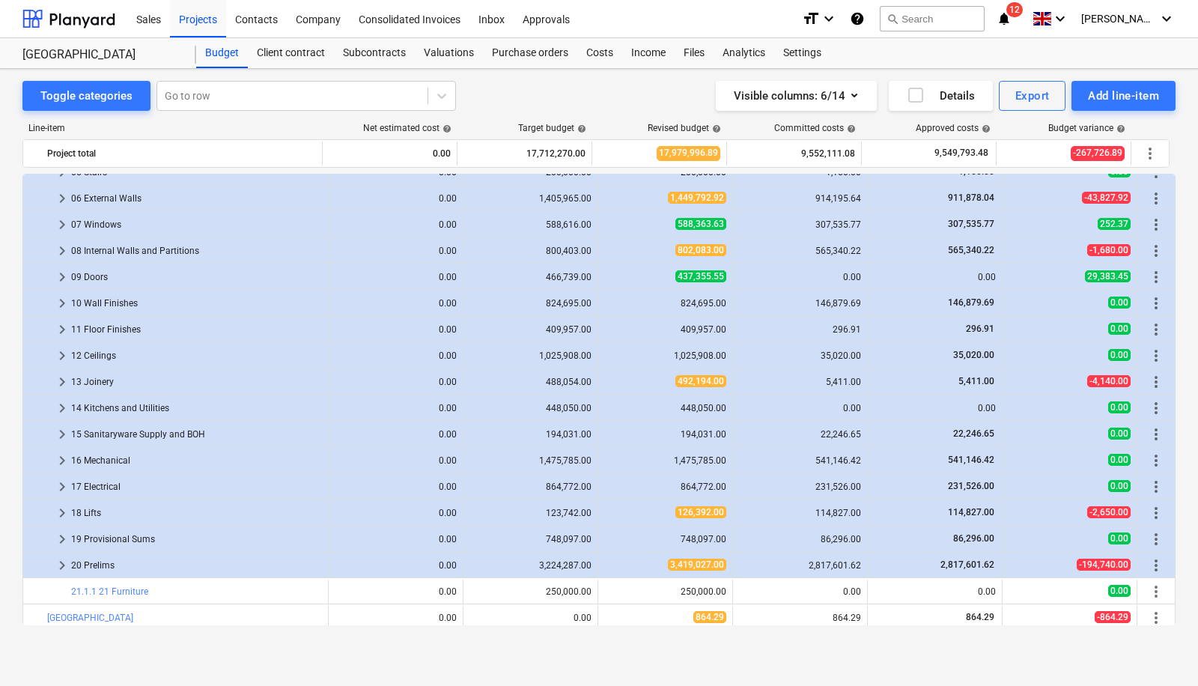
scroll to position [204, 0]
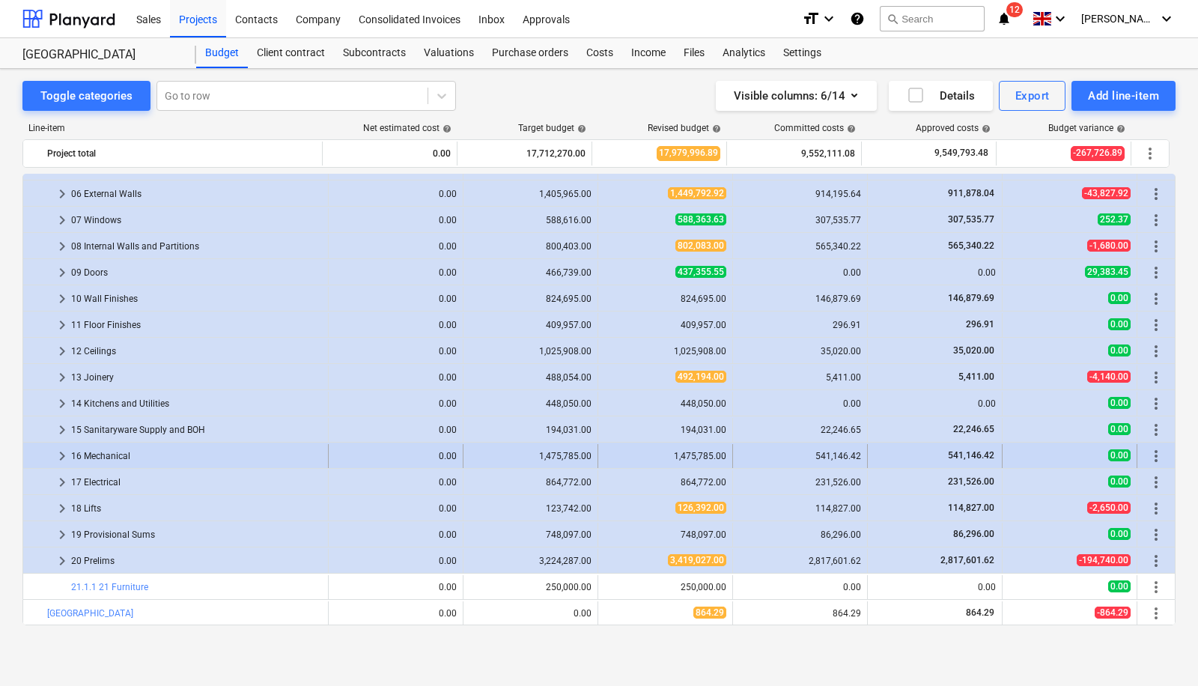
click at [61, 451] on span "keyboard_arrow_right" at bounding box center [62, 456] width 18 height 18
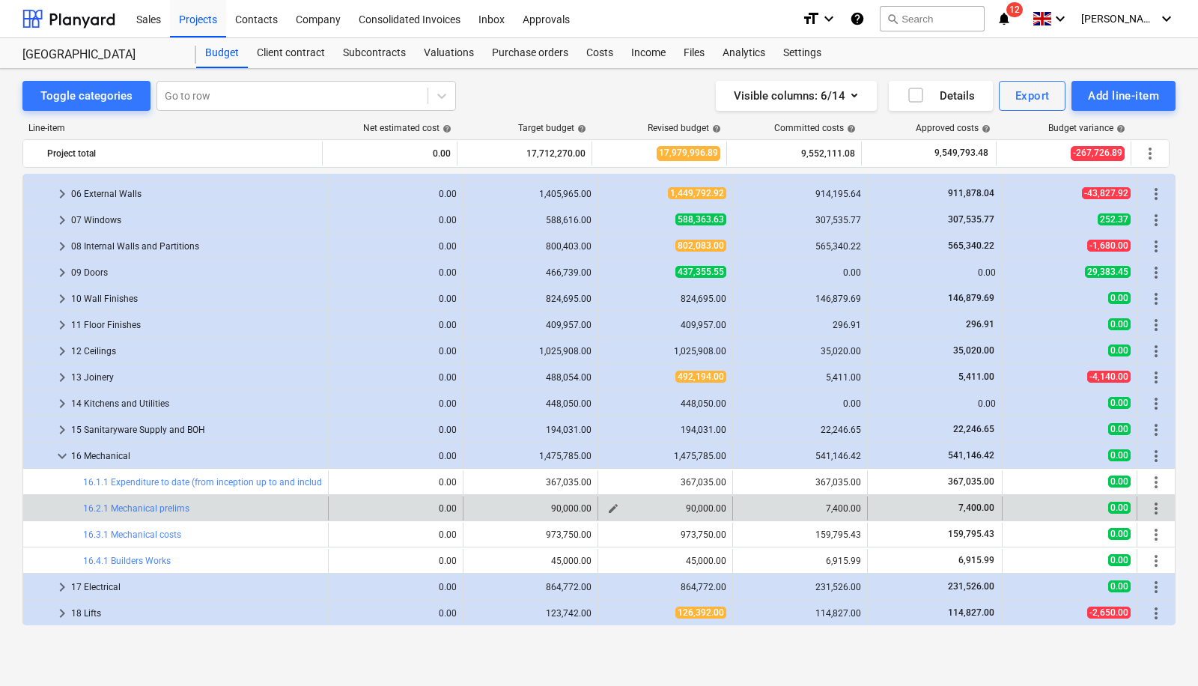
click at [607, 505] on span "edit" at bounding box center [613, 508] width 12 height 12
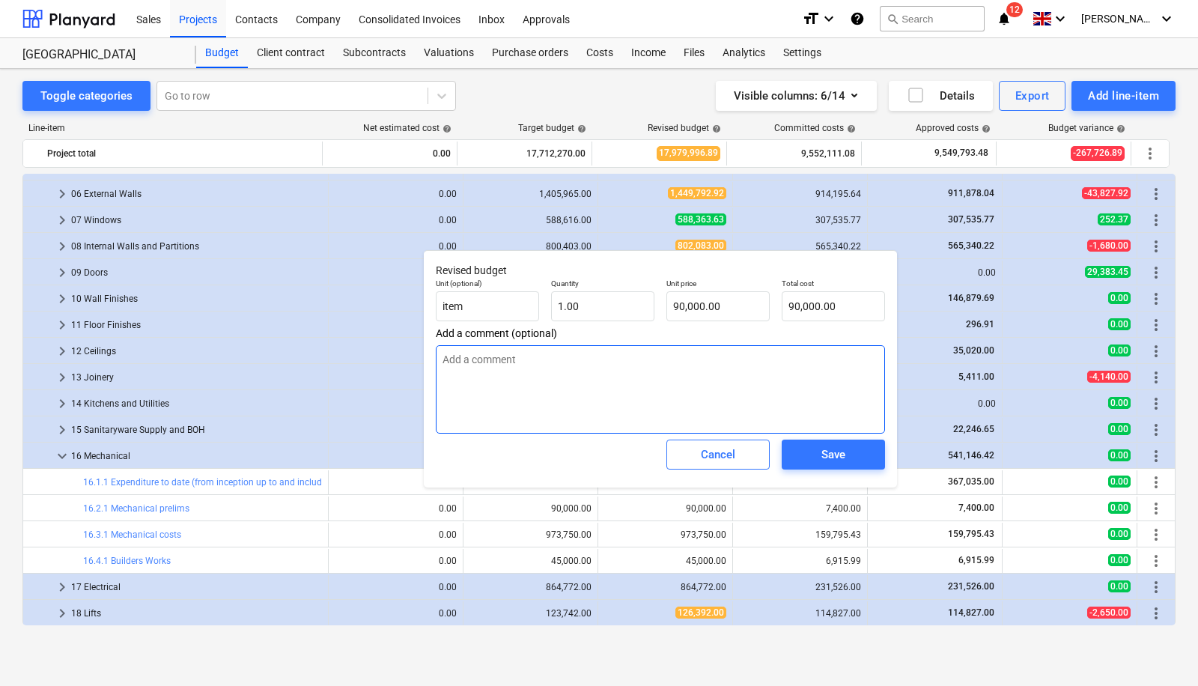
type textarea "x"
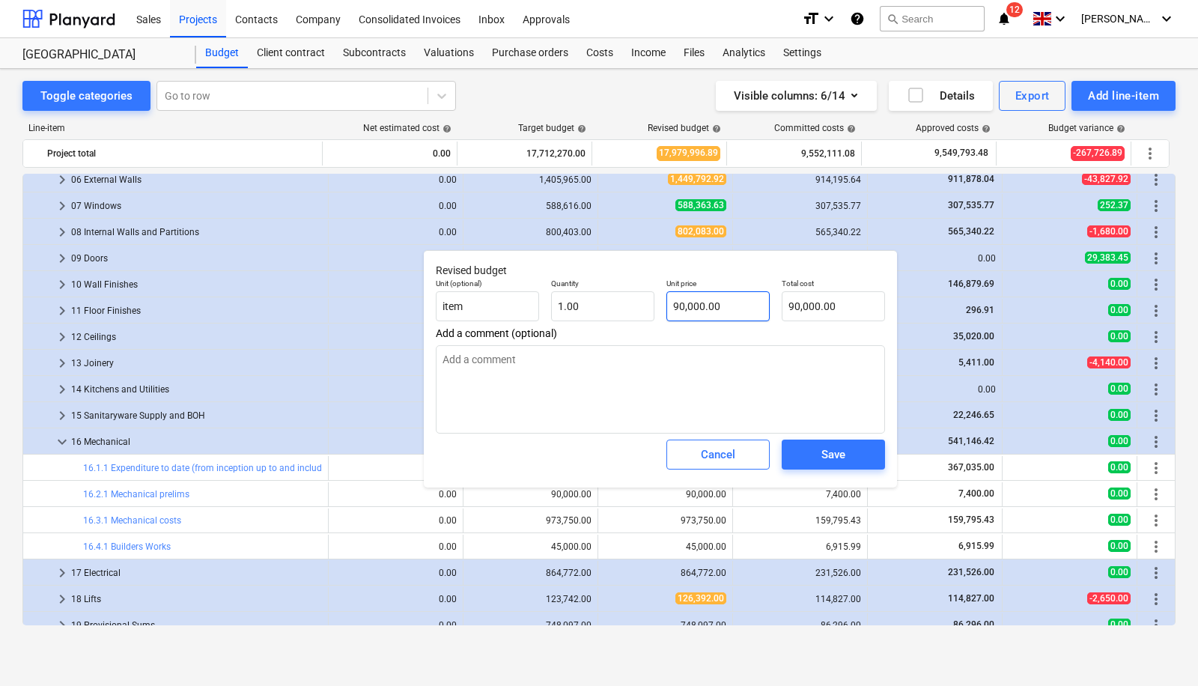
type input "90000"
click at [732, 300] on input "90000" at bounding box center [717, 306] width 103 height 30
type textarea "x"
type input "9000"
type input "9,000.00"
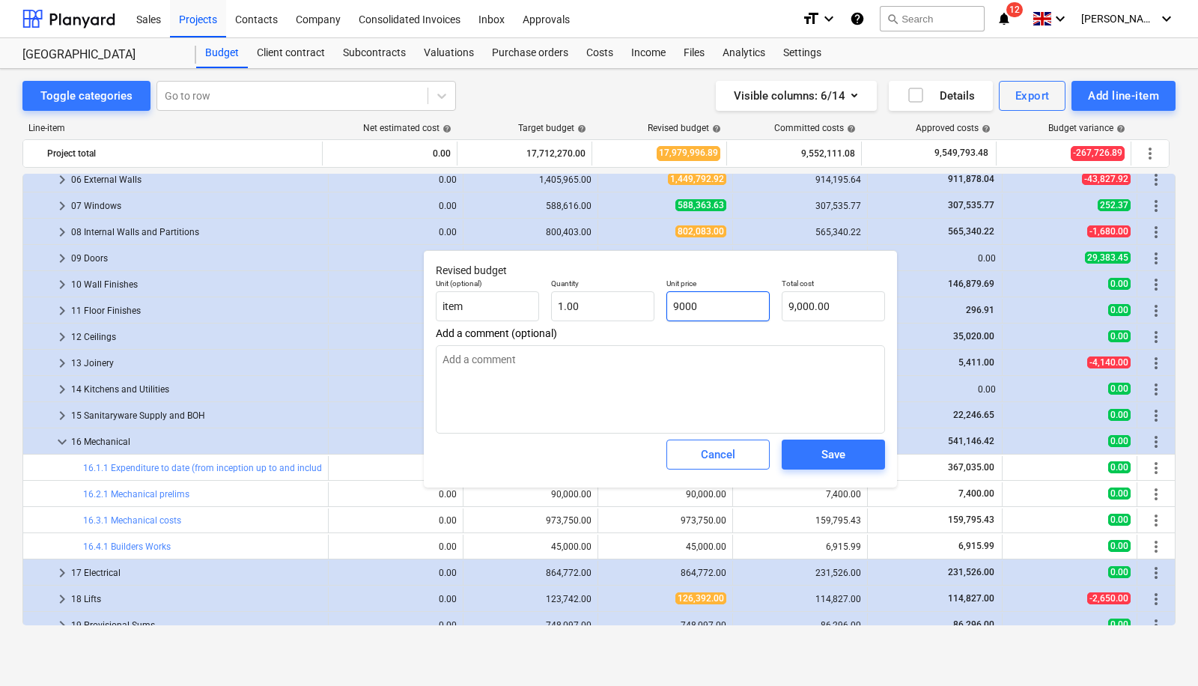
type textarea "x"
type input "900"
type input "900.00"
type input "9"
type textarea "x"
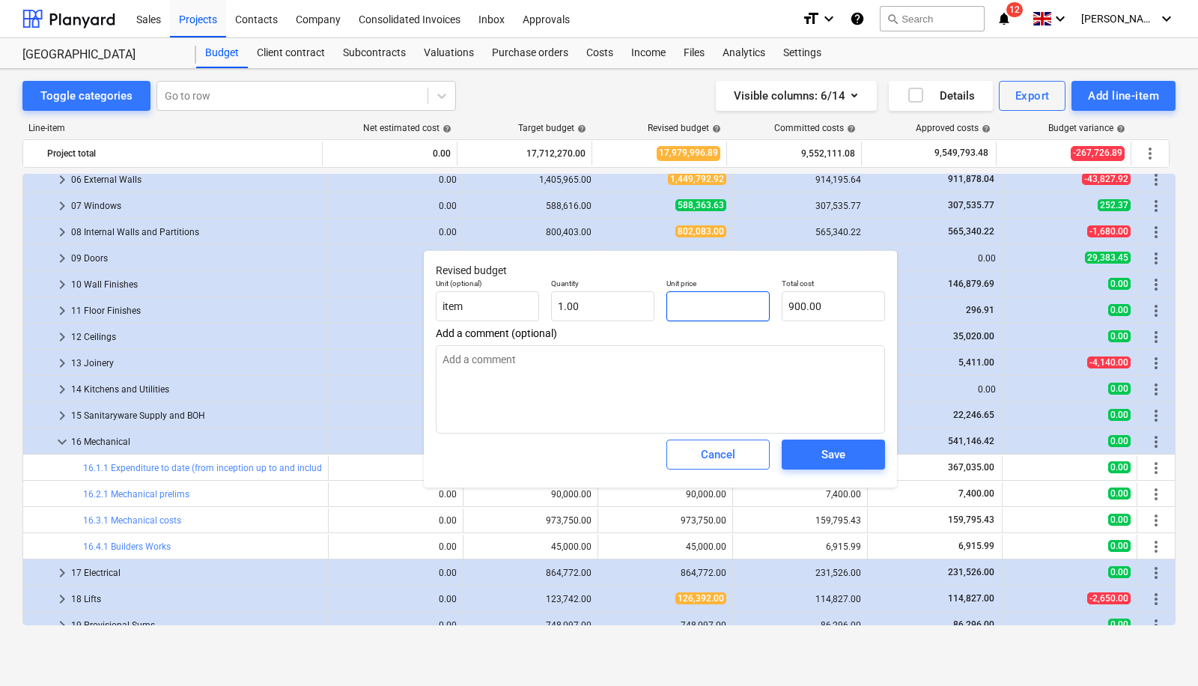
type input "0.00"
type textarea "x"
type input "1"
type input "1.00"
type textarea "x"
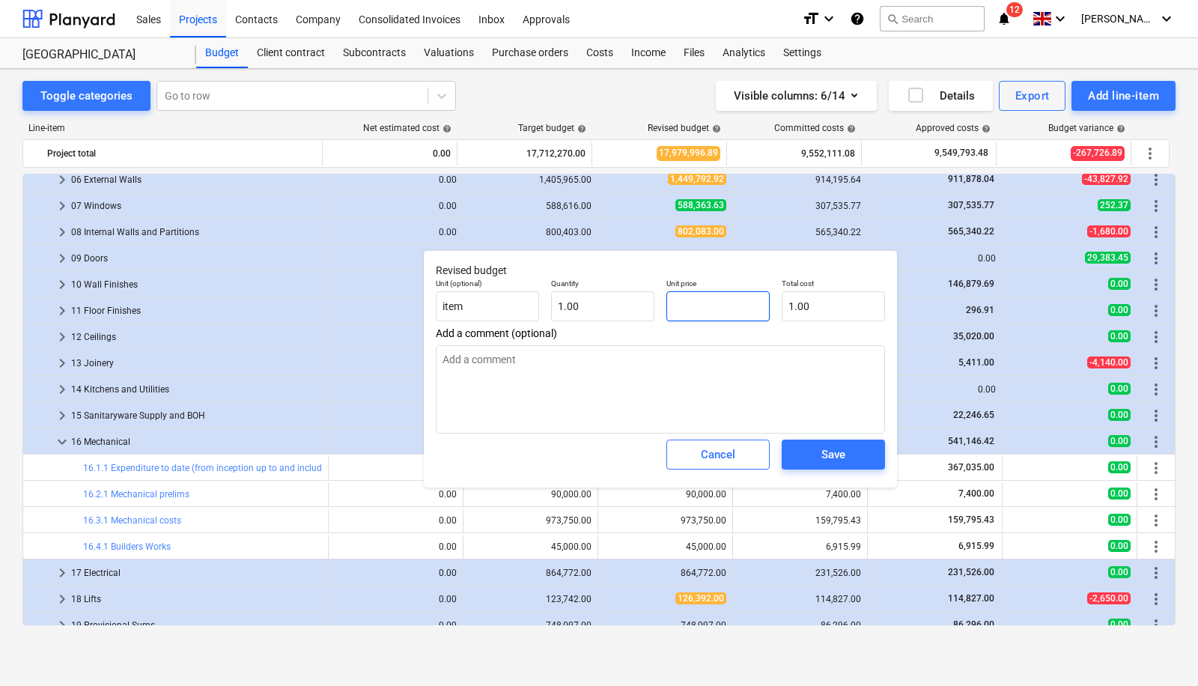
type input "0.00"
type textarea "x"
type input "7"
type input "7.00"
type textarea "x"
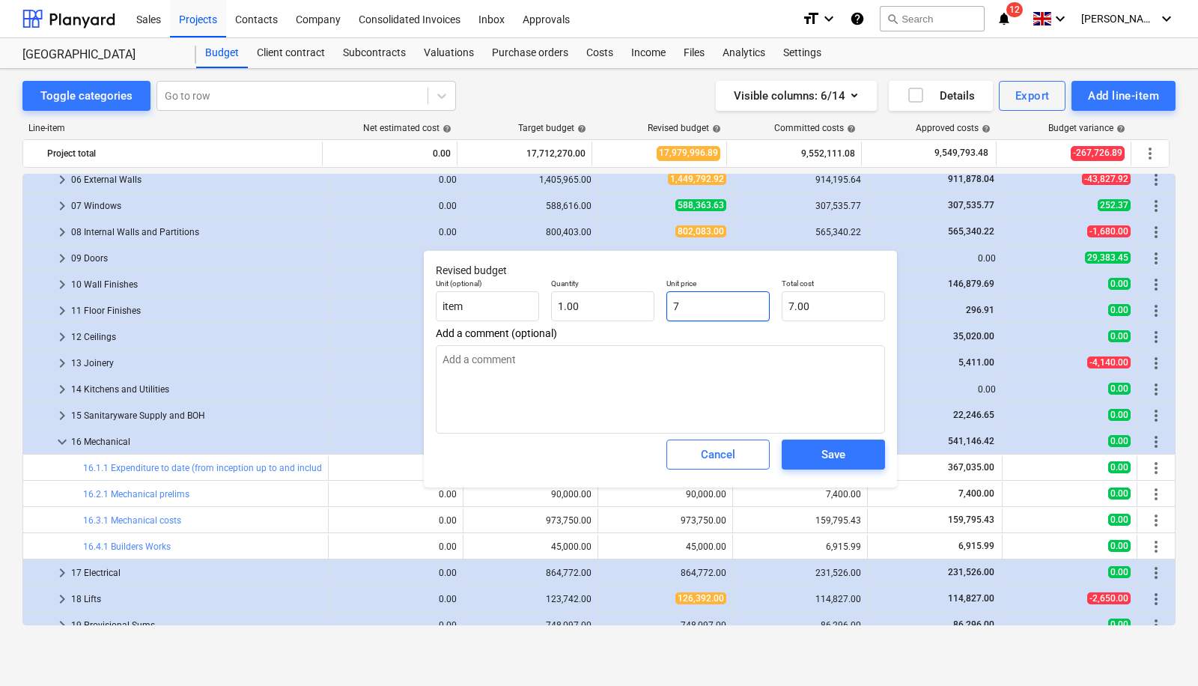
type input "75"
type input "75.00"
type textarea "x"
type input "750"
type input "750.00"
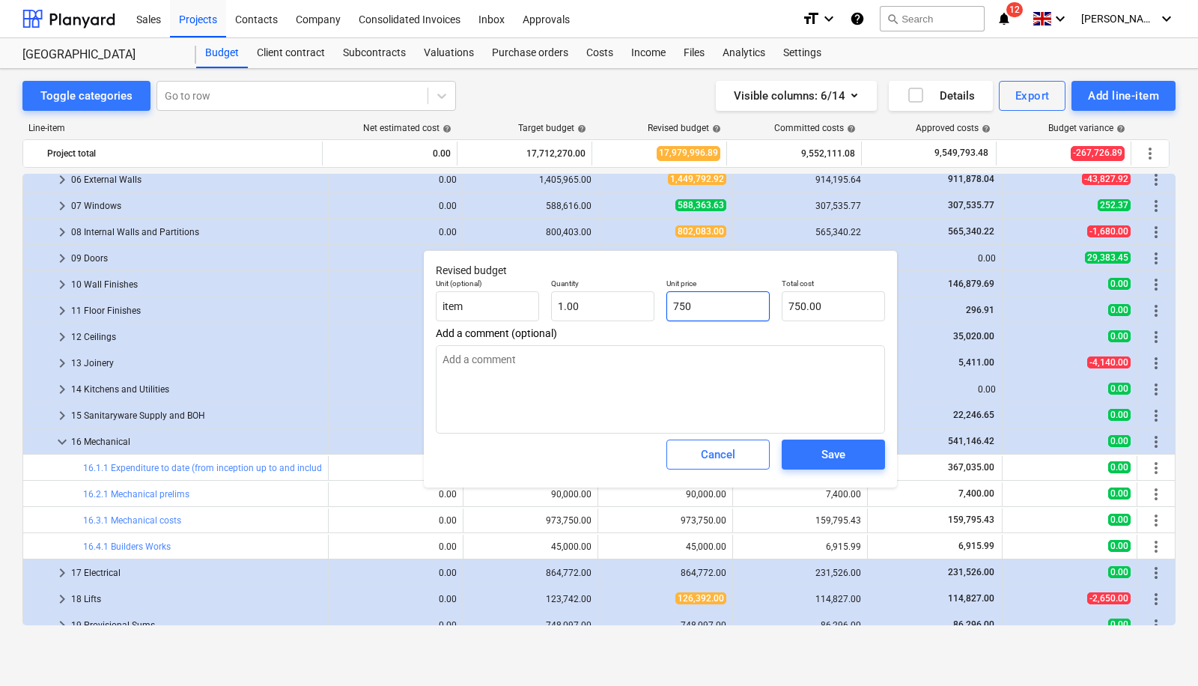
type textarea "x"
type input "7500"
type input "7,500.00"
type textarea "x"
click at [862, 455] on span "Save" at bounding box center [833, 454] width 67 height 19
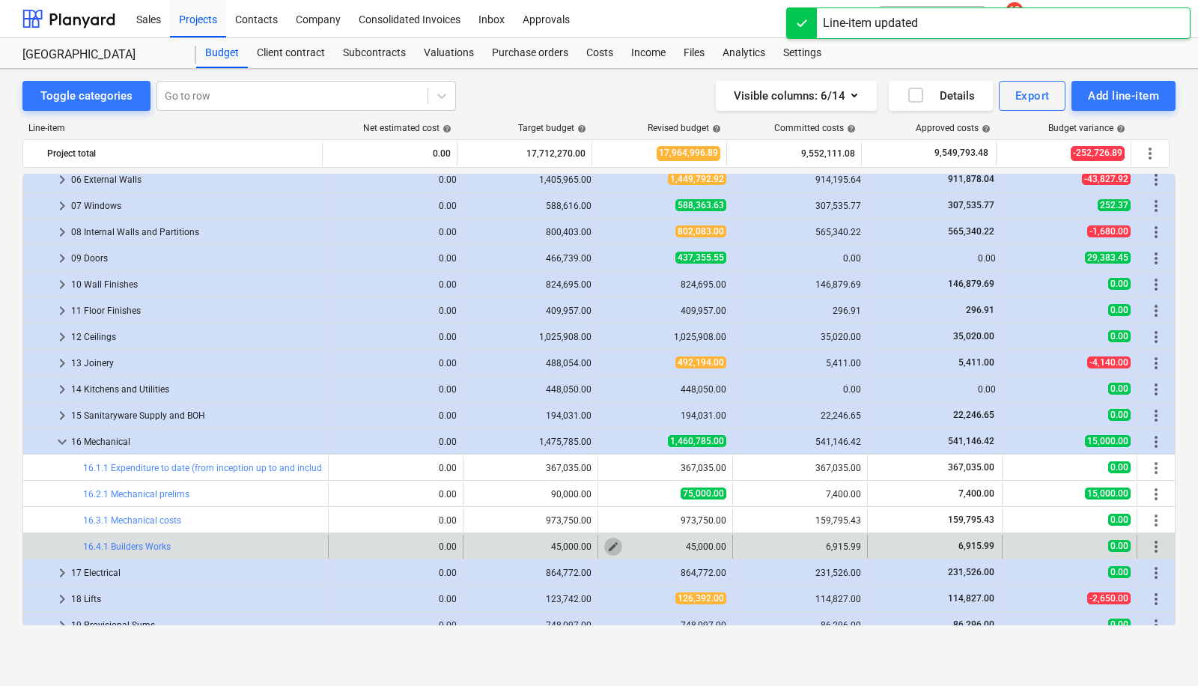
click at [609, 544] on span "edit" at bounding box center [613, 547] width 12 height 12
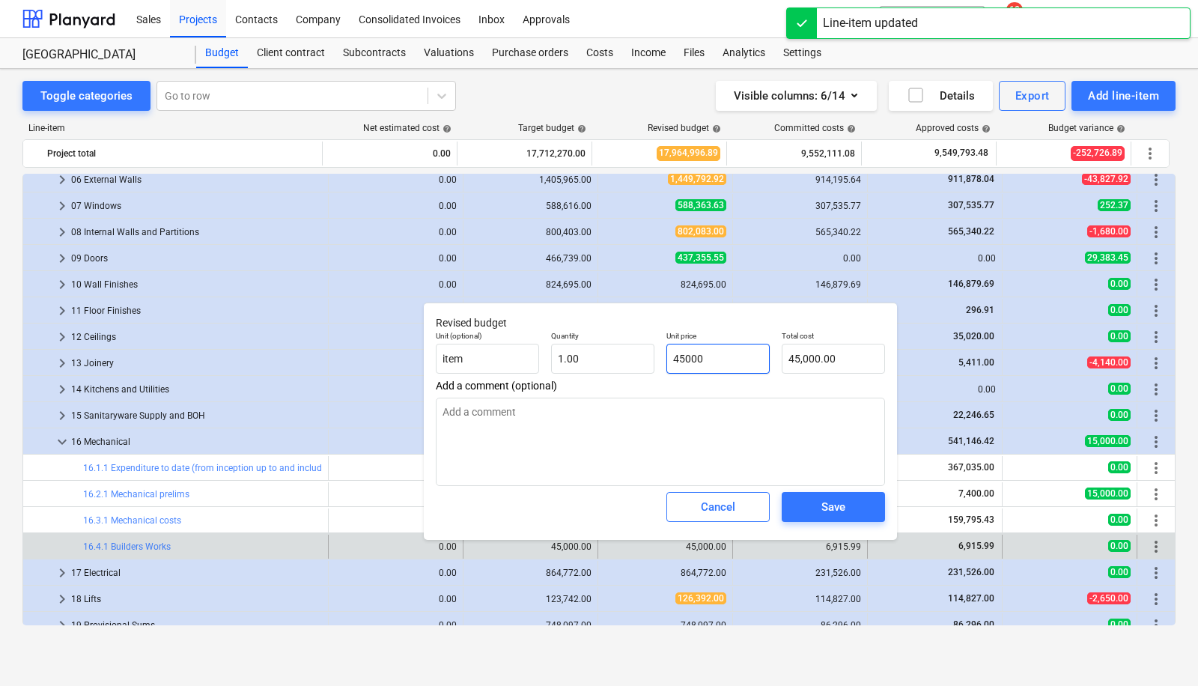
drag, startPoint x: 716, startPoint y: 350, endPoint x: 541, endPoint y: 379, distance: 177.6
click at [541, 379] on div "Revised budget Unit (optional) item Quantity 1.00 Unit price 45000 Total cost 4…" at bounding box center [660, 420] width 473 height 237
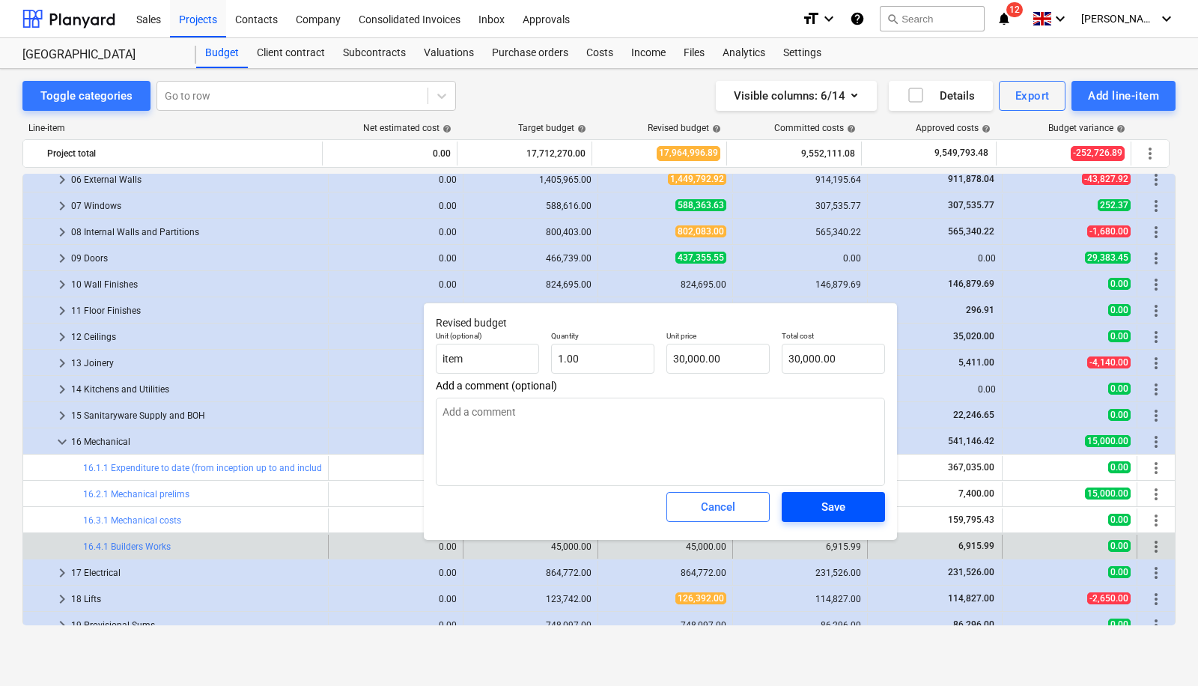
click at [820, 496] on button "Save" at bounding box center [833, 507] width 103 height 30
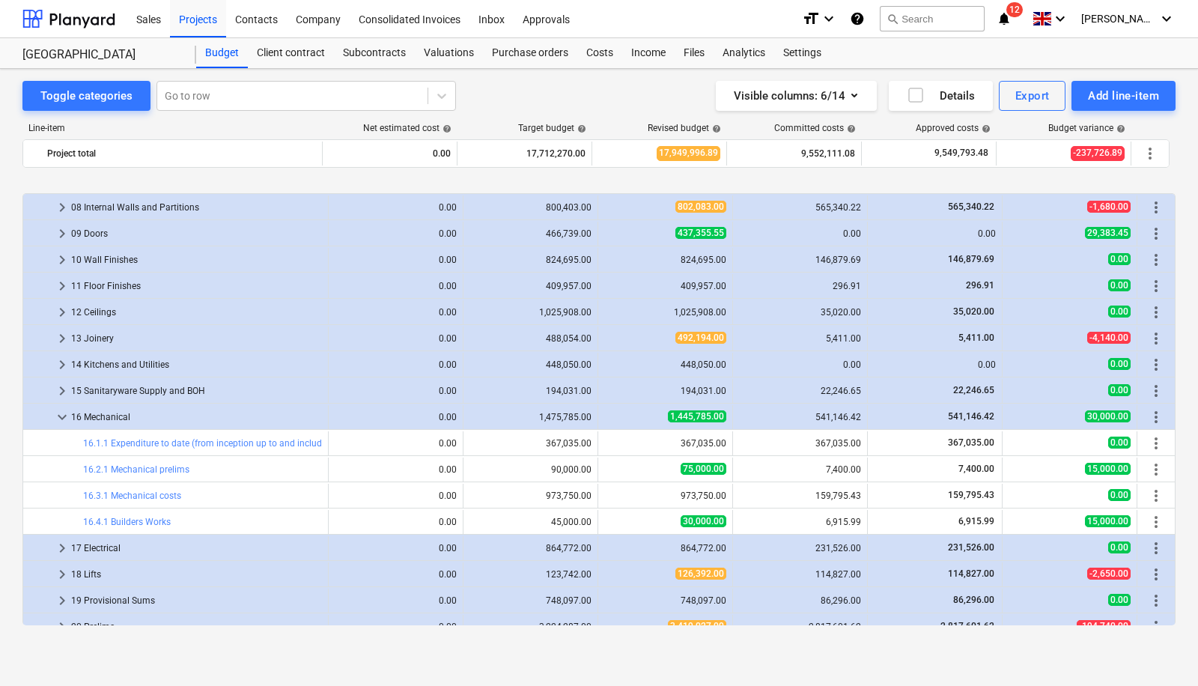
scroll to position [308, 0]
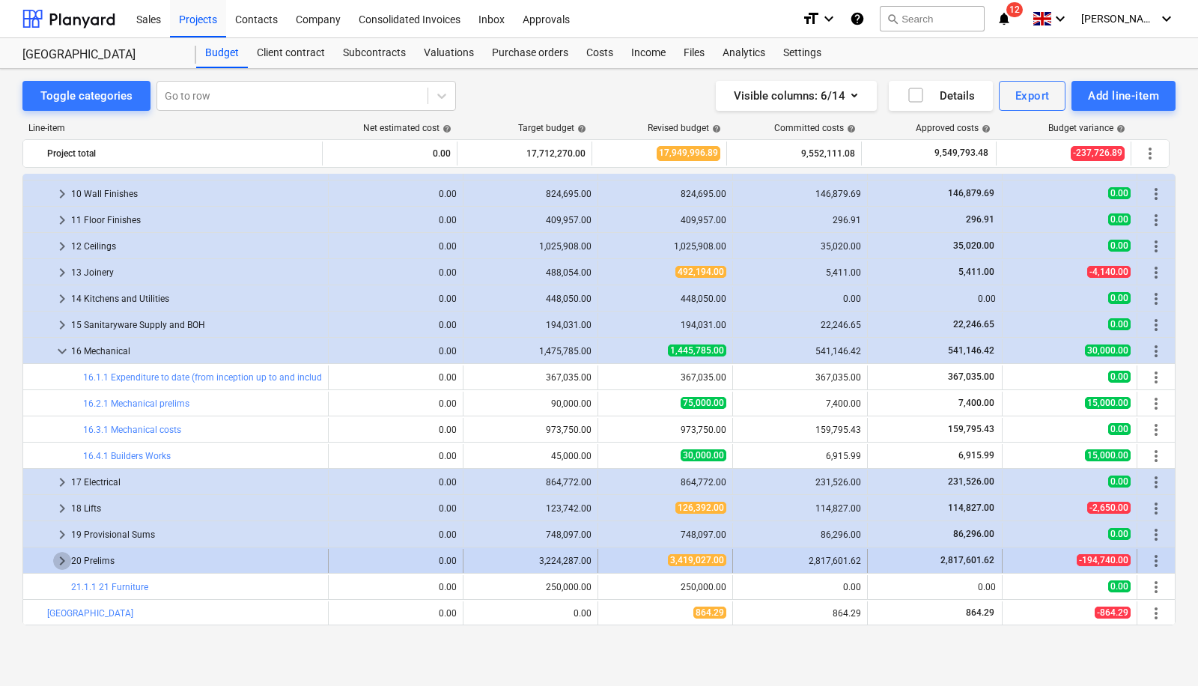
click at [60, 558] on span "keyboard_arrow_right" at bounding box center [62, 561] width 18 height 18
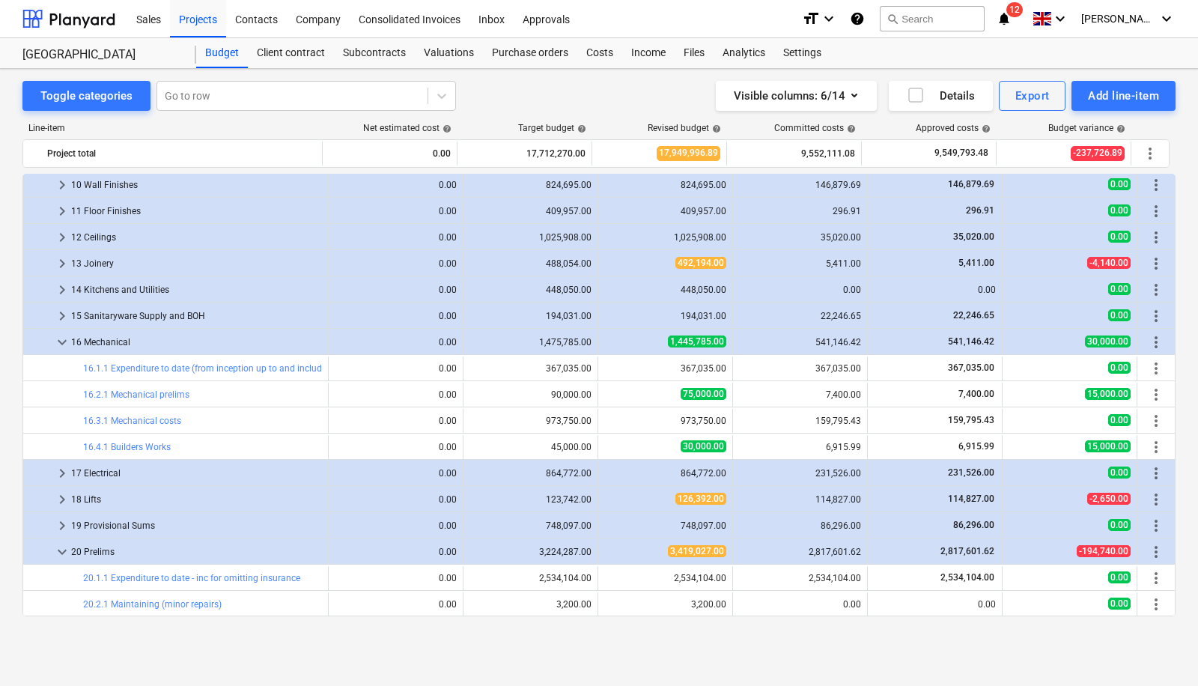
scroll to position [255, 0]
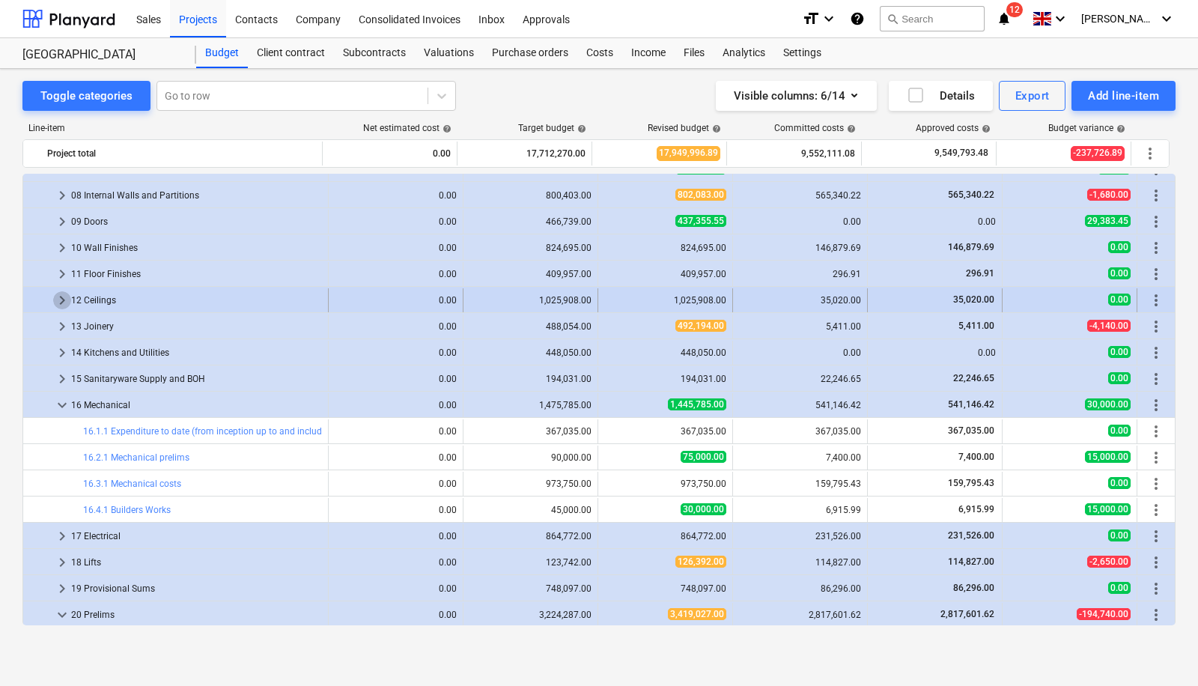
click at [61, 302] on span "keyboard_arrow_right" at bounding box center [62, 300] width 18 height 18
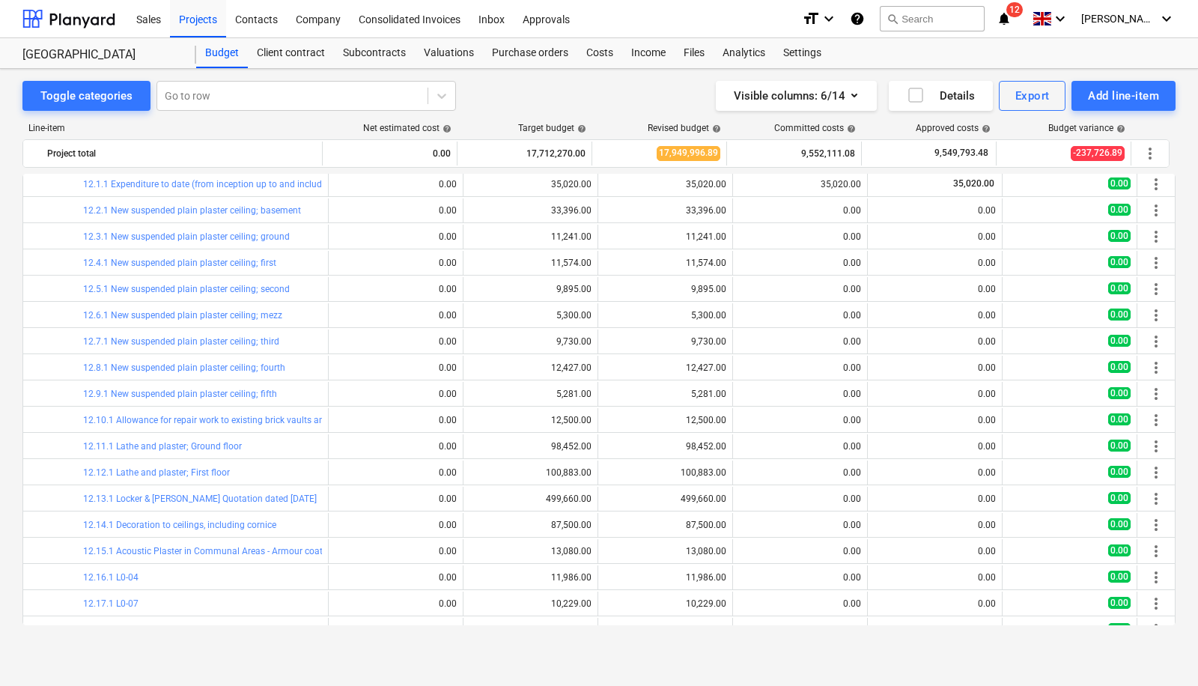
scroll to position [295, 0]
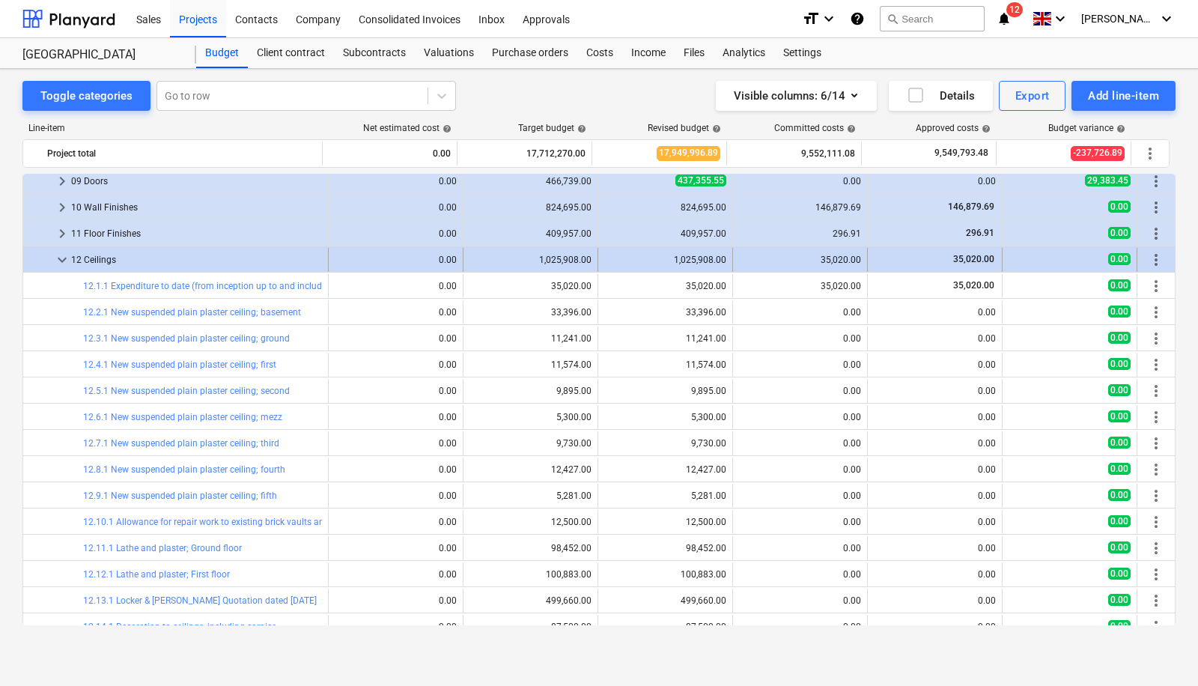
click at [62, 259] on span "keyboard_arrow_down" at bounding box center [62, 260] width 18 height 18
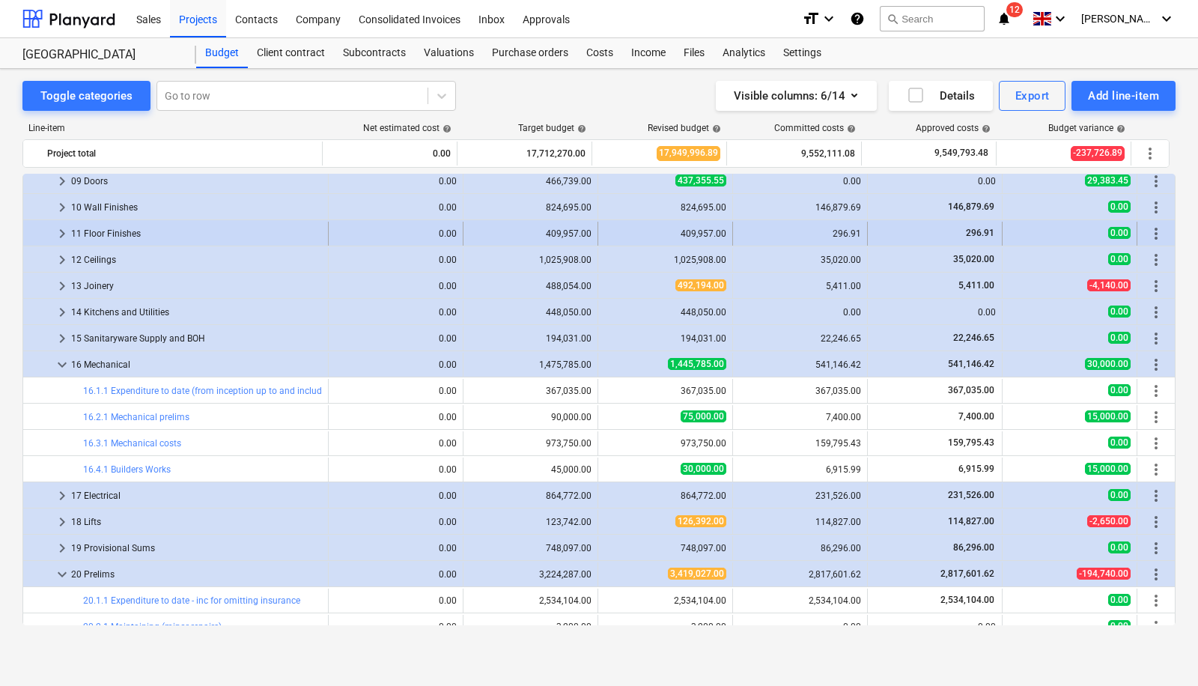
click at [58, 230] on span "keyboard_arrow_right" at bounding box center [62, 234] width 18 height 18
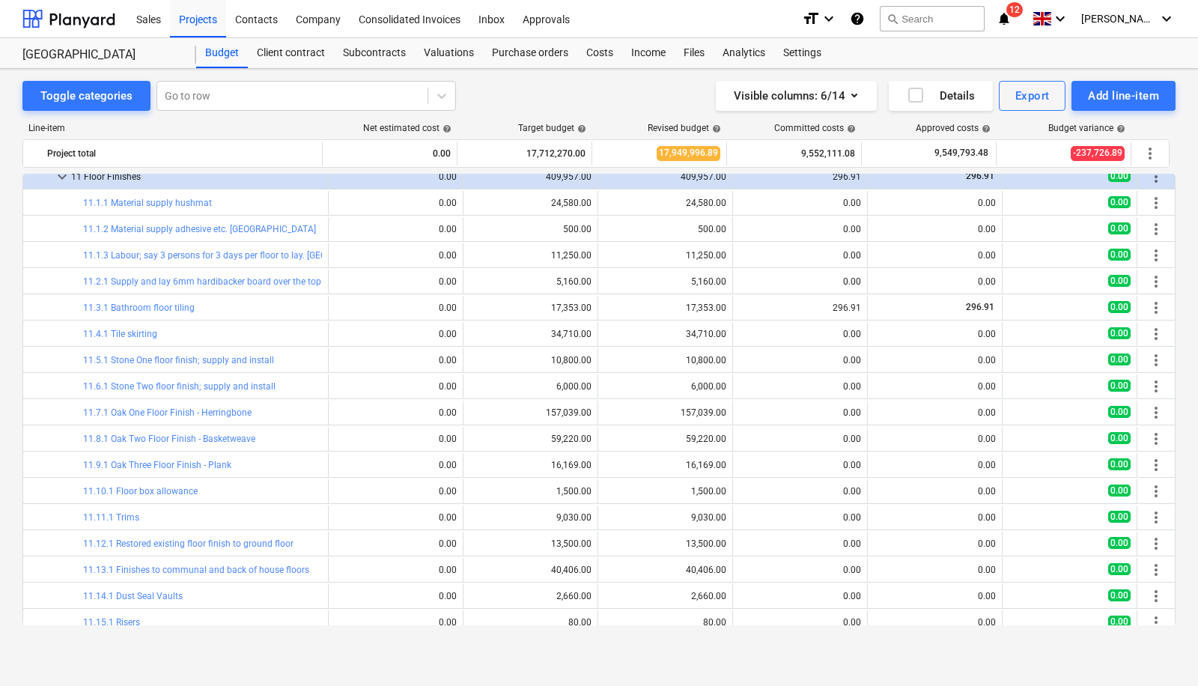
scroll to position [0, 0]
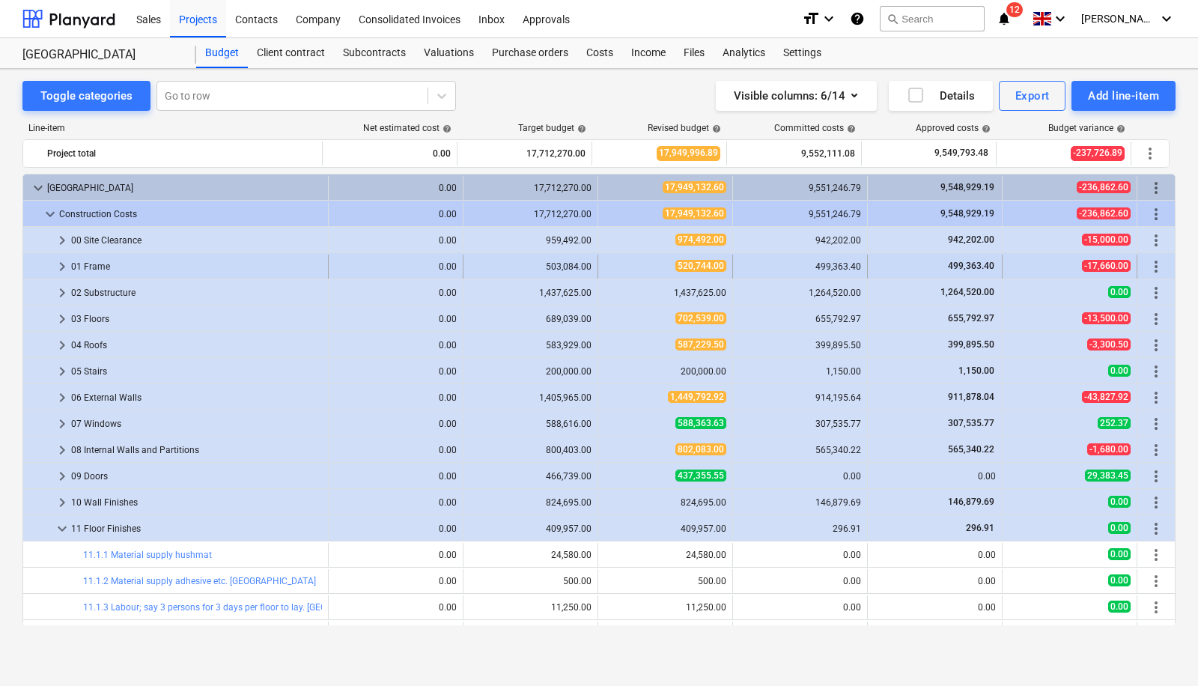
click at [58, 258] on span "keyboard_arrow_right" at bounding box center [62, 267] width 18 height 18
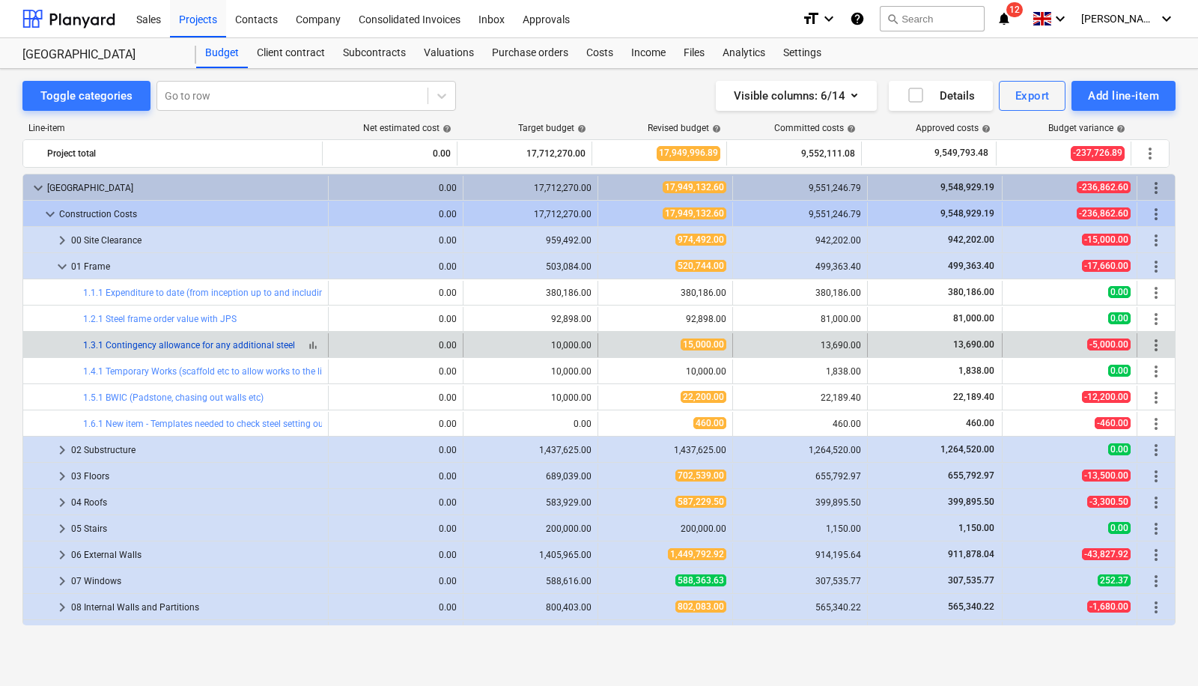
click at [200, 345] on link "1.3.1 Contingency allowance for any additional steel" at bounding box center [189, 345] width 212 height 10
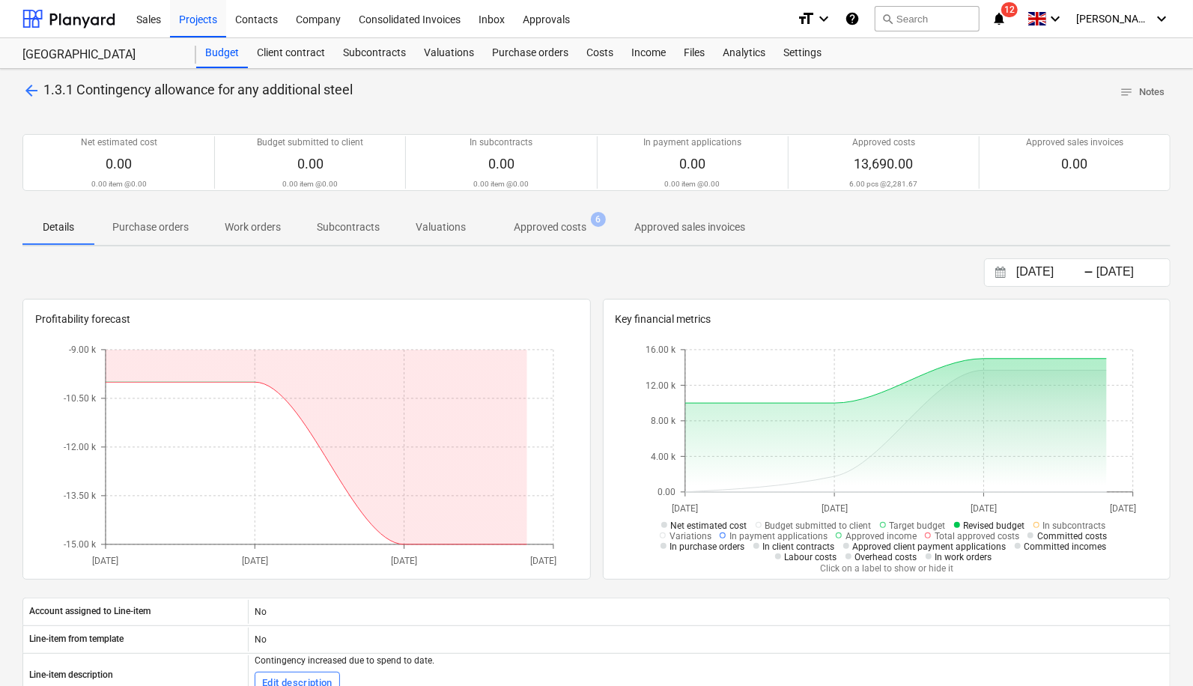
click at [565, 224] on p "Approved costs" at bounding box center [550, 227] width 73 height 16
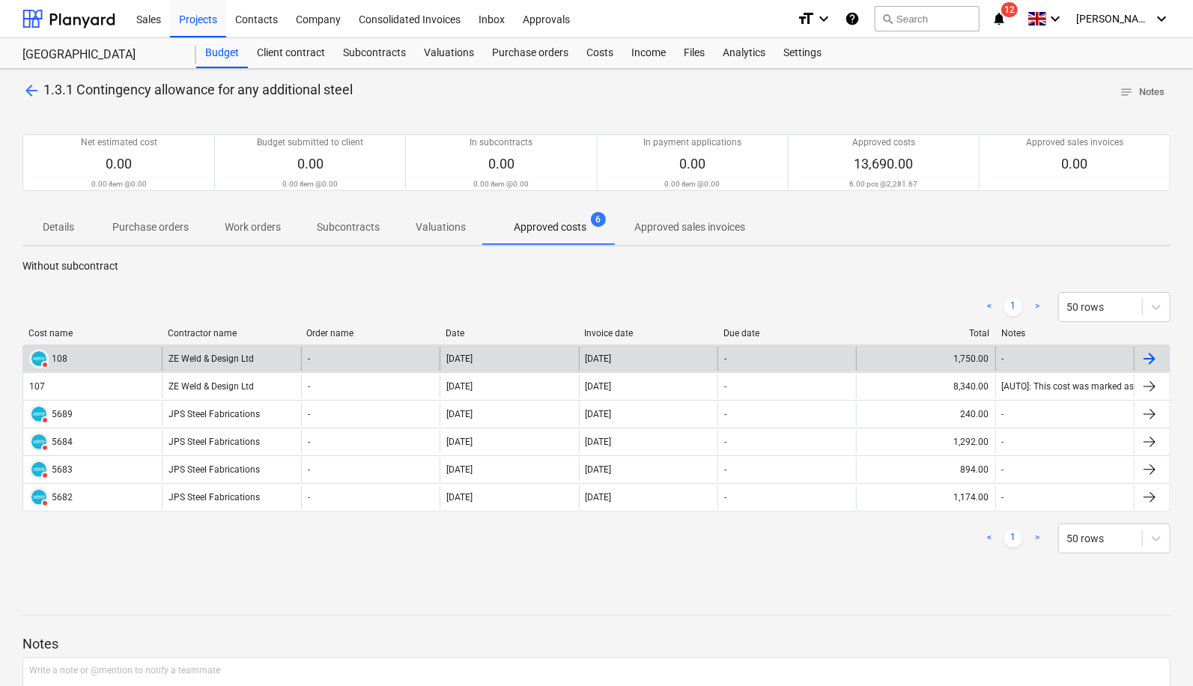
click at [210, 360] on div "ZE Weld & Design Ltd" at bounding box center [231, 359] width 138 height 24
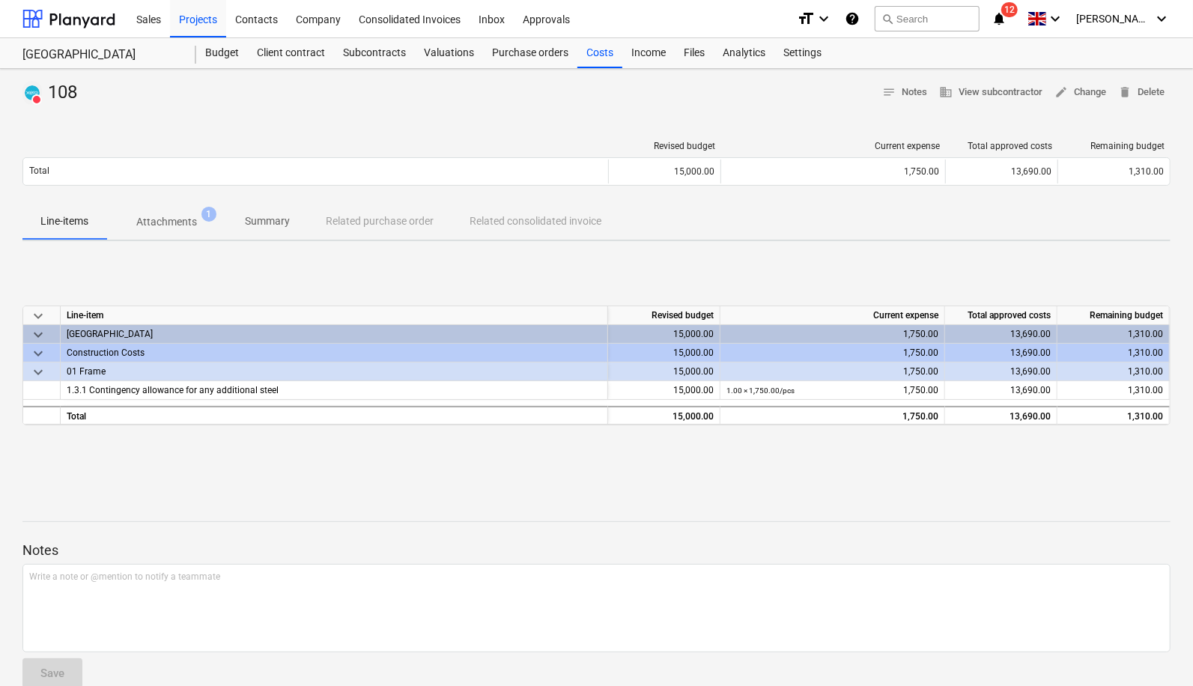
click at [168, 216] on p "Attachments" at bounding box center [166, 222] width 61 height 16
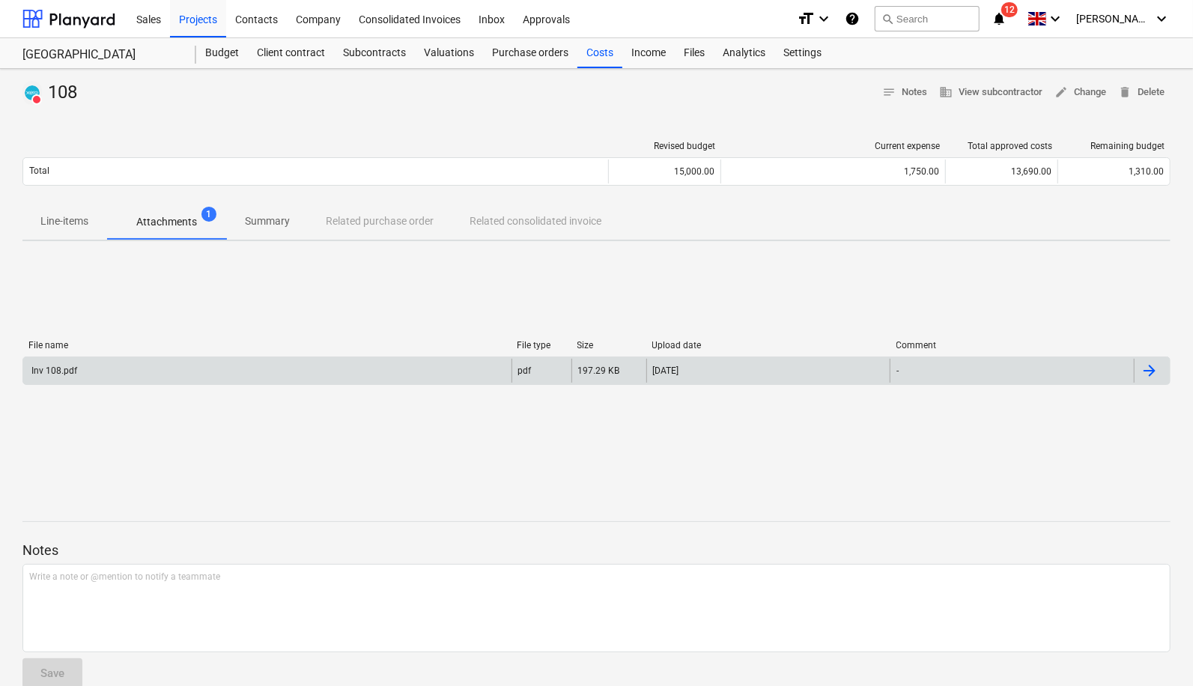
click at [182, 368] on div "Inv 108.pdf" at bounding box center [267, 371] width 488 height 24
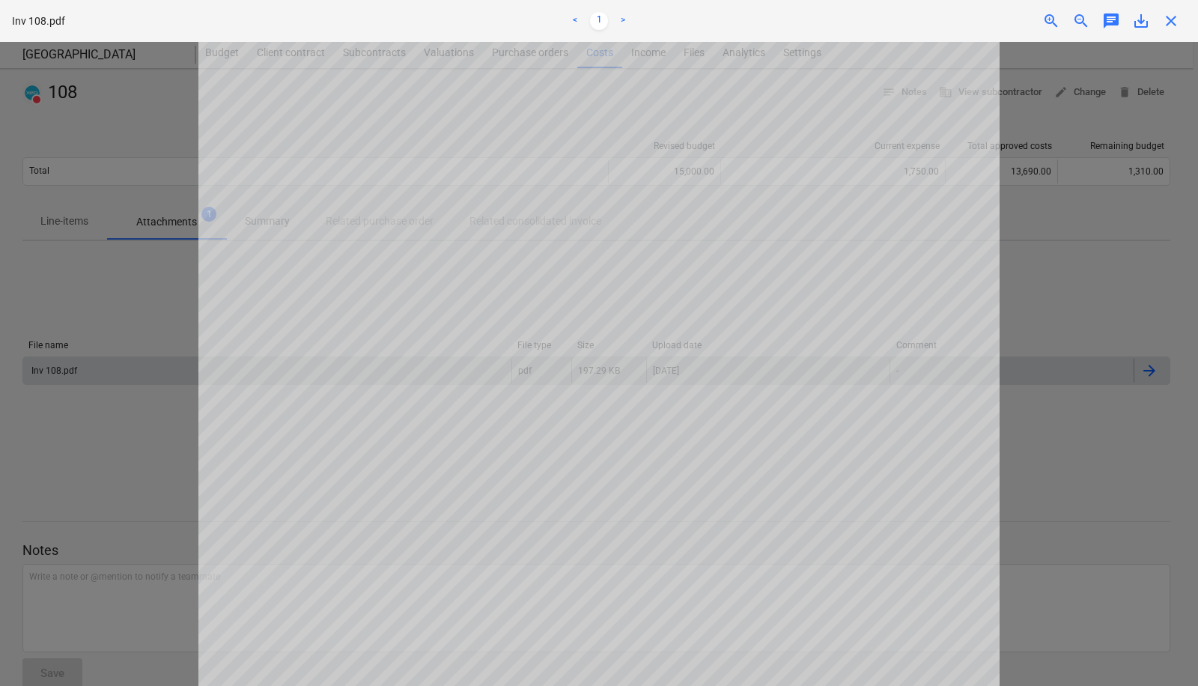
scroll to position [237, 0]
click at [1172, 27] on span "close" at bounding box center [1171, 21] width 18 height 18
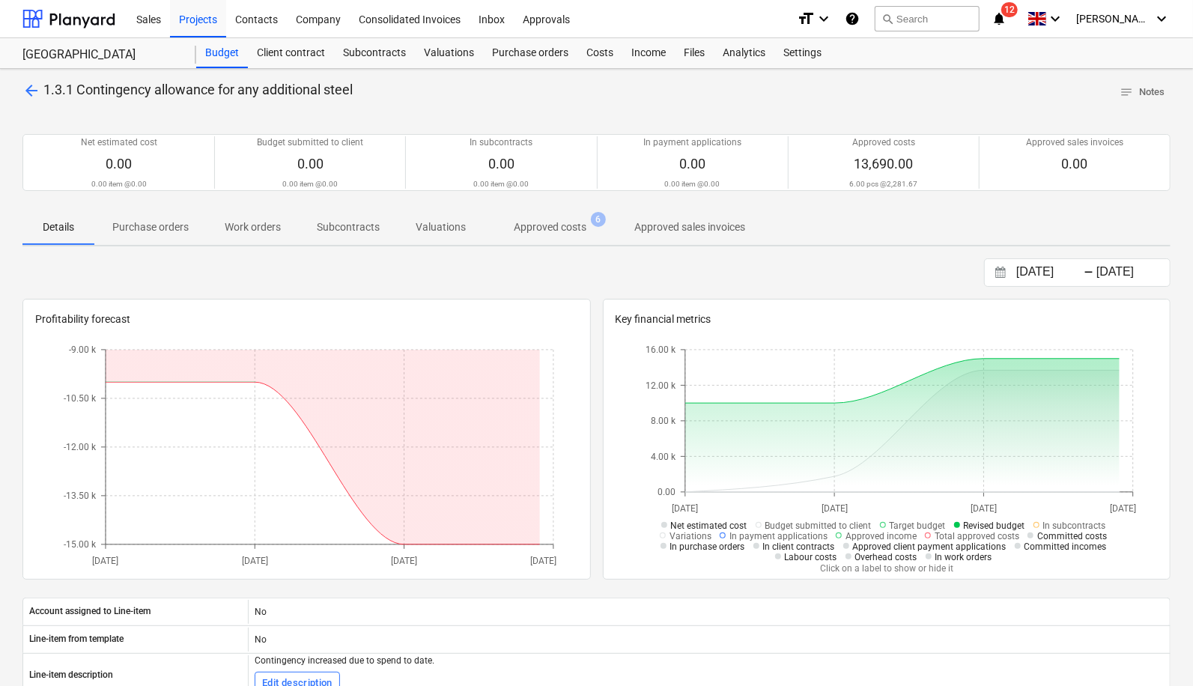
click at [28, 90] on span "arrow_back" at bounding box center [31, 91] width 18 height 18
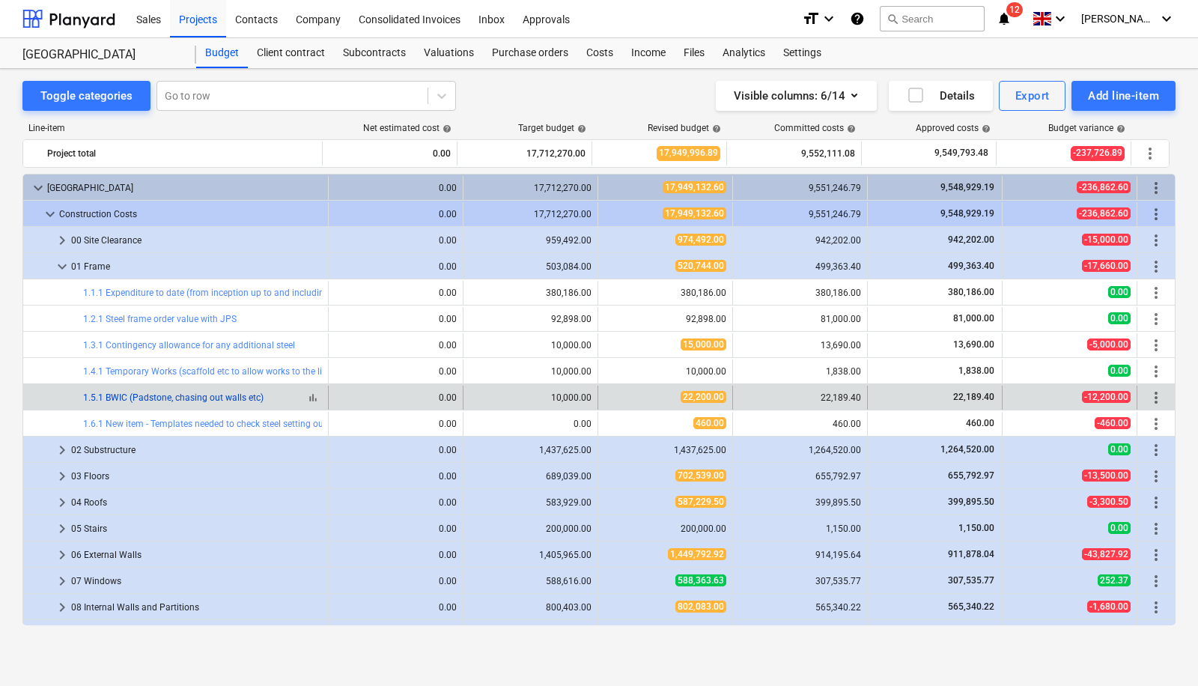
click at [235, 394] on link "1.5.1 BWIC (Padstone, chasing out walls etc)" at bounding box center [173, 397] width 180 height 10
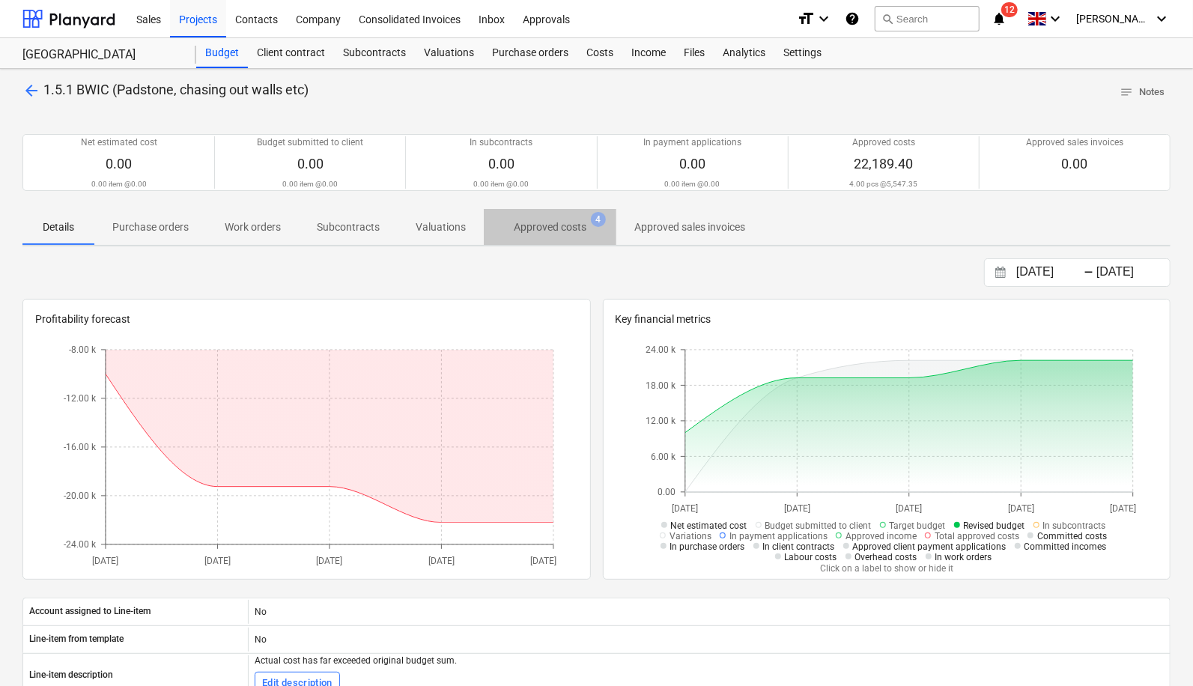
click at [567, 224] on p "Approved costs" at bounding box center [550, 227] width 73 height 16
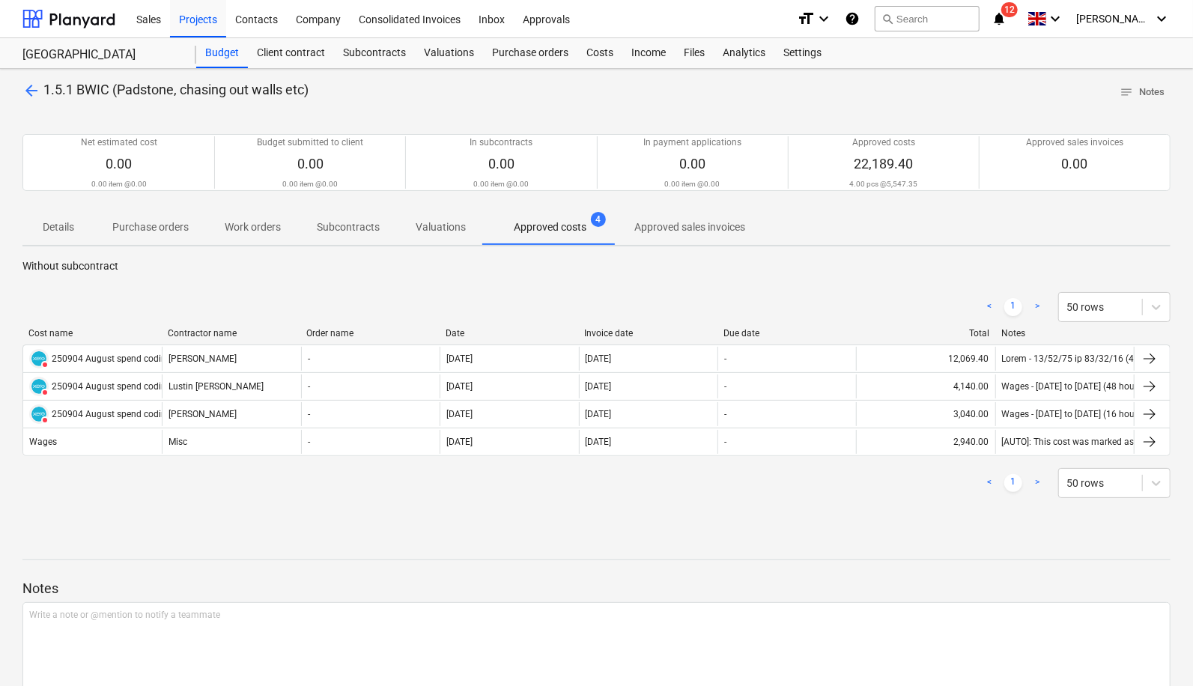
click at [32, 91] on span "arrow_back" at bounding box center [31, 91] width 18 height 18
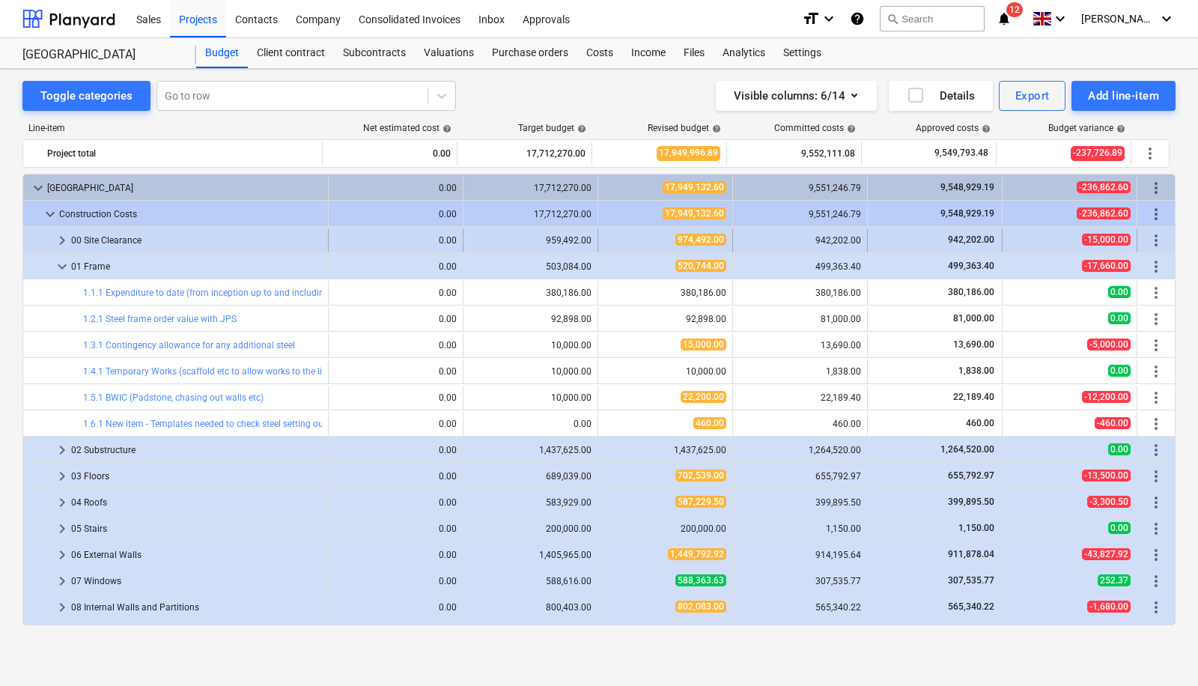
click at [60, 237] on span "keyboard_arrow_right" at bounding box center [62, 240] width 18 height 18
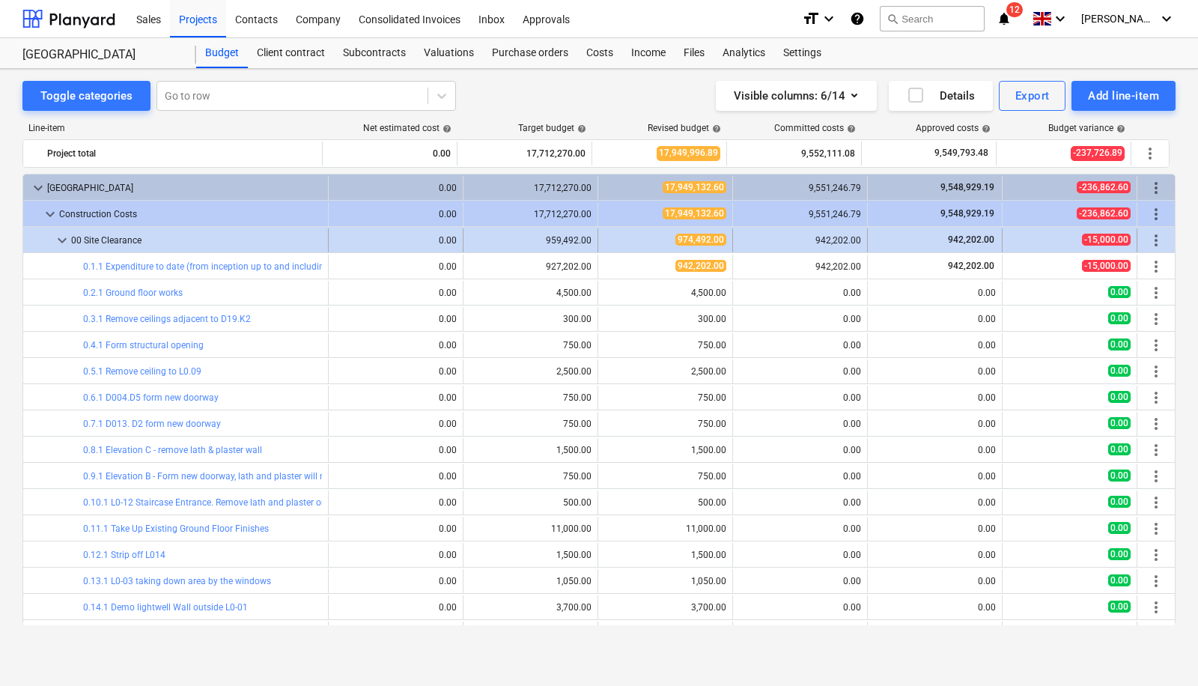
click at [61, 237] on span "keyboard_arrow_down" at bounding box center [62, 240] width 18 height 18
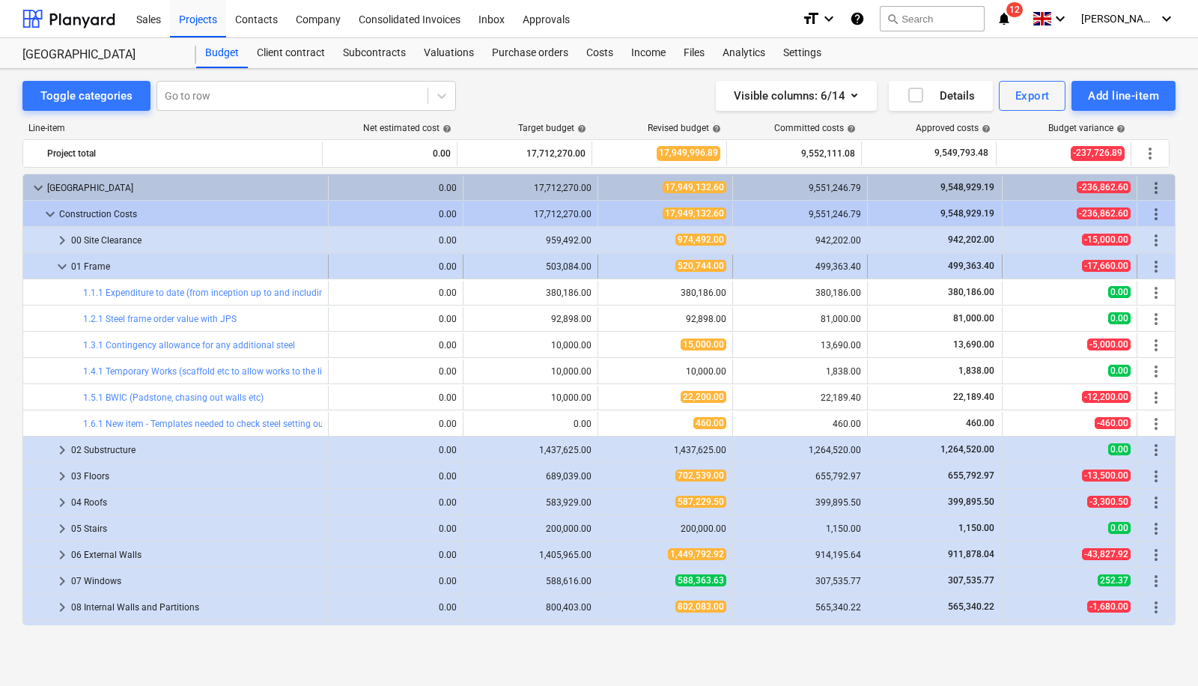
click at [62, 262] on span "keyboard_arrow_down" at bounding box center [62, 267] width 18 height 18
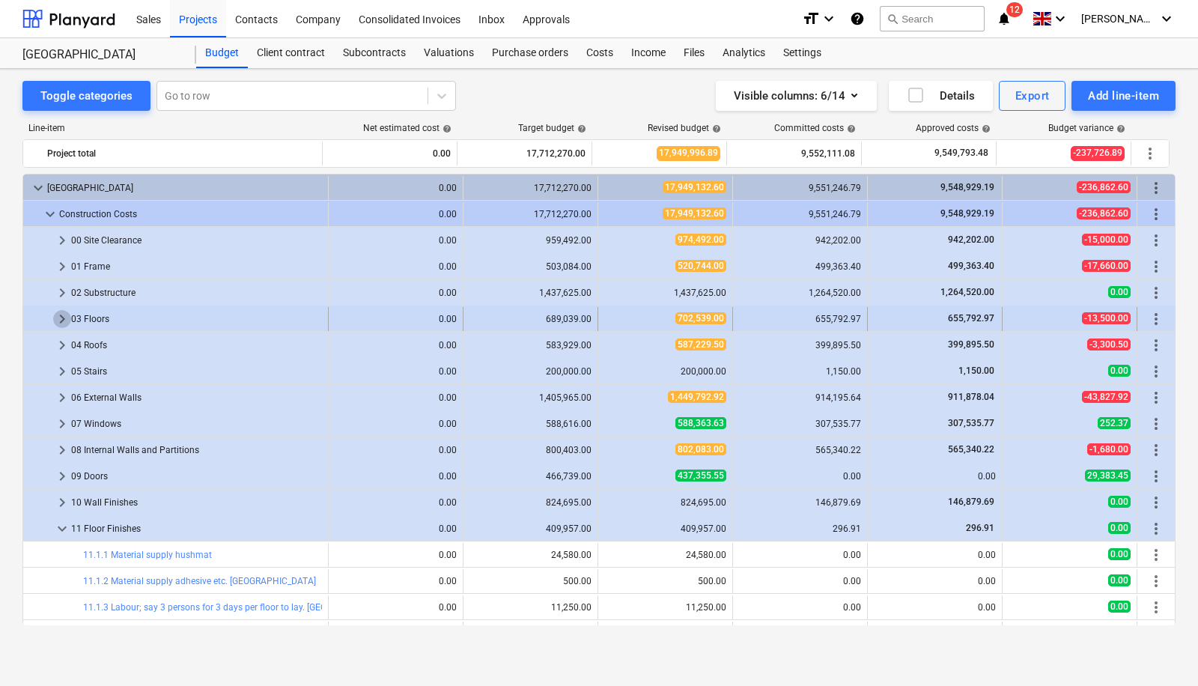
click at [58, 317] on span "keyboard_arrow_right" at bounding box center [62, 319] width 18 height 18
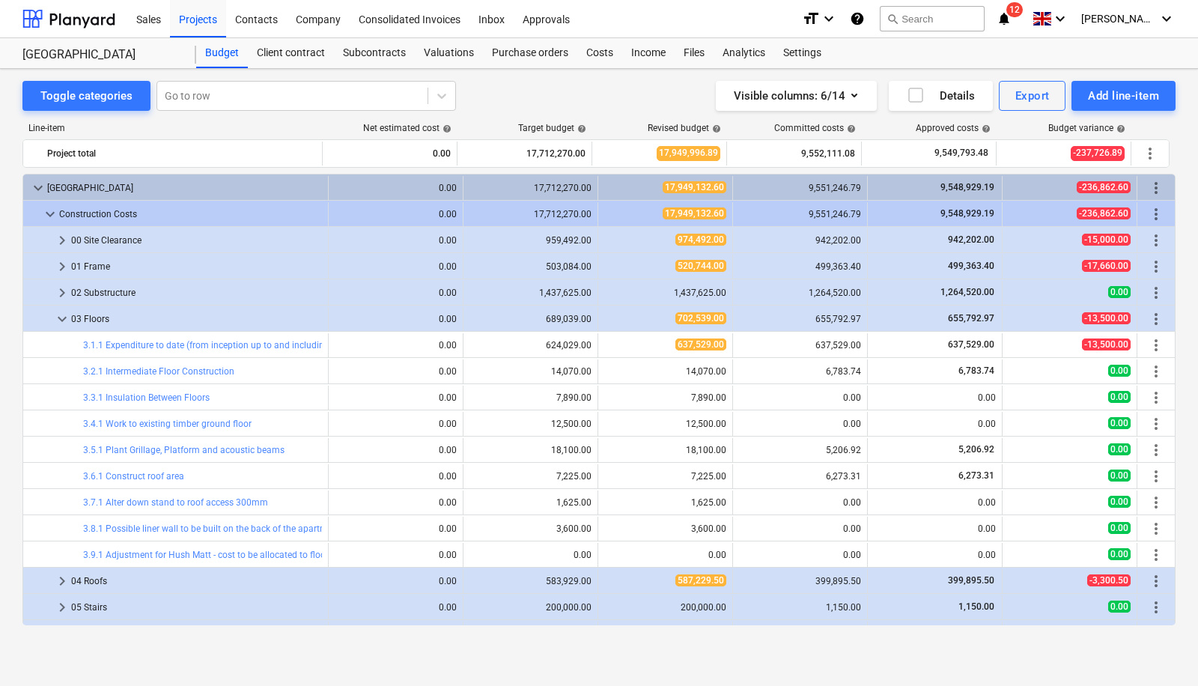
click at [58, 317] on span "keyboard_arrow_down" at bounding box center [62, 319] width 18 height 18
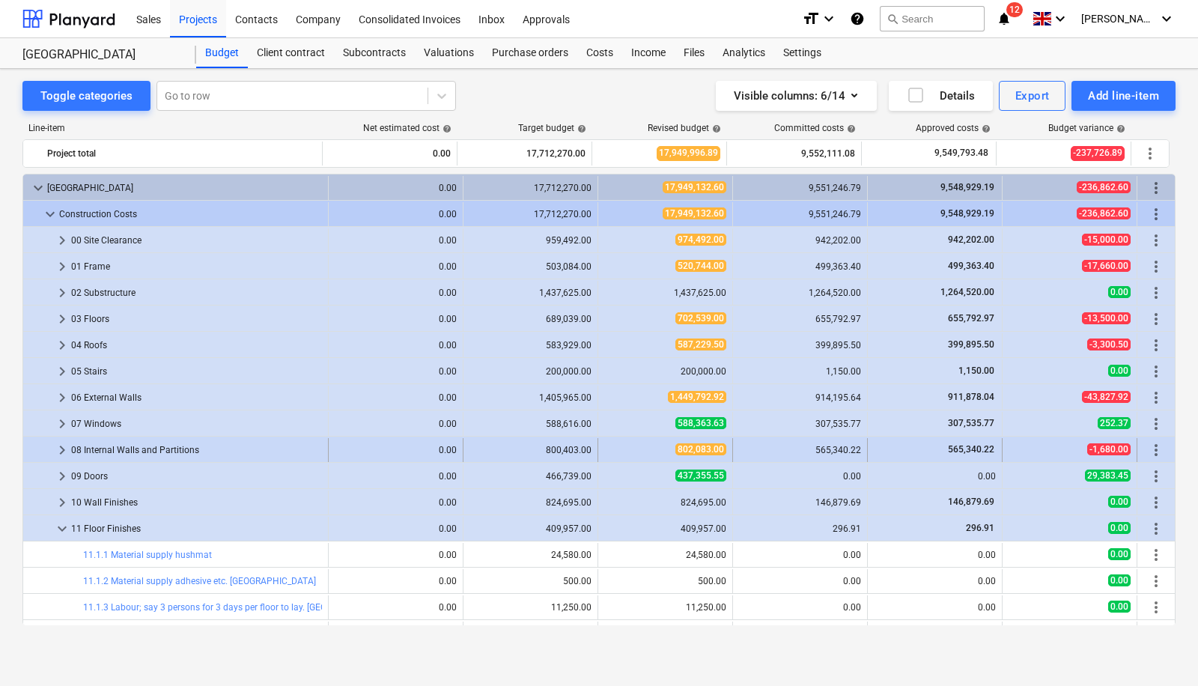
click at [58, 452] on span "keyboard_arrow_right" at bounding box center [62, 450] width 18 height 18
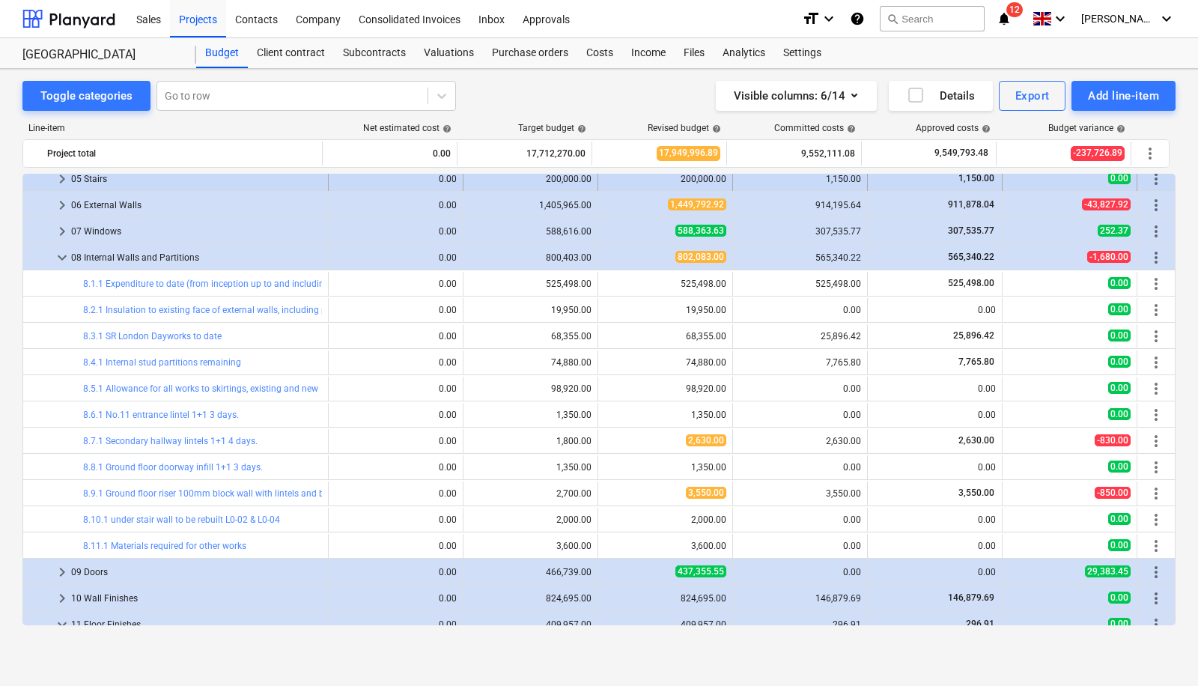
scroll to position [177, 0]
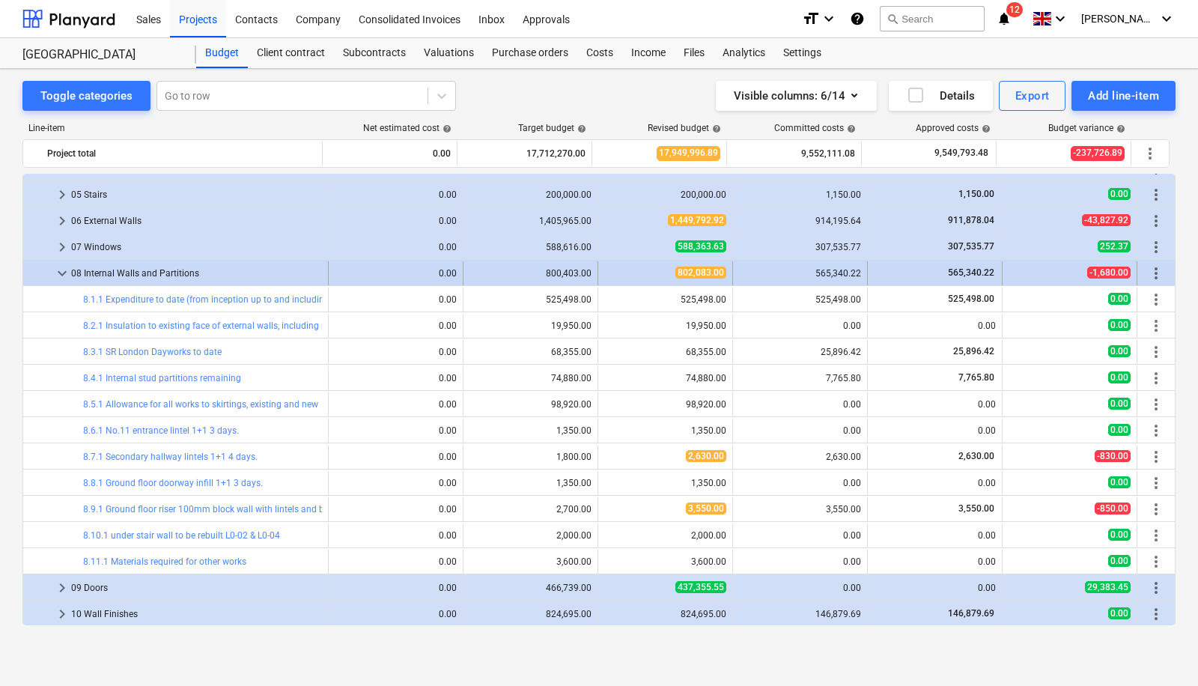
click at [64, 275] on span "keyboard_arrow_down" at bounding box center [62, 273] width 18 height 18
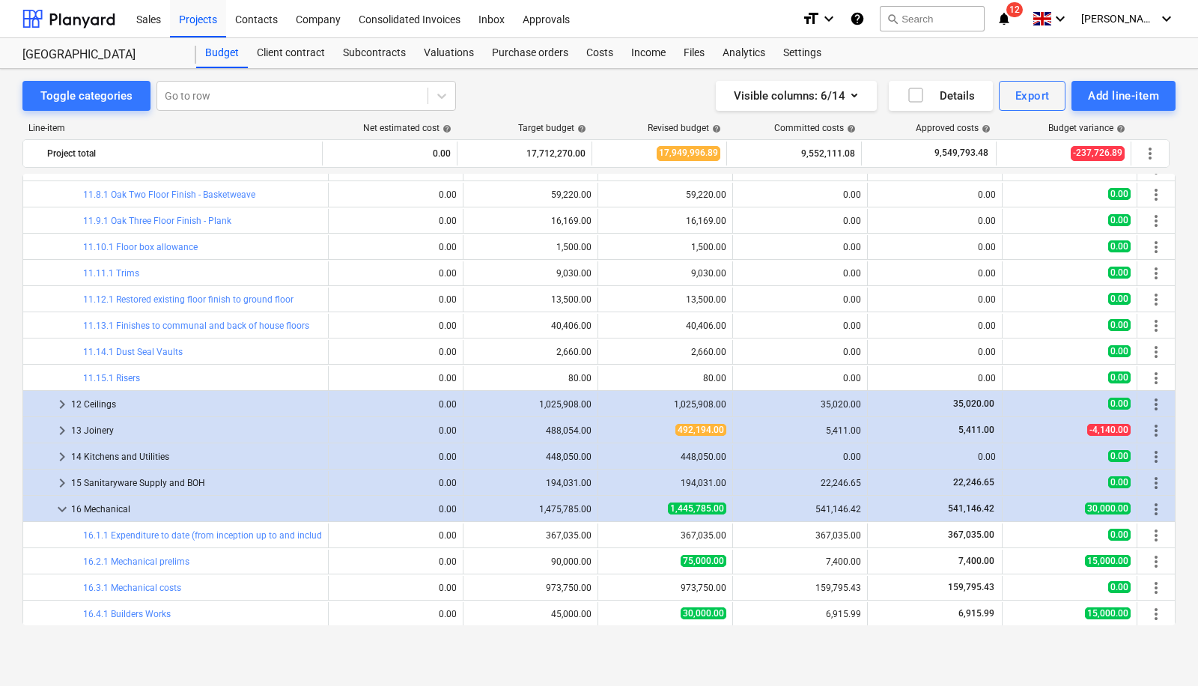
scroll to position [223, 0]
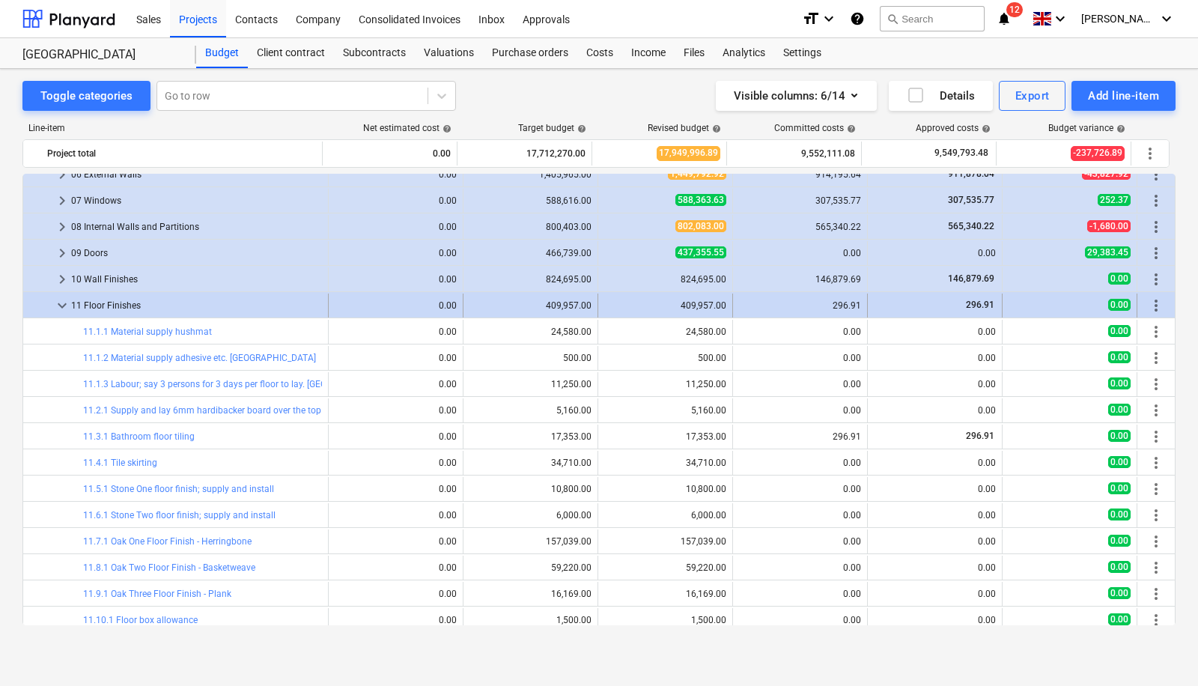
click at [72, 305] on div "11 Floor Finishes" at bounding box center [196, 305] width 251 height 24
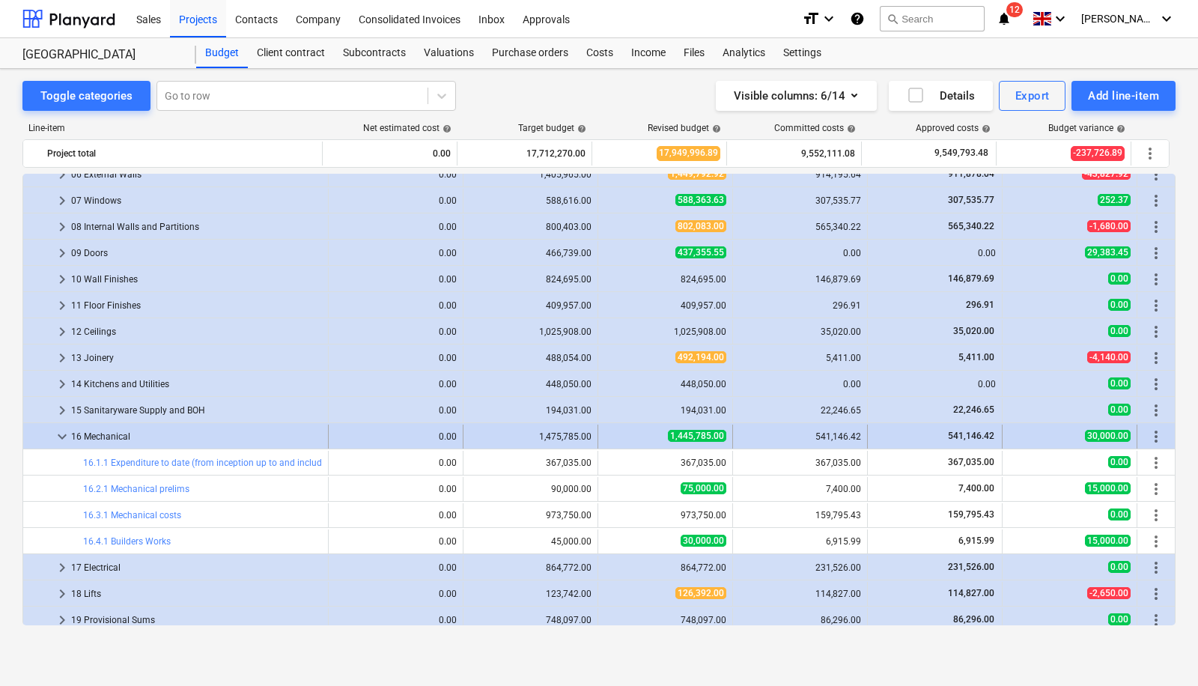
click at [56, 438] on span "keyboard_arrow_down" at bounding box center [62, 436] width 18 height 18
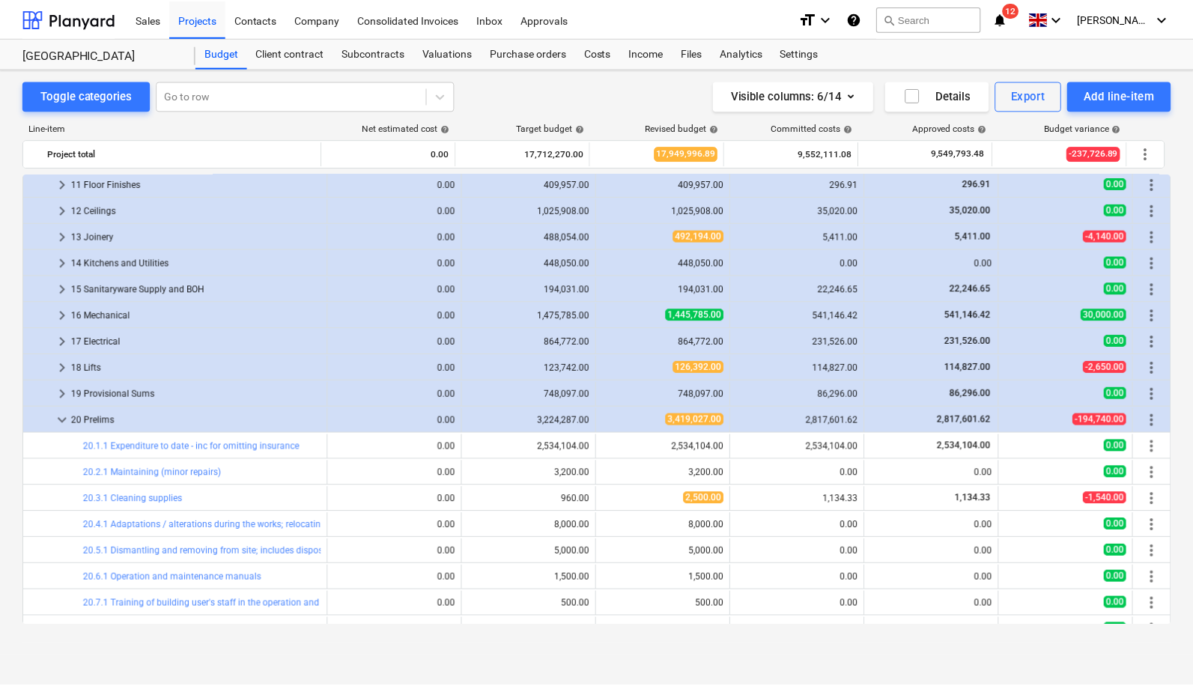
scroll to position [512, 0]
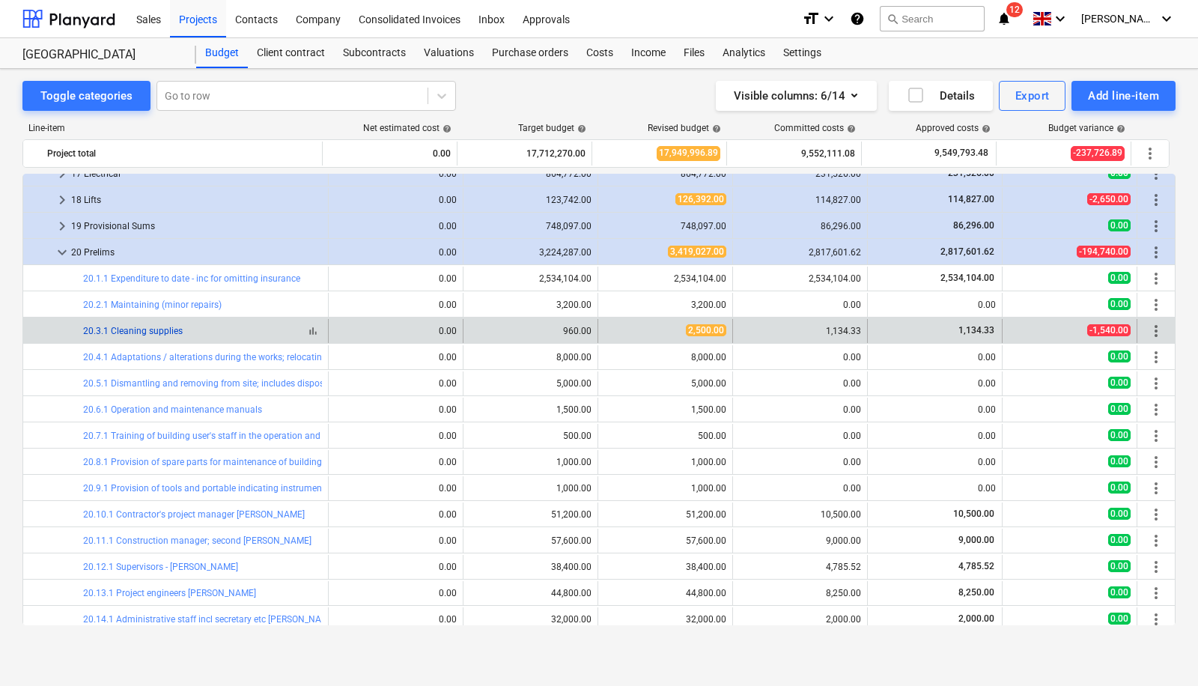
click at [173, 326] on link "20.3.1 Cleaning supplies" at bounding box center [133, 331] width 100 height 10
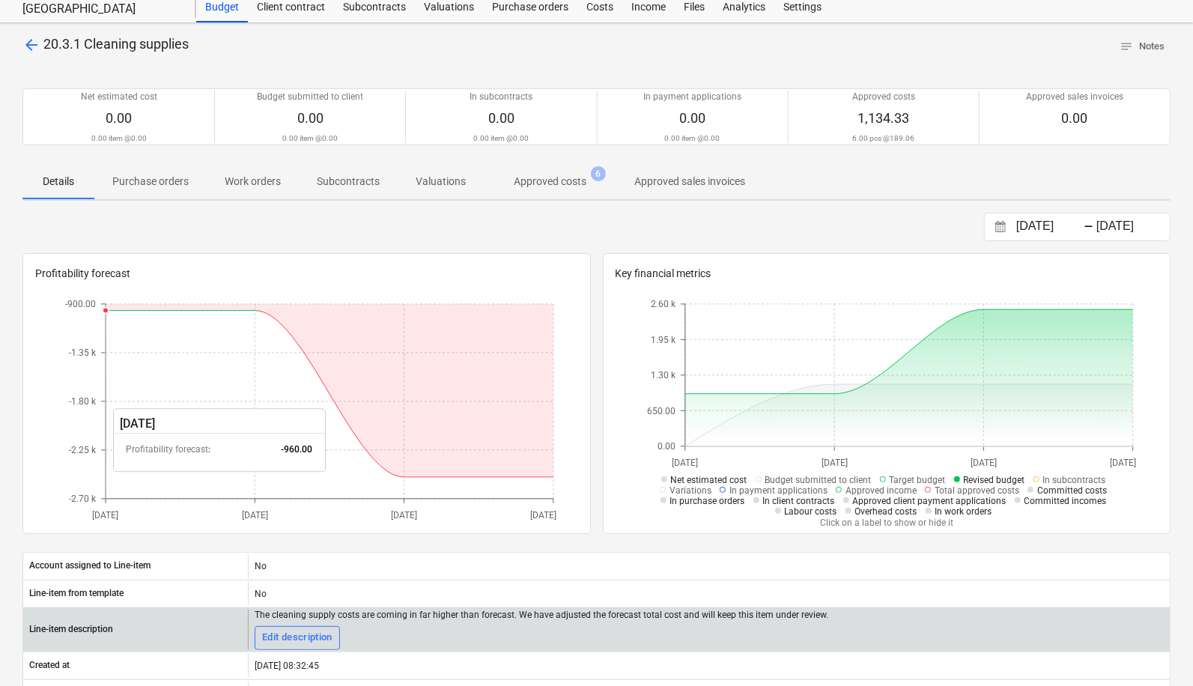
scroll to position [52, 0]
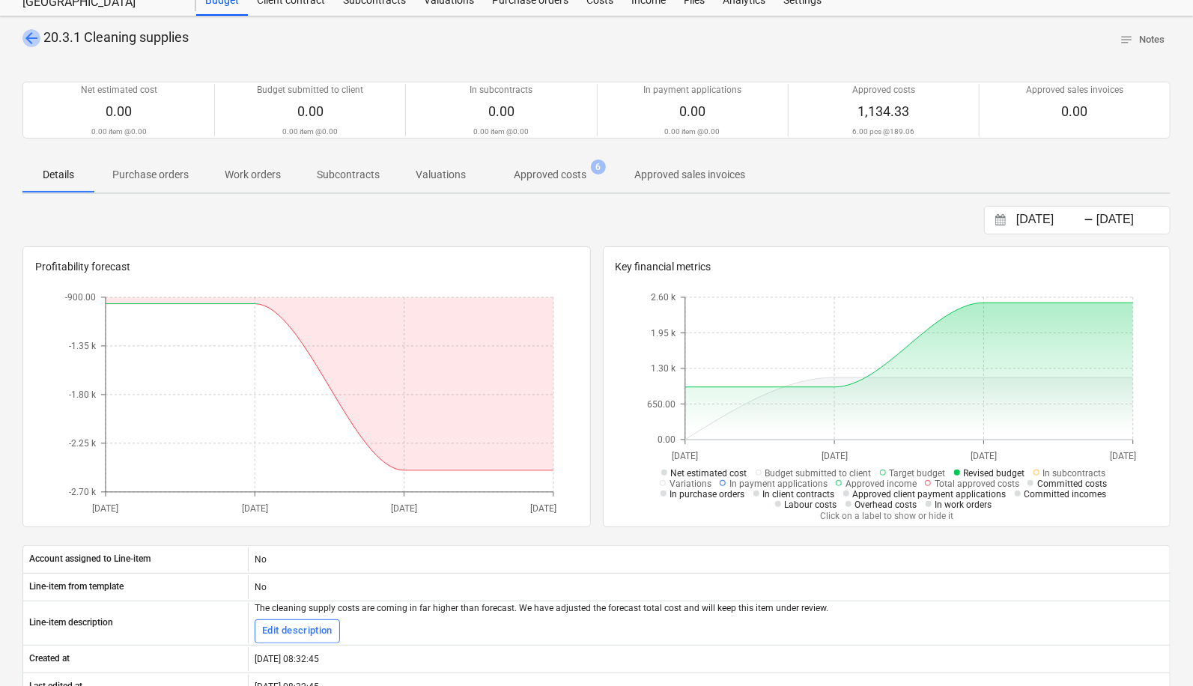
click at [28, 43] on span "arrow_back" at bounding box center [31, 38] width 18 height 18
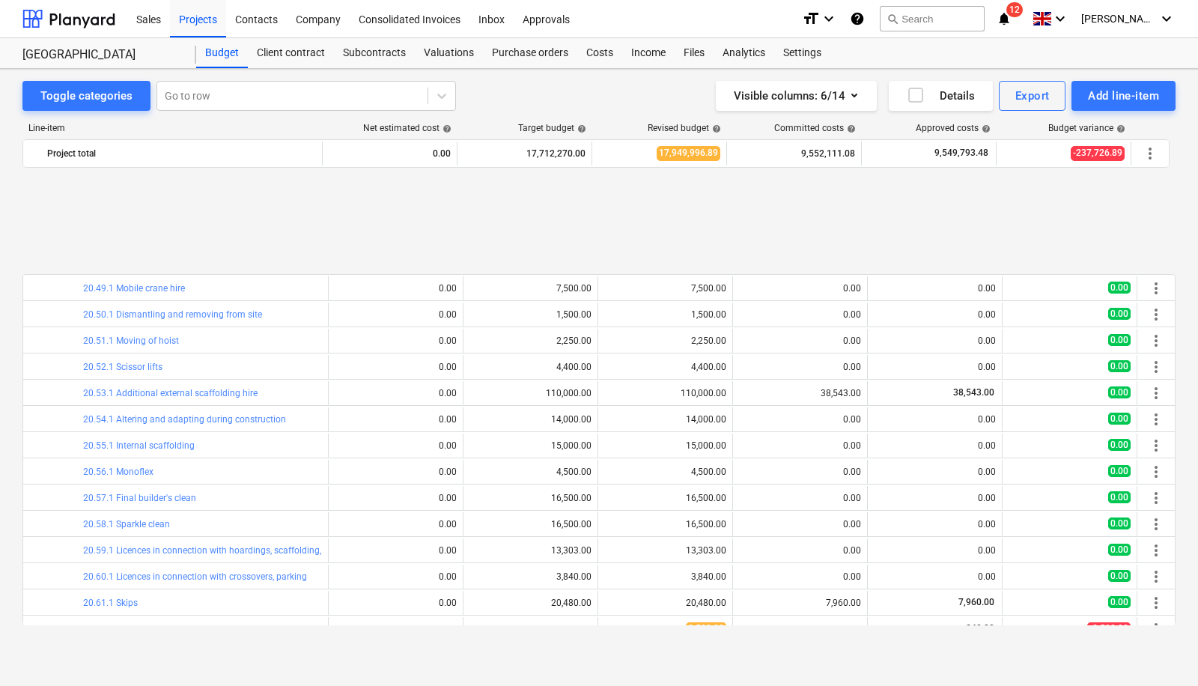
scroll to position [1907, 0]
